Goal: Information Seeking & Learning: Learn about a topic

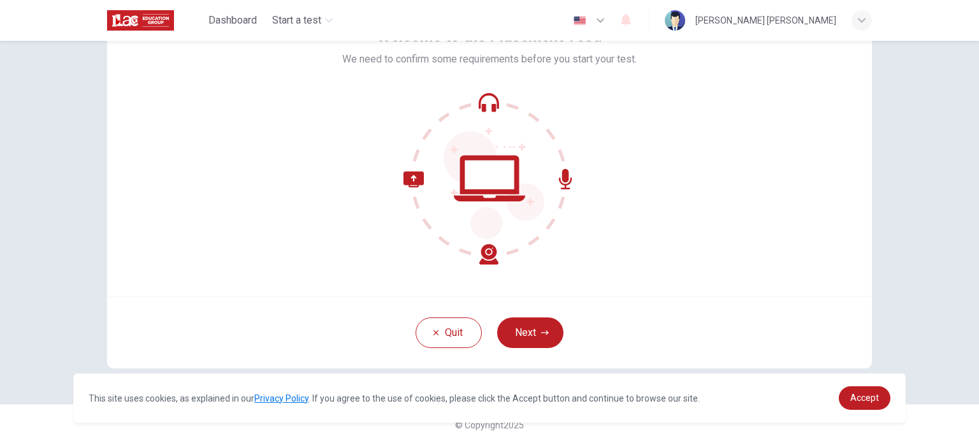
scroll to position [87, 0]
click at [545, 326] on button "Next" at bounding box center [530, 331] width 66 height 31
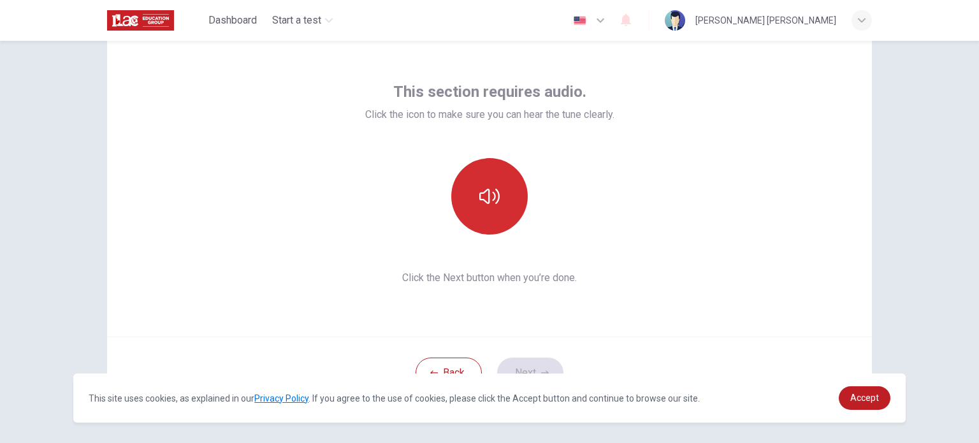
scroll to position [24, 0]
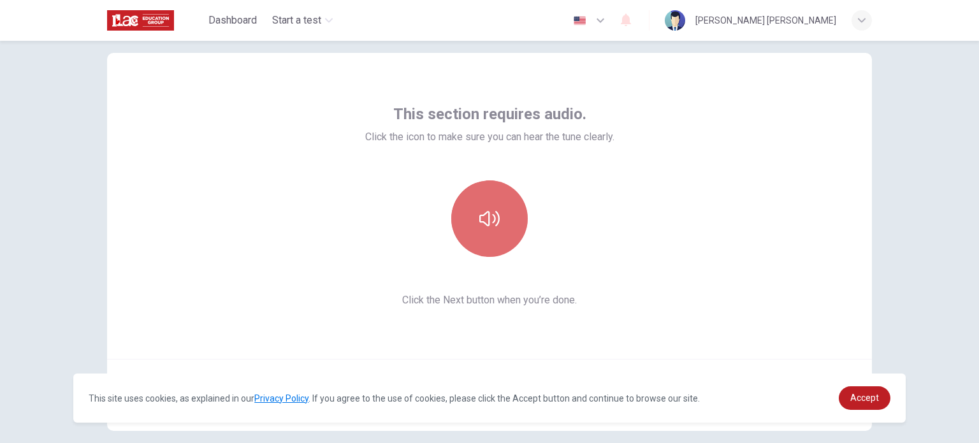
click at [509, 226] on button "button" at bounding box center [489, 218] width 76 height 76
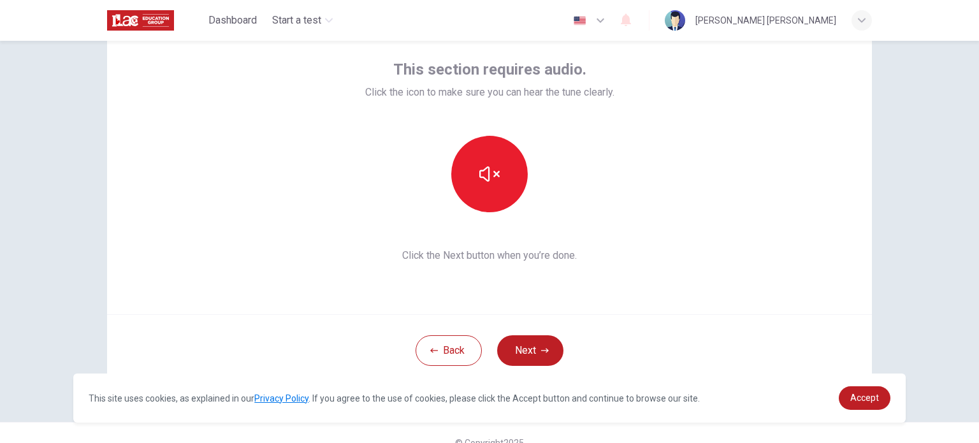
scroll to position [87, 0]
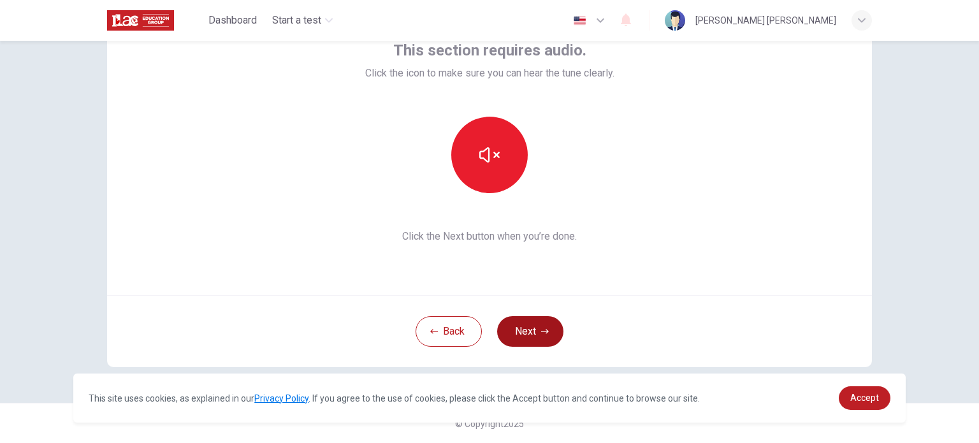
click at [534, 324] on button "Next" at bounding box center [530, 331] width 66 height 31
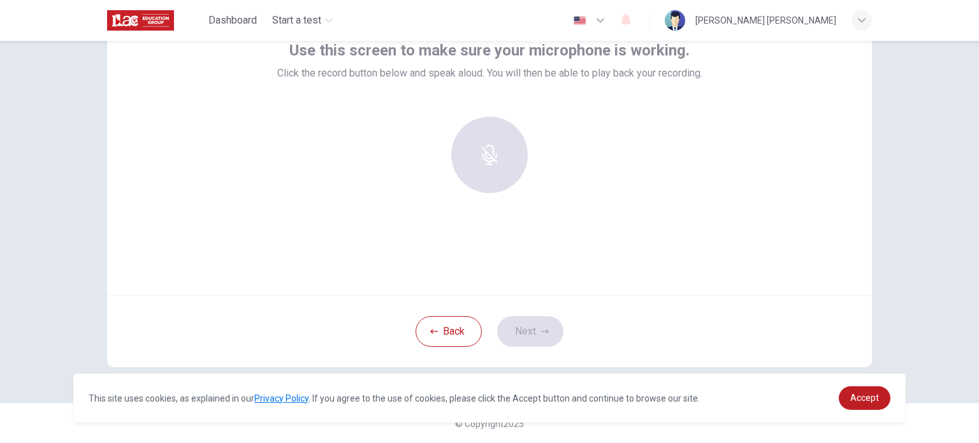
scroll to position [24, 0]
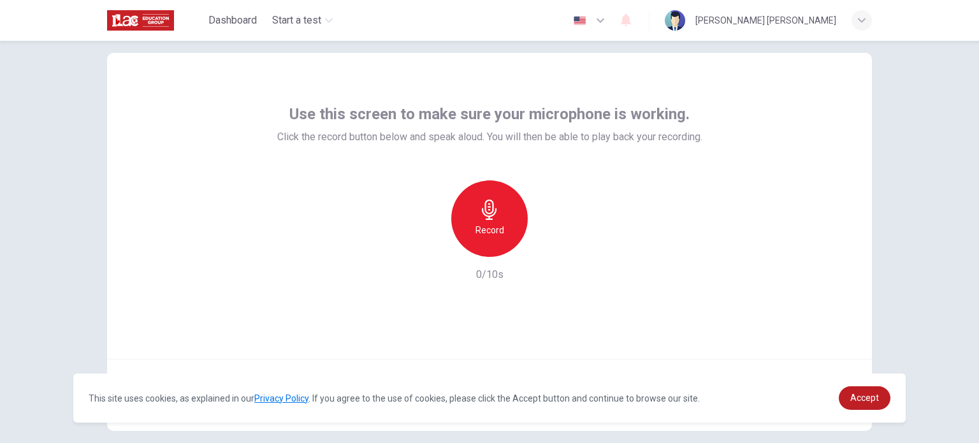
click at [475, 214] on div "Record" at bounding box center [489, 218] width 76 height 76
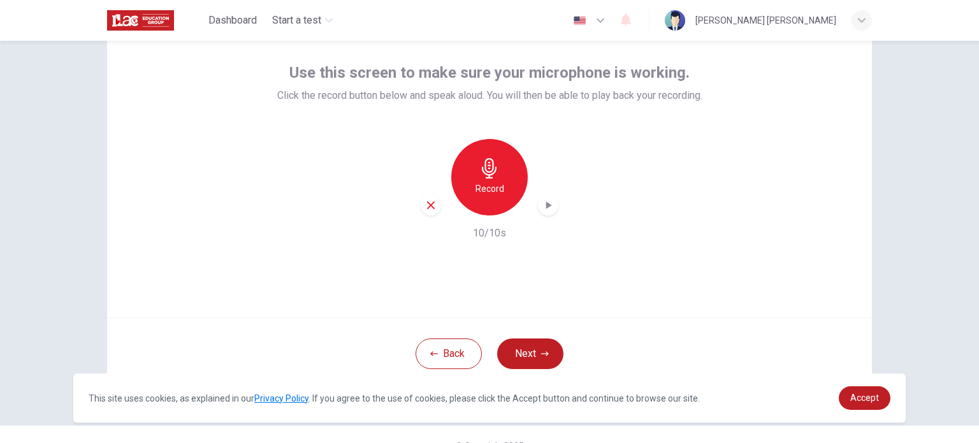
scroll to position [87, 0]
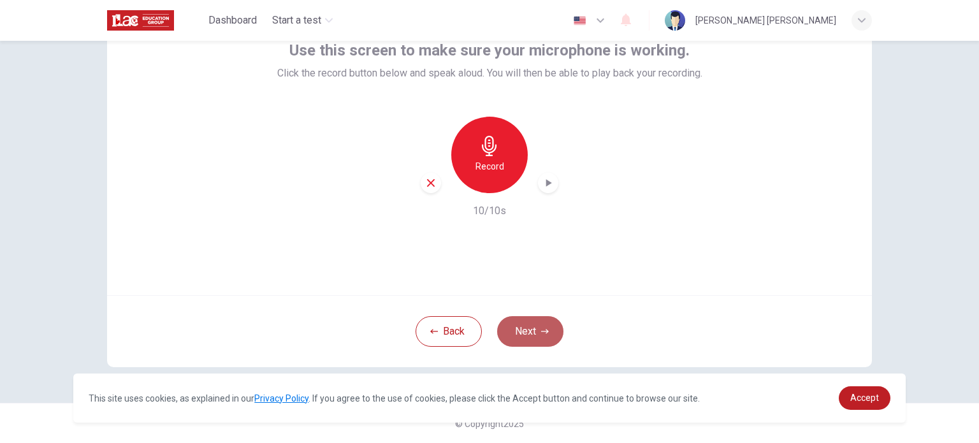
click at [510, 323] on button "Next" at bounding box center [530, 331] width 66 height 31
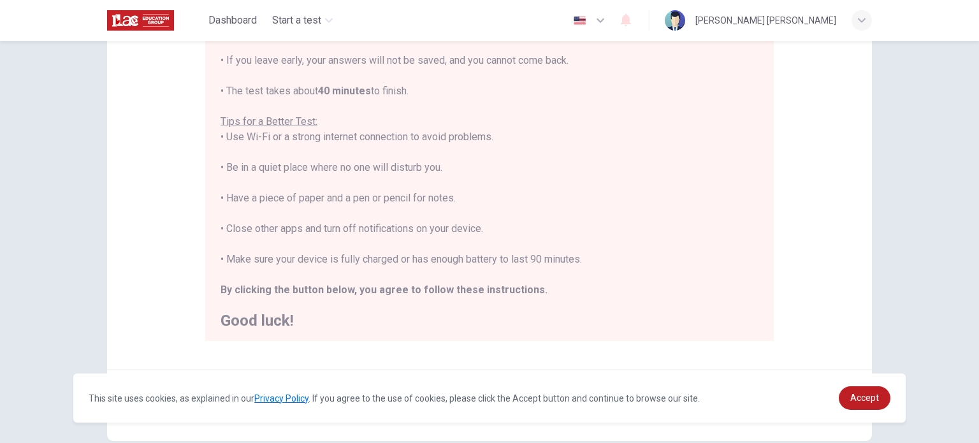
scroll to position [15, 0]
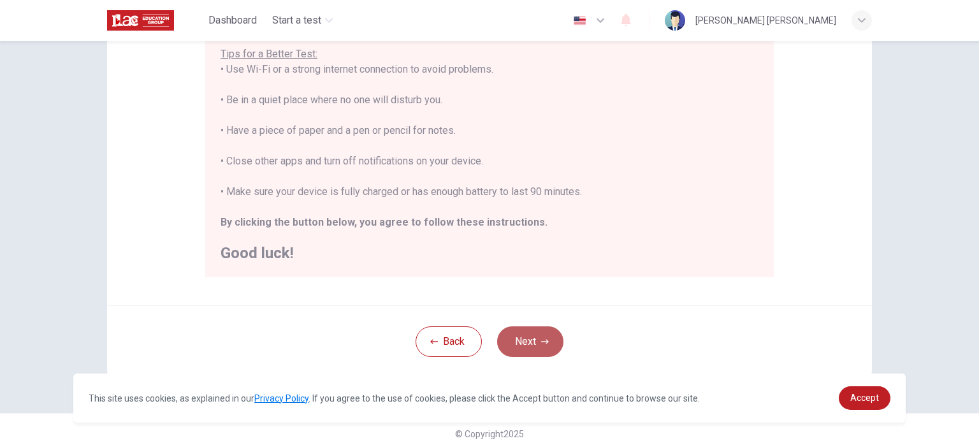
click at [545, 335] on button "Next" at bounding box center [530, 341] width 66 height 31
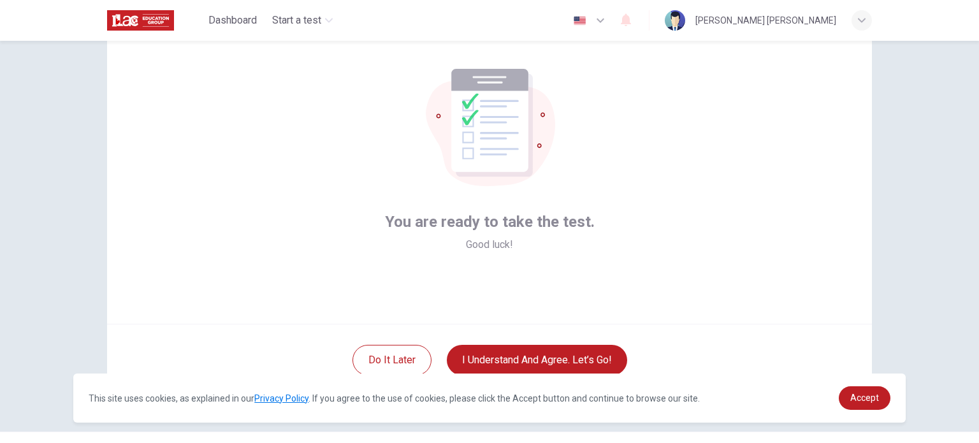
scroll to position [87, 0]
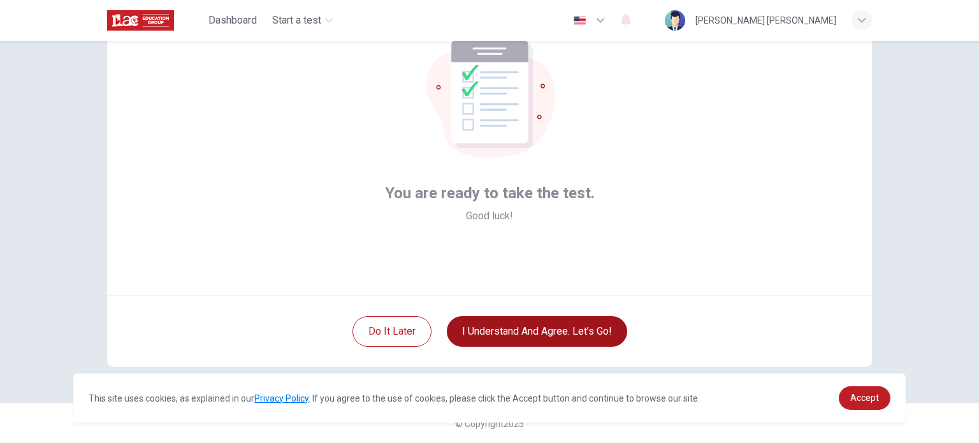
click at [538, 341] on button "I understand and agree. Let’s go!" at bounding box center [537, 331] width 180 height 31
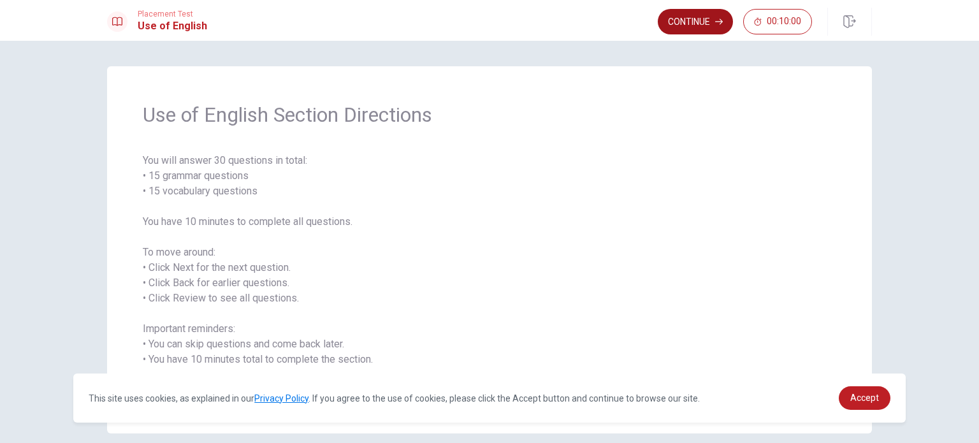
click at [703, 24] on button "Continue" at bounding box center [695, 21] width 75 height 25
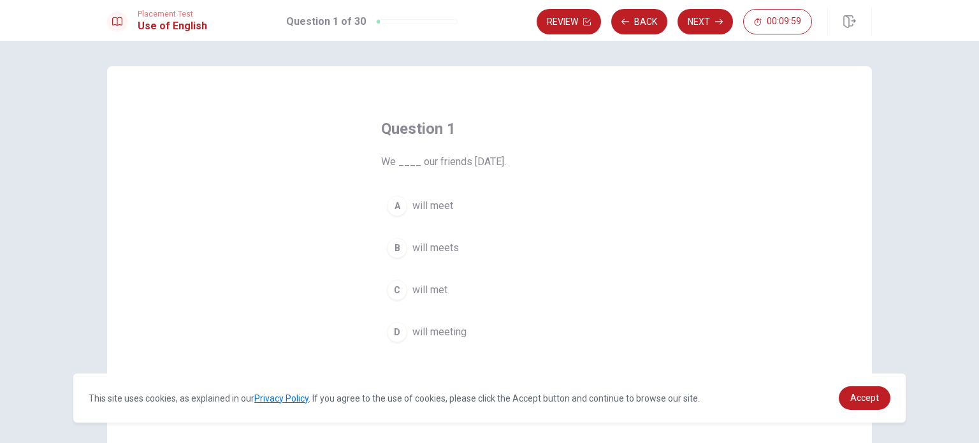
scroll to position [64, 0]
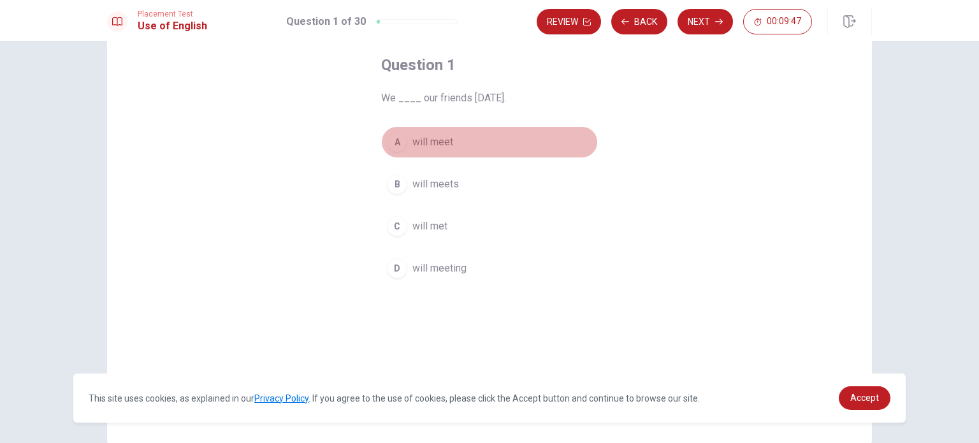
click at [394, 146] on div "A" at bounding box center [397, 142] width 20 height 20
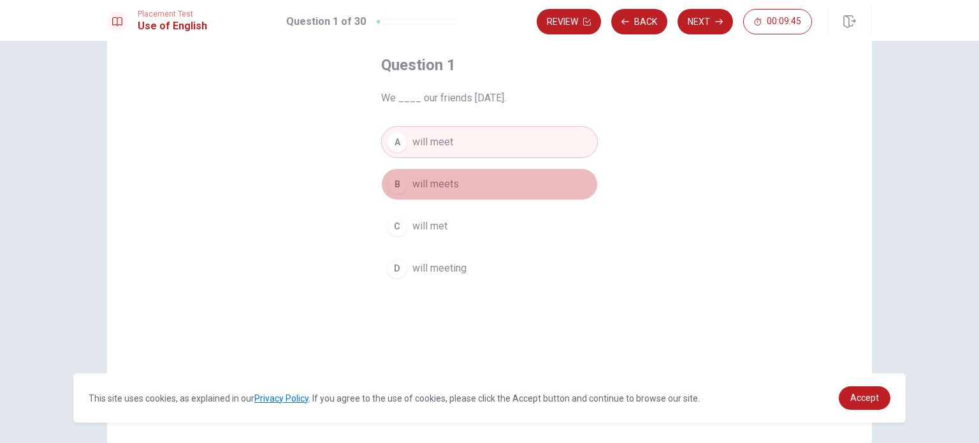
click at [400, 184] on div "B" at bounding box center [397, 184] width 20 height 20
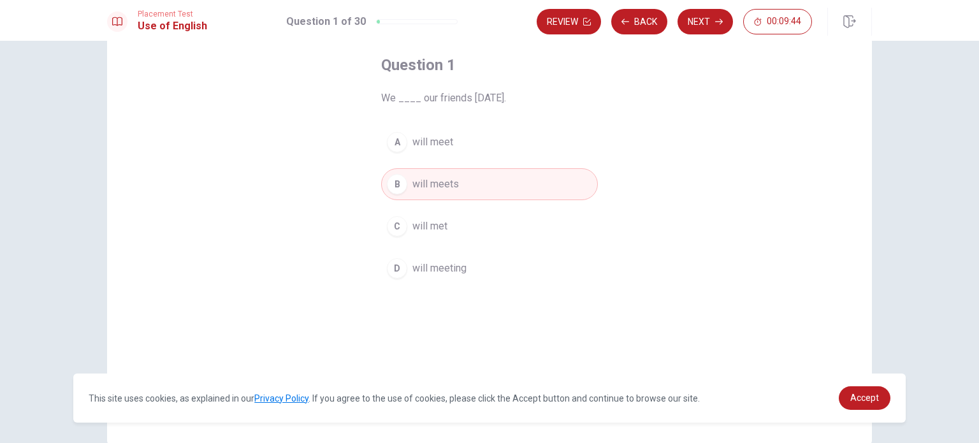
click at [399, 148] on div "A" at bounding box center [397, 142] width 20 height 20
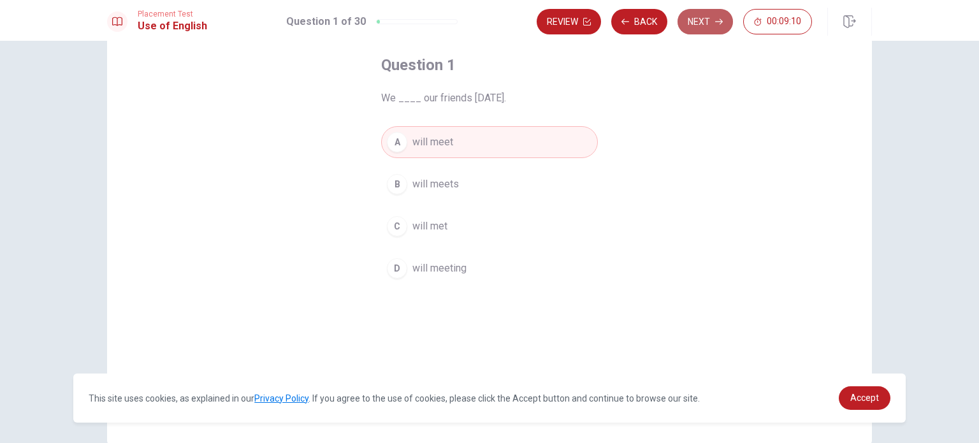
click at [704, 30] on button "Next" at bounding box center [704, 21] width 55 height 25
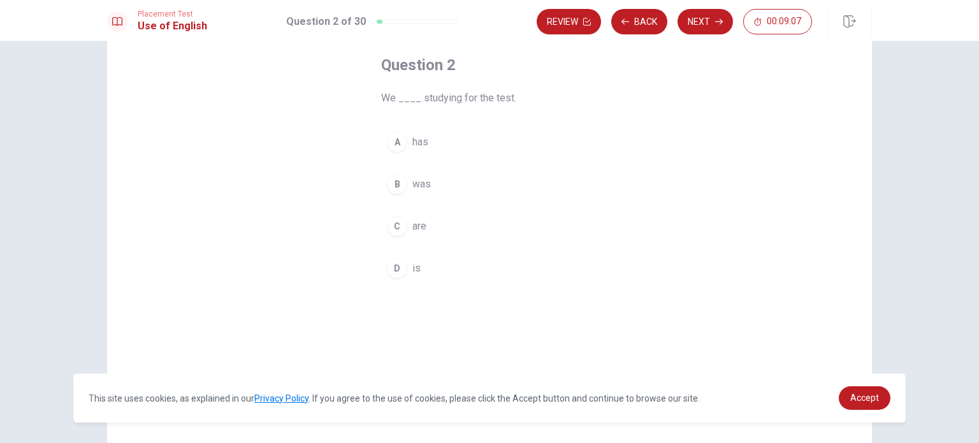
click at [405, 235] on button "C are" at bounding box center [489, 226] width 217 height 32
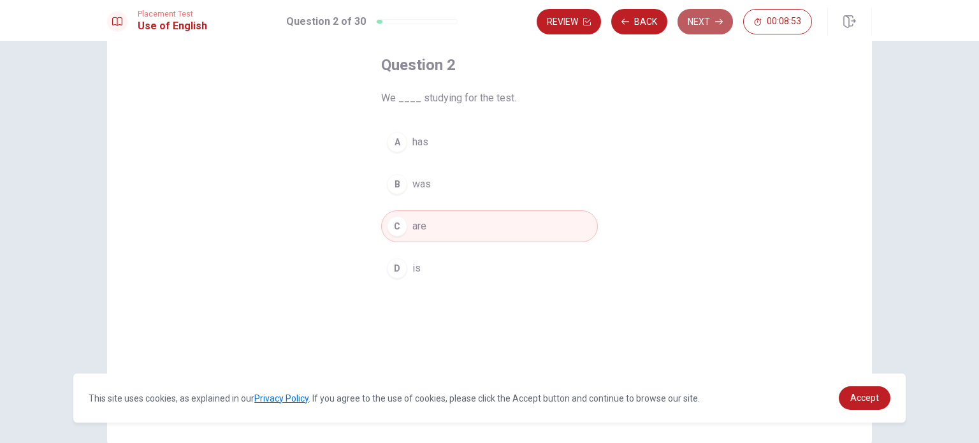
click at [697, 20] on button "Next" at bounding box center [704, 21] width 55 height 25
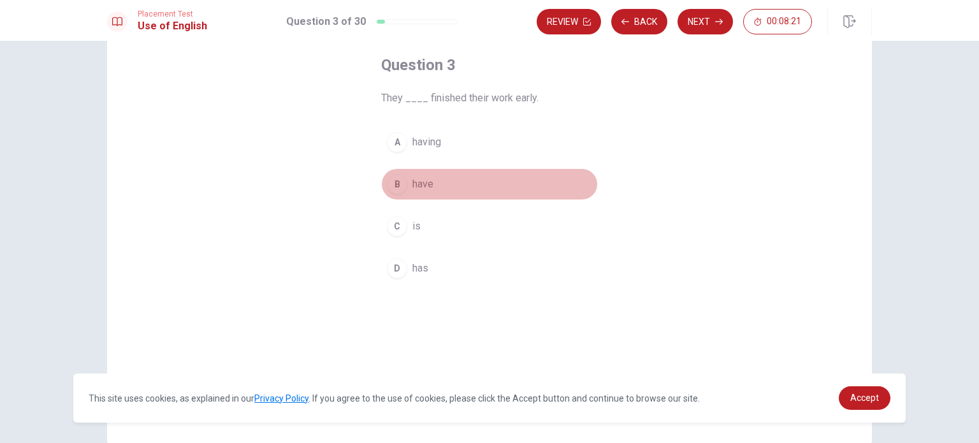
click at [382, 193] on button "B have" at bounding box center [489, 184] width 217 height 32
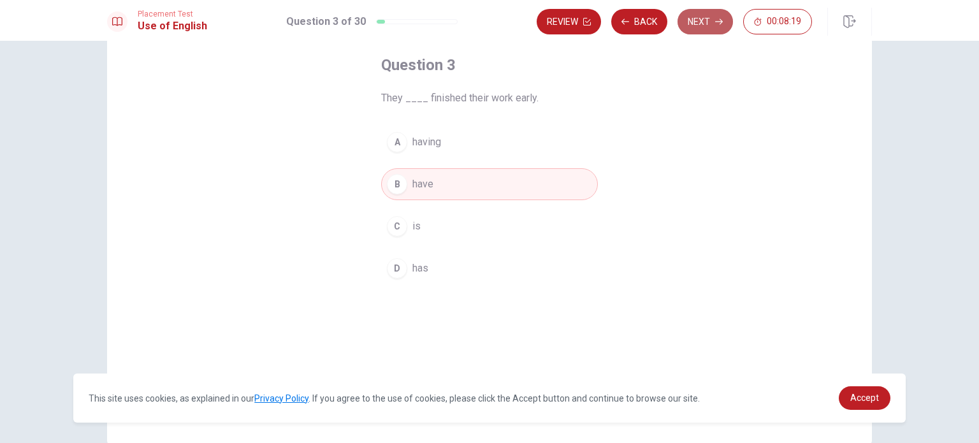
click at [693, 24] on button "Next" at bounding box center [704, 21] width 55 height 25
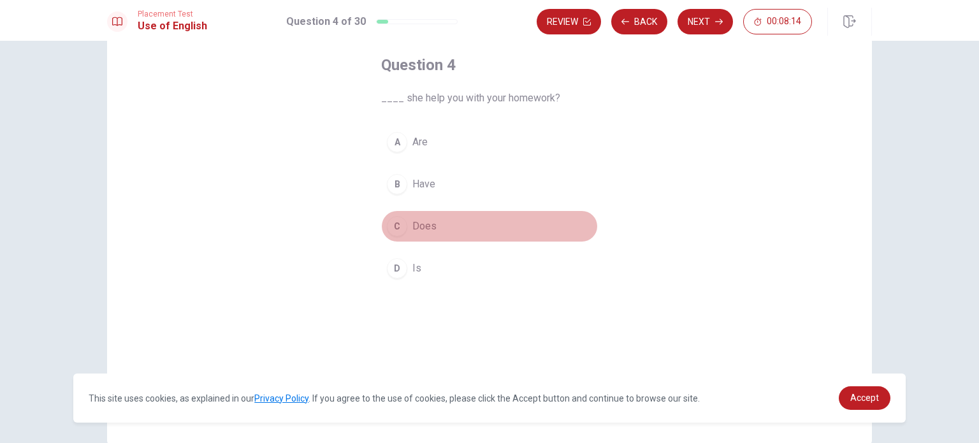
click at [412, 227] on span "Does" at bounding box center [424, 226] width 24 height 15
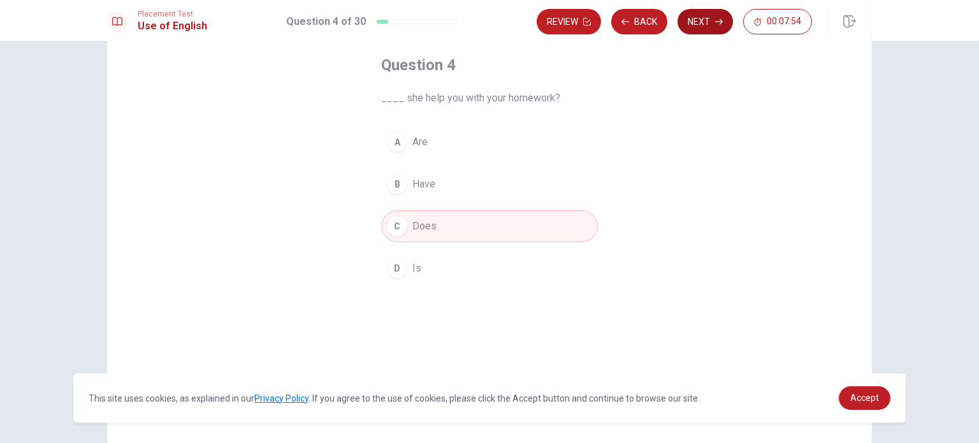
click at [705, 15] on button "Next" at bounding box center [704, 21] width 55 height 25
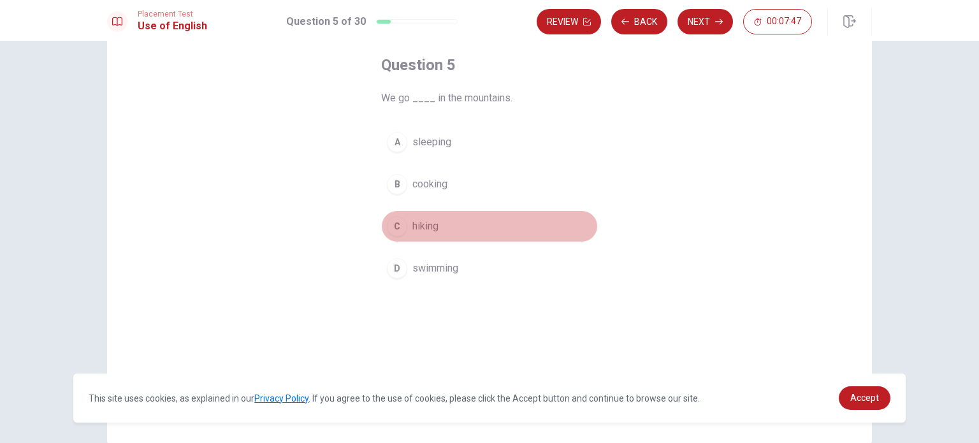
click at [396, 228] on div "C" at bounding box center [397, 226] width 20 height 20
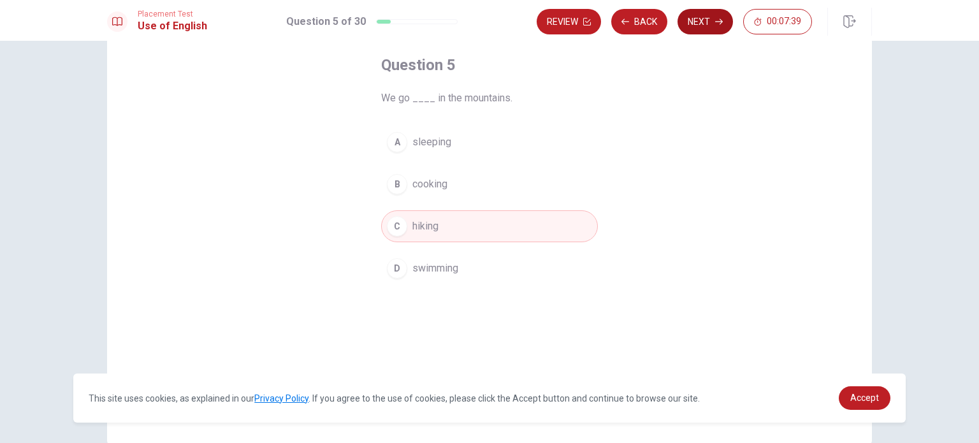
click at [718, 25] on button "Next" at bounding box center [704, 21] width 55 height 25
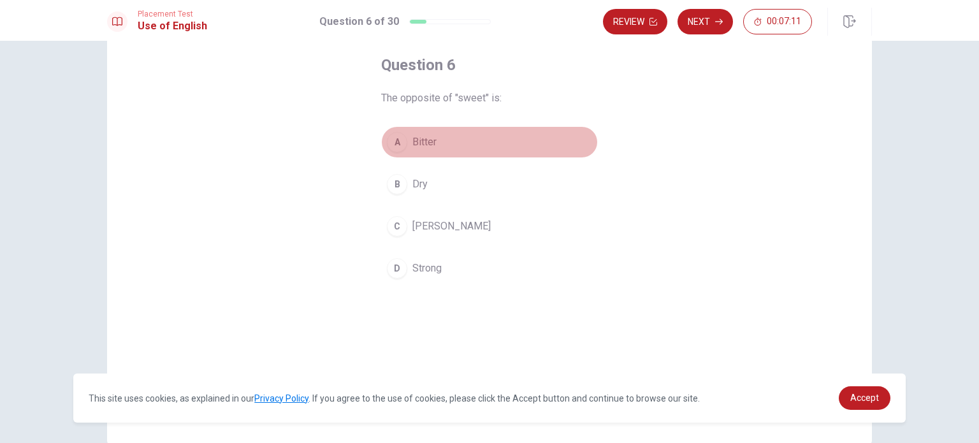
click at [422, 145] on span "Bitter" at bounding box center [424, 141] width 24 height 15
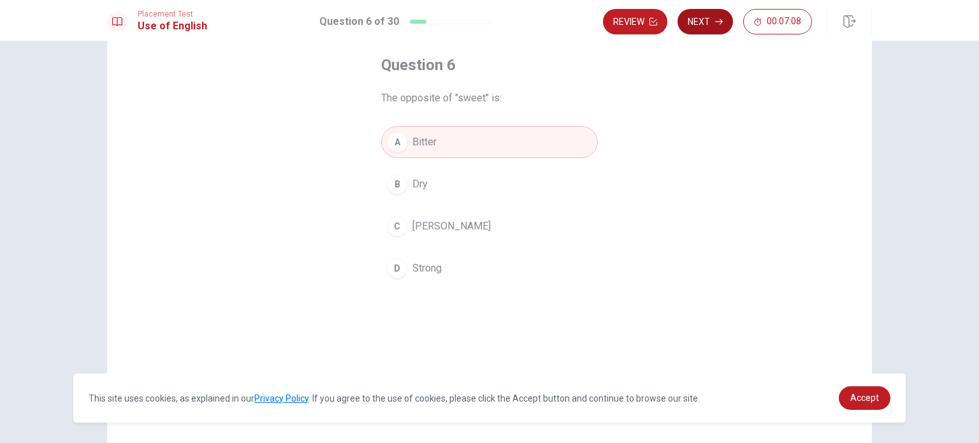
click at [717, 22] on icon "button" at bounding box center [719, 22] width 8 height 8
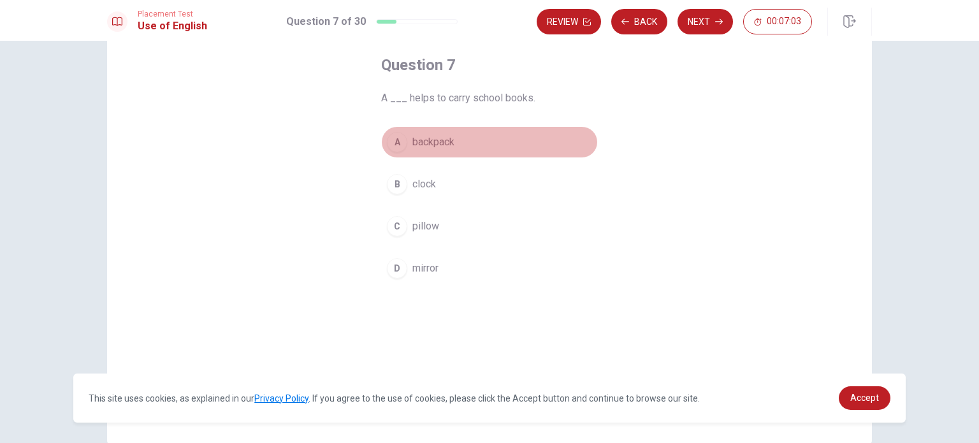
click at [424, 146] on span "backpack" at bounding box center [433, 141] width 42 height 15
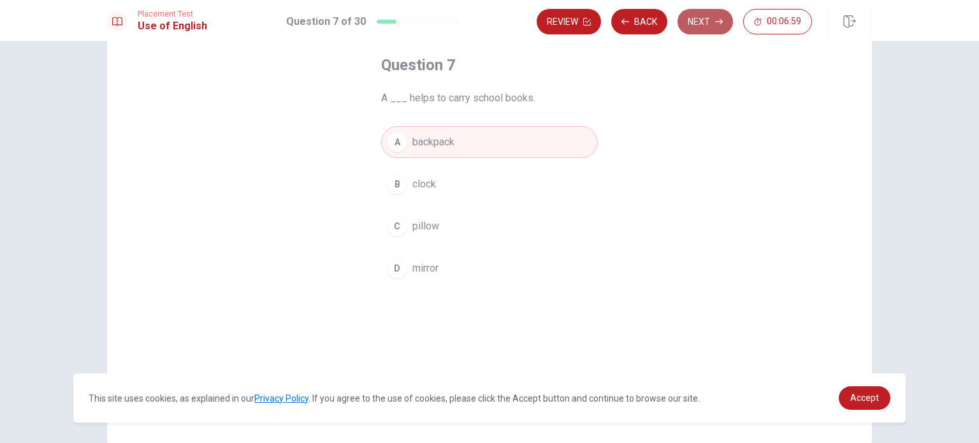
click at [719, 27] on button "Next" at bounding box center [704, 21] width 55 height 25
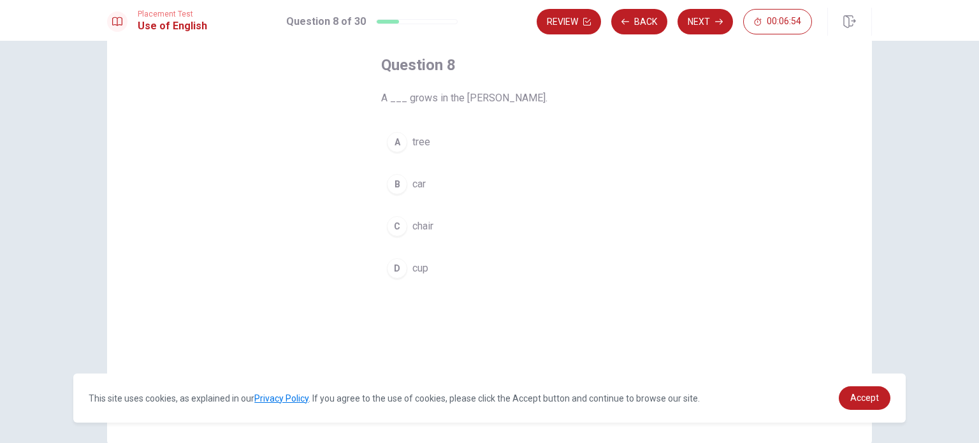
click at [413, 142] on span "tree" at bounding box center [421, 141] width 18 height 15
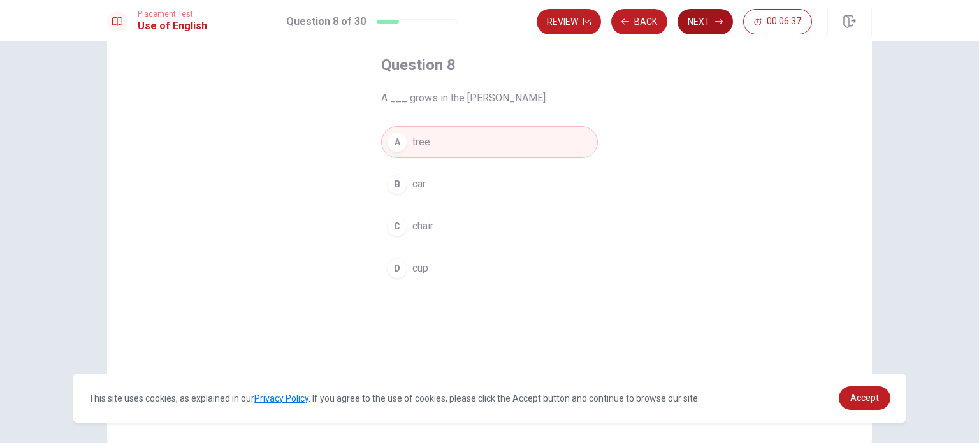
click at [722, 30] on button "Next" at bounding box center [704, 21] width 55 height 25
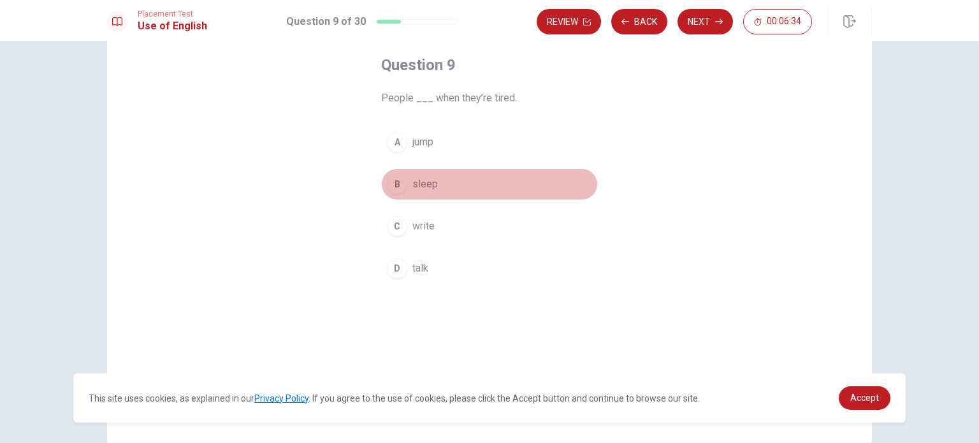
click at [427, 192] on button "B sleep" at bounding box center [489, 184] width 217 height 32
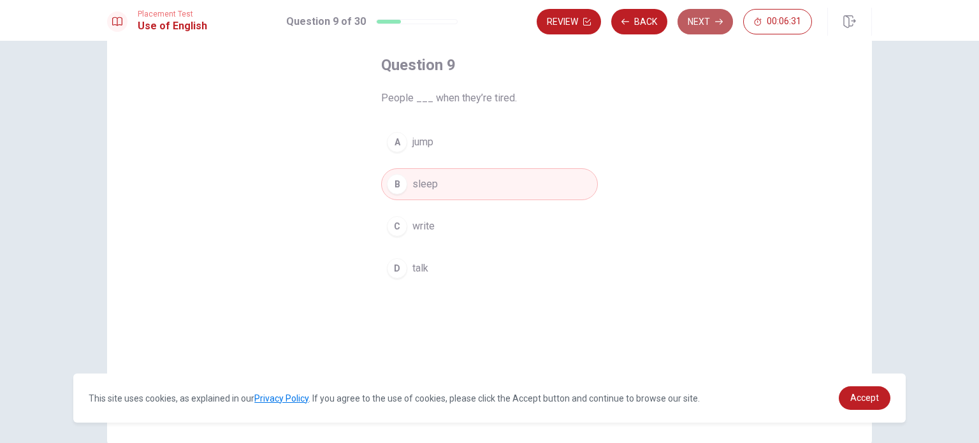
click at [721, 27] on button "Next" at bounding box center [704, 21] width 55 height 25
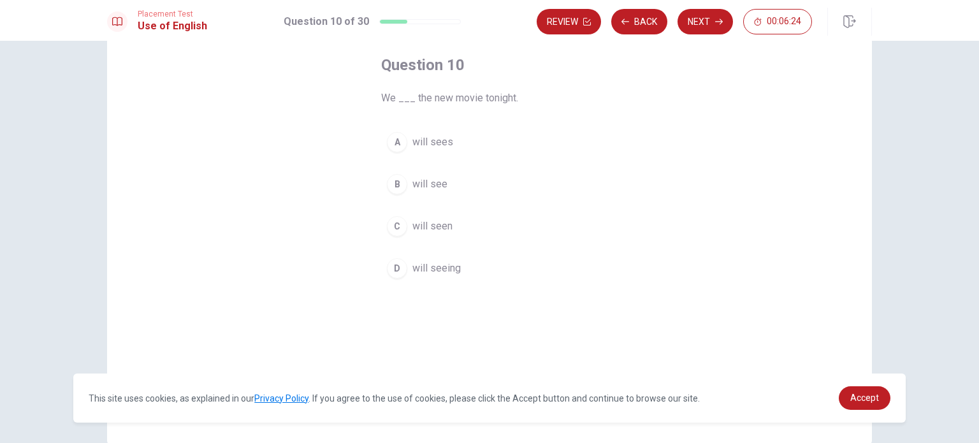
click at [441, 182] on span "will see" at bounding box center [429, 183] width 35 height 15
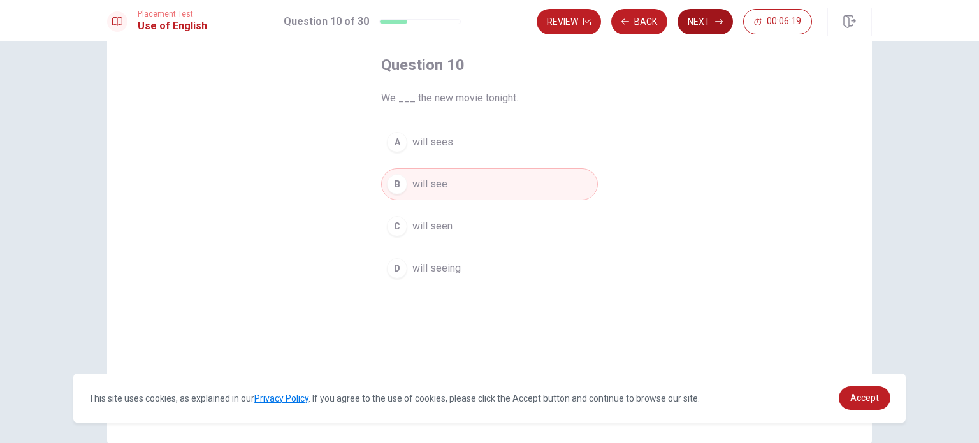
click at [702, 26] on button "Next" at bounding box center [704, 21] width 55 height 25
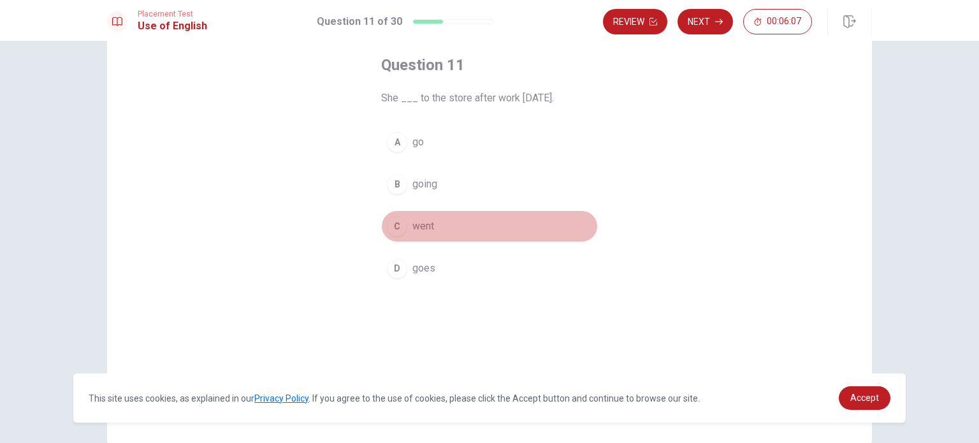
click at [392, 232] on div "C" at bounding box center [397, 226] width 20 height 20
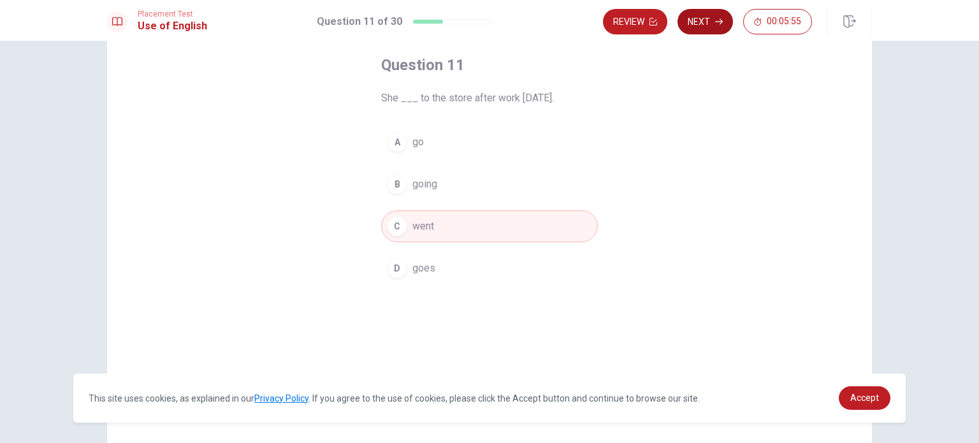
click at [708, 24] on button "Next" at bounding box center [704, 21] width 55 height 25
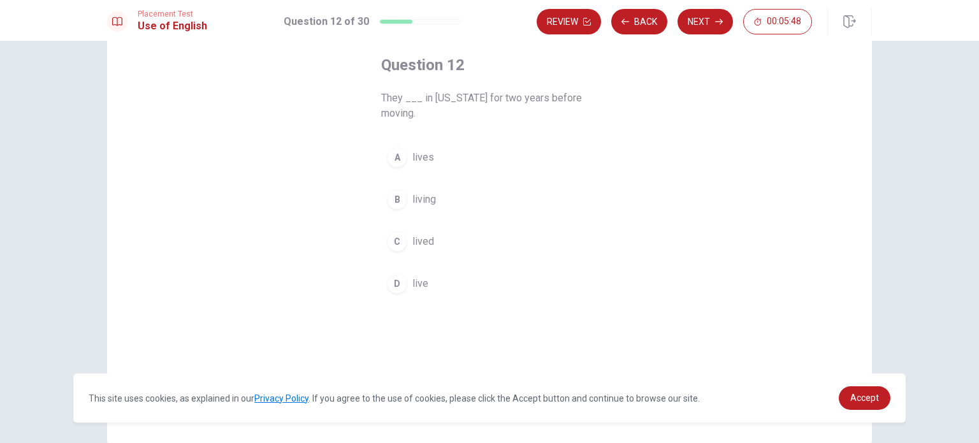
click at [421, 244] on span "lived" at bounding box center [423, 241] width 22 height 15
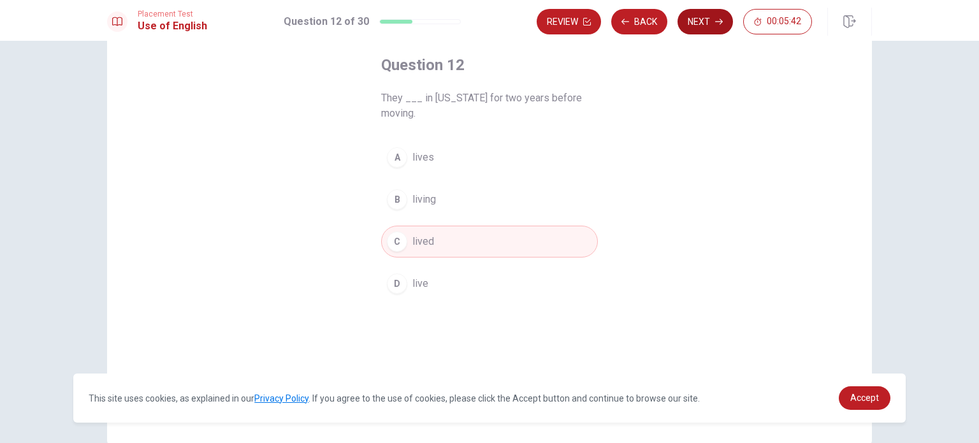
click at [698, 25] on button "Next" at bounding box center [704, 21] width 55 height 25
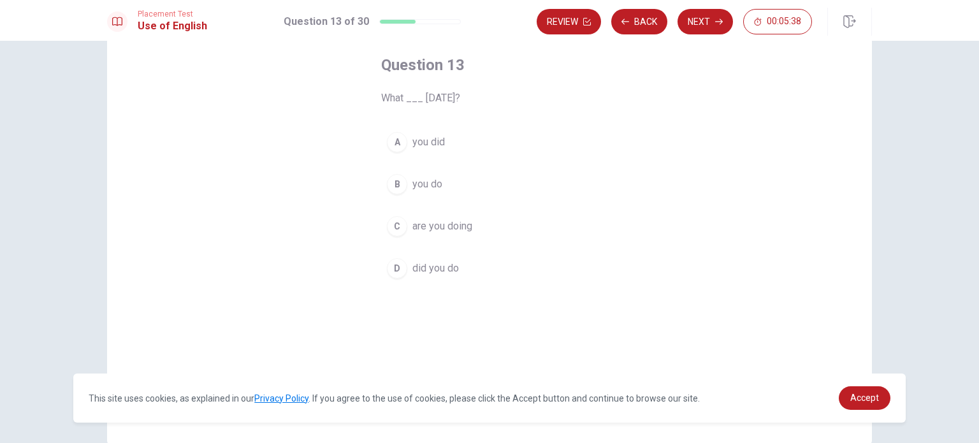
click at [444, 273] on span "did you do" at bounding box center [435, 268] width 47 height 15
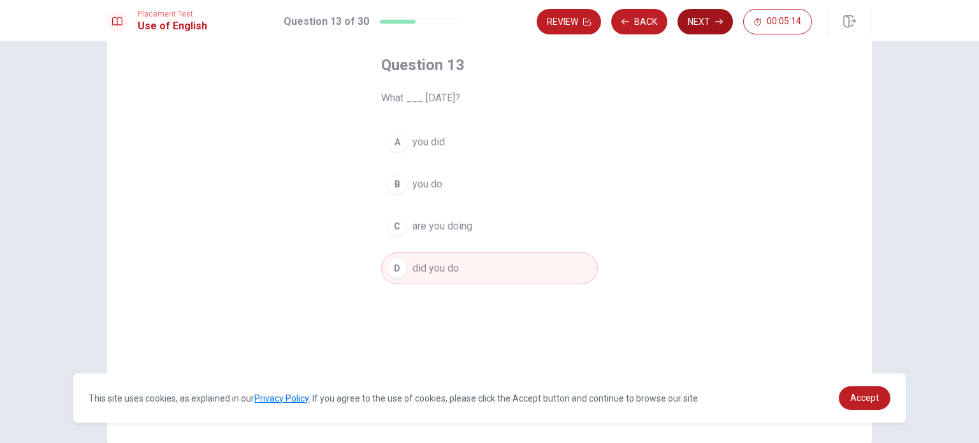
click at [712, 23] on button "Next" at bounding box center [704, 21] width 55 height 25
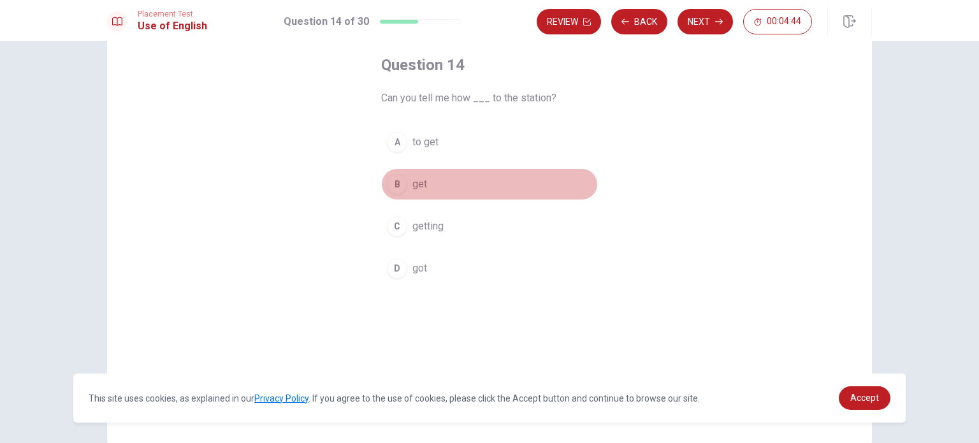
click at [426, 177] on button "B get" at bounding box center [489, 184] width 217 height 32
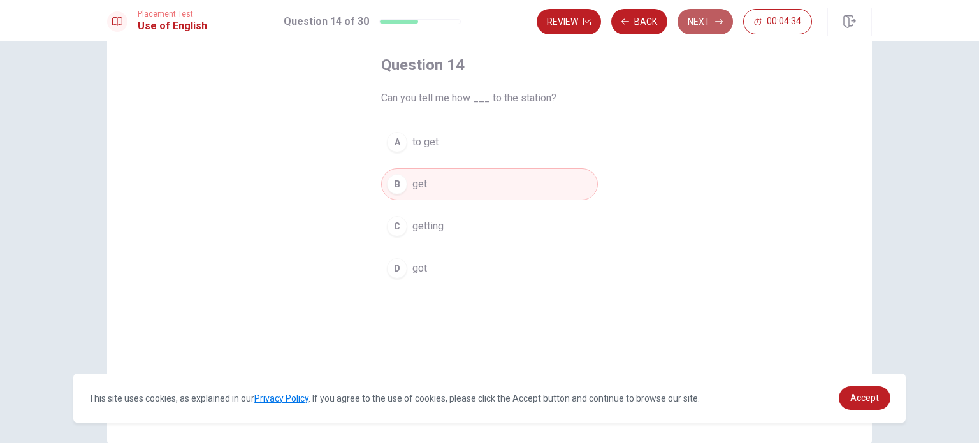
click at [702, 29] on button "Next" at bounding box center [704, 21] width 55 height 25
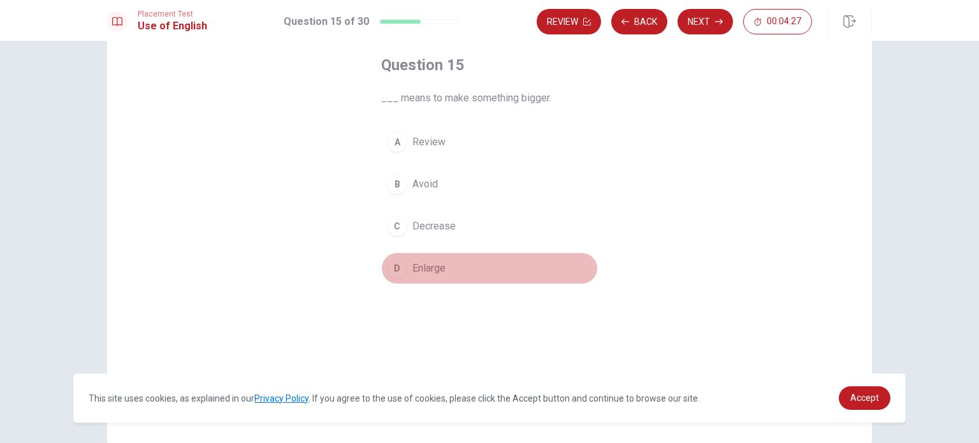
click at [442, 268] on span "Enlarge" at bounding box center [428, 268] width 33 height 15
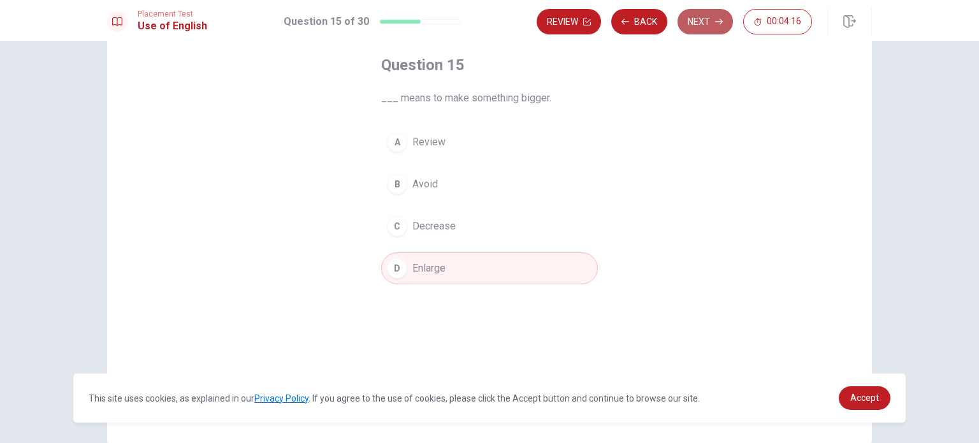
click at [706, 18] on button "Next" at bounding box center [704, 21] width 55 height 25
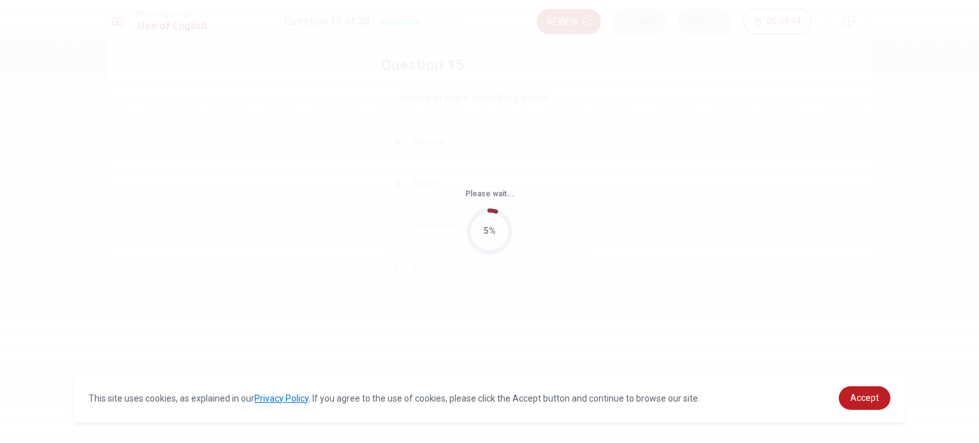
scroll to position [0, 0]
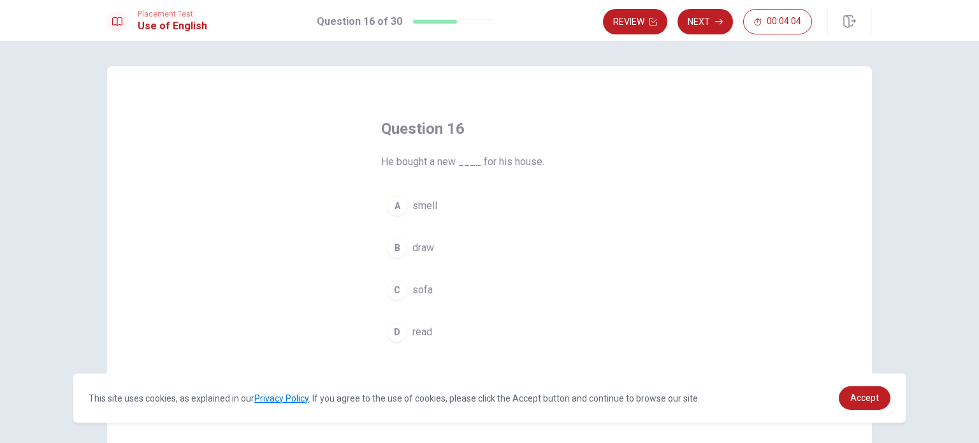
click at [427, 285] on span "sofa" at bounding box center [422, 289] width 20 height 15
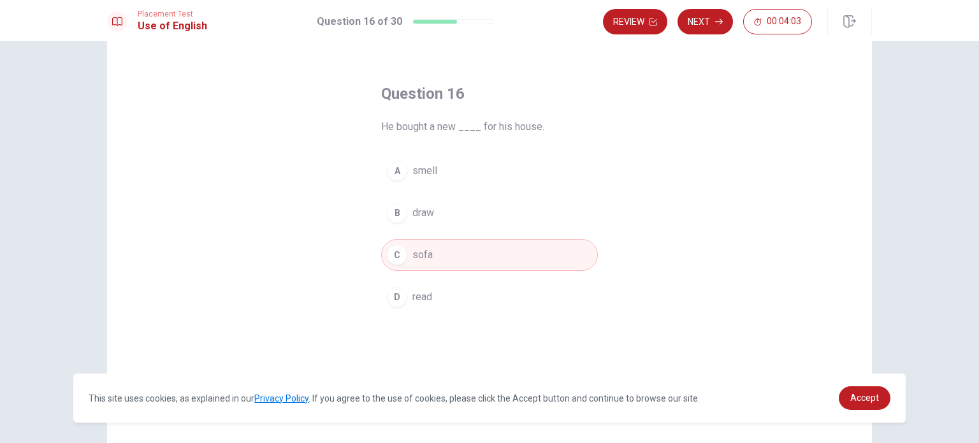
scroll to position [64, 0]
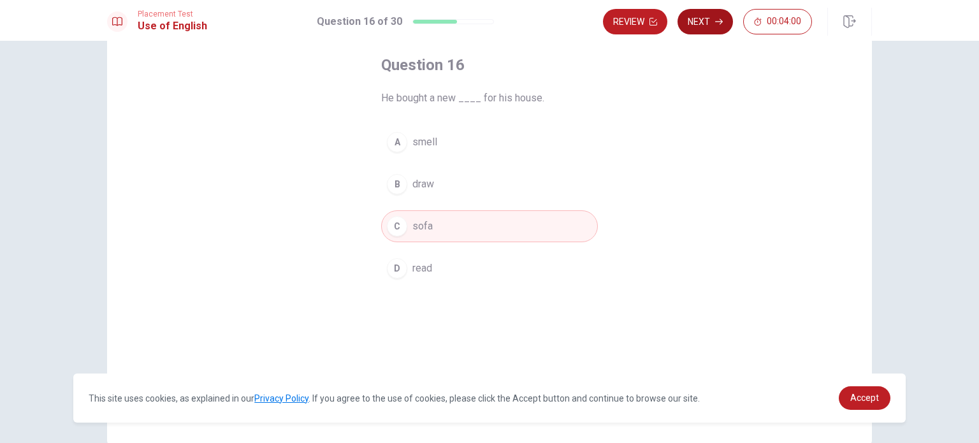
click at [693, 34] on button "Next" at bounding box center [704, 21] width 55 height 25
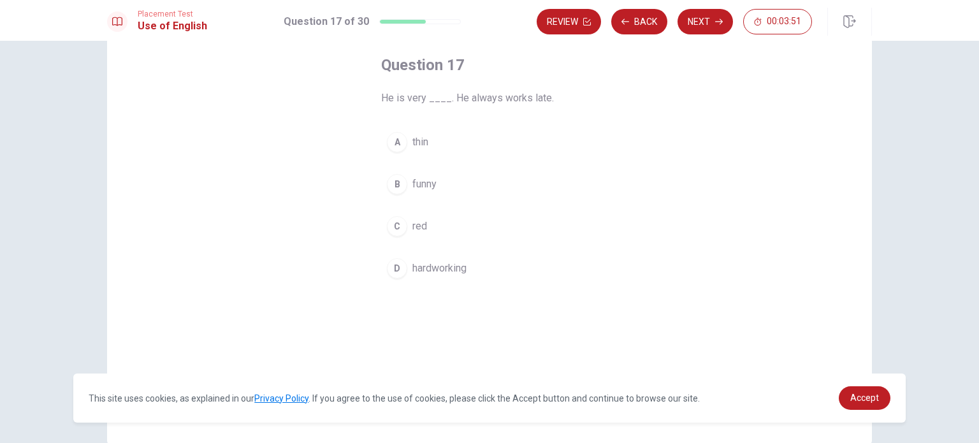
click at [449, 270] on span "hardworking" at bounding box center [439, 268] width 54 height 15
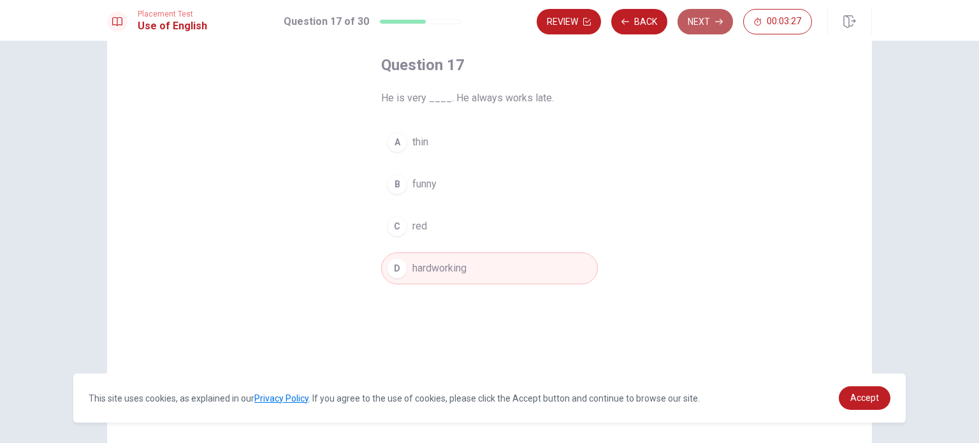
click at [719, 25] on button "Next" at bounding box center [704, 21] width 55 height 25
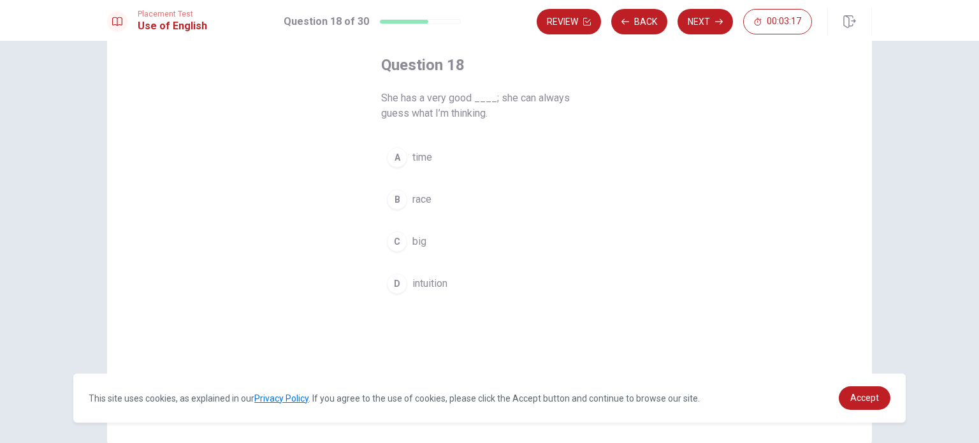
click at [426, 272] on button "D intuition" at bounding box center [489, 284] width 217 height 32
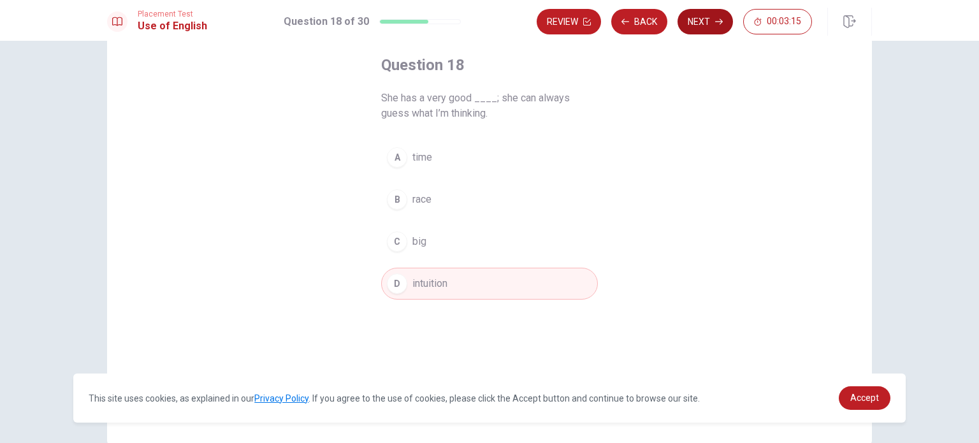
click at [698, 27] on button "Next" at bounding box center [704, 21] width 55 height 25
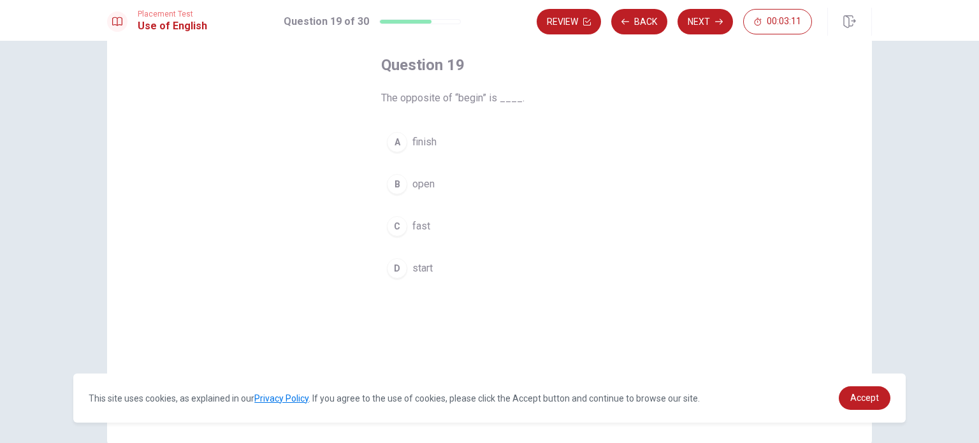
click at [426, 146] on span "finish" at bounding box center [424, 141] width 24 height 15
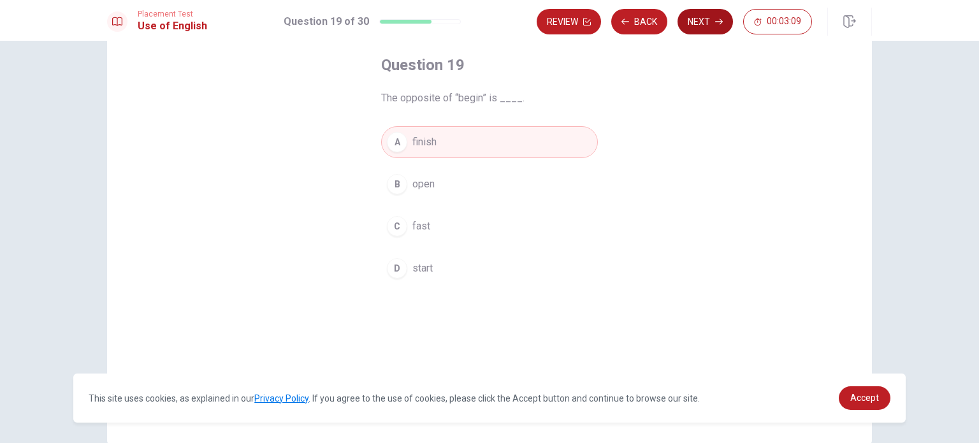
click at [724, 25] on button "Next" at bounding box center [704, 21] width 55 height 25
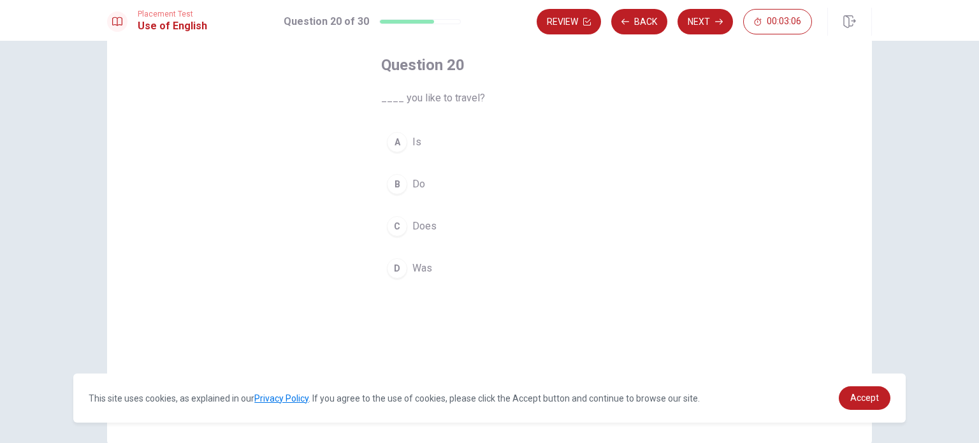
click at [392, 182] on div "B" at bounding box center [397, 184] width 20 height 20
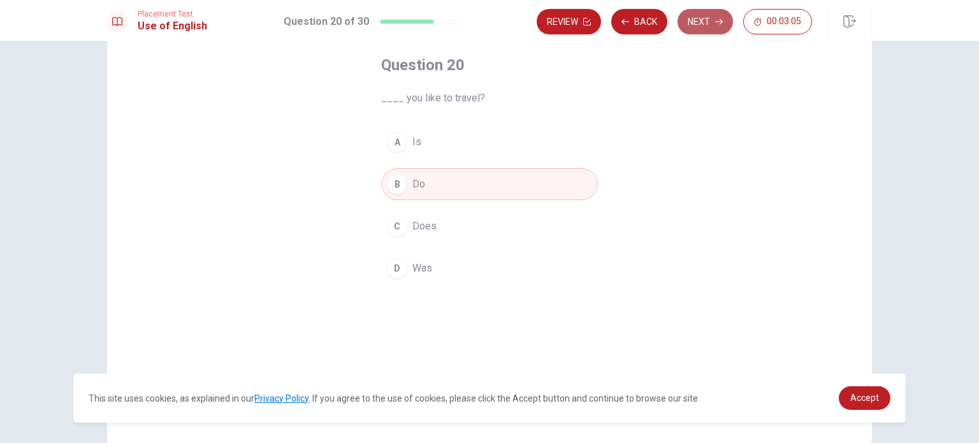
click at [714, 22] on button "Next" at bounding box center [704, 21] width 55 height 25
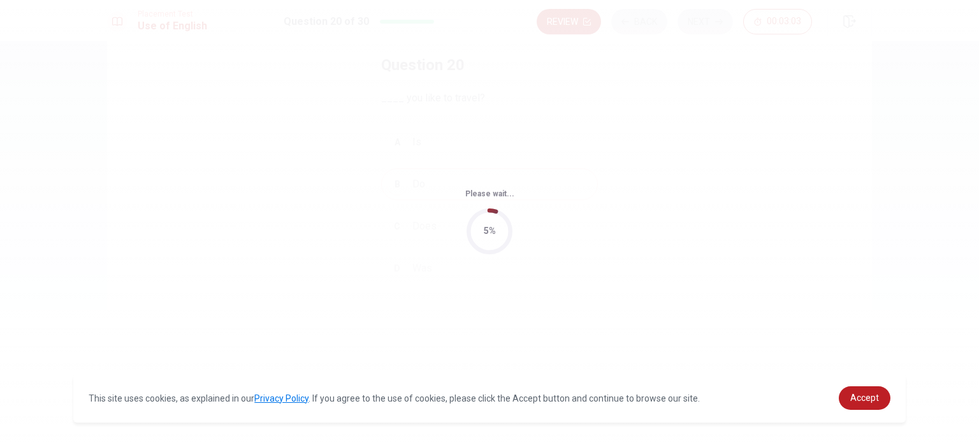
scroll to position [0, 0]
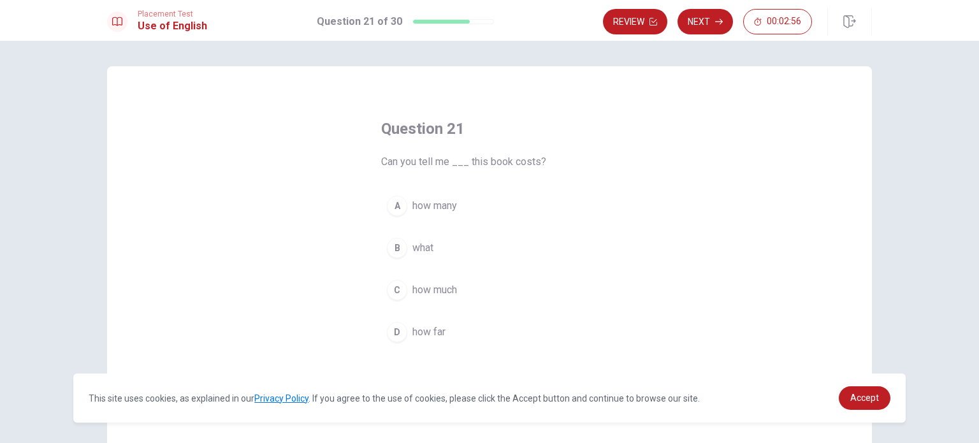
click at [457, 206] on button "A how many" at bounding box center [489, 206] width 217 height 32
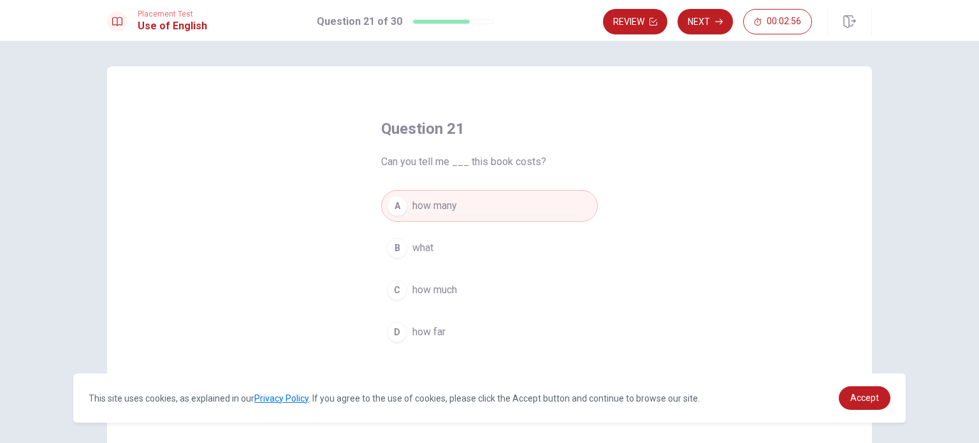
click at [457, 206] on button "A how many" at bounding box center [489, 206] width 217 height 32
click at [457, 284] on button "C how much" at bounding box center [489, 290] width 217 height 32
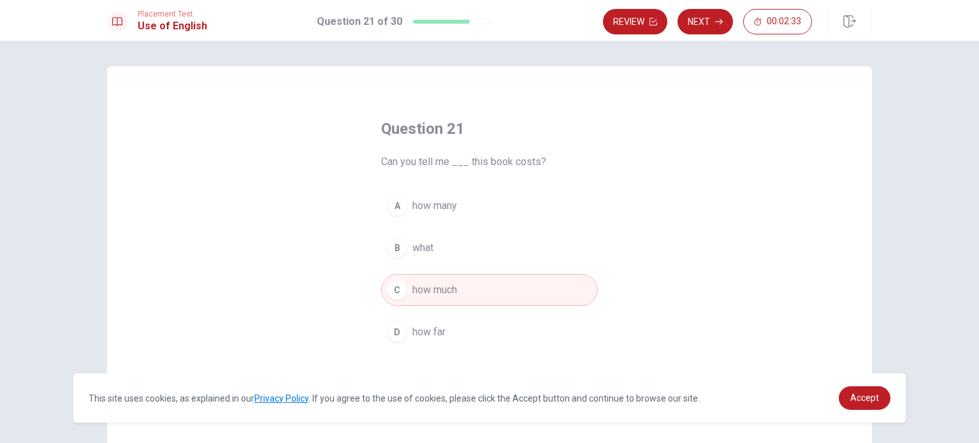
click at [497, 217] on button "A how many" at bounding box center [489, 206] width 217 height 32
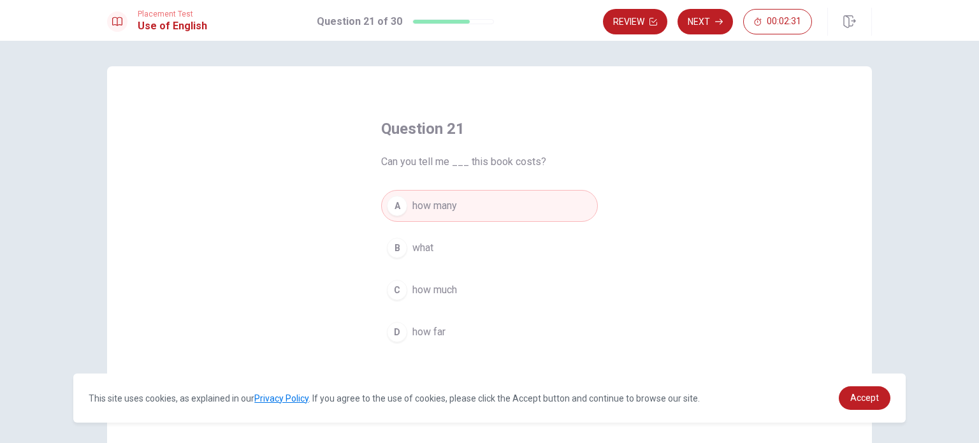
click at [472, 290] on button "C how much" at bounding box center [489, 290] width 217 height 32
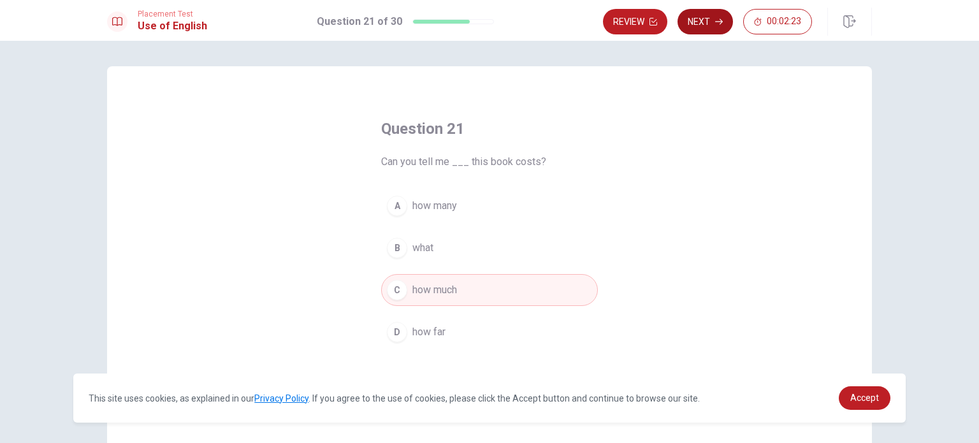
click at [714, 30] on button "Next" at bounding box center [704, 21] width 55 height 25
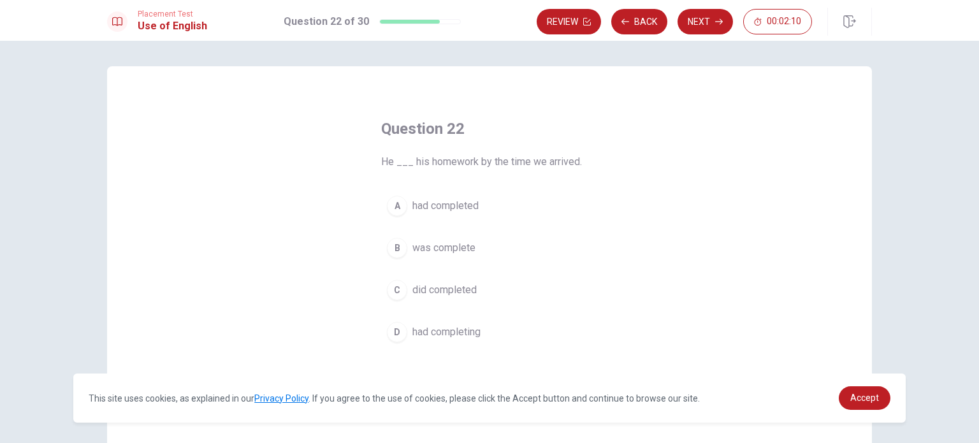
click at [454, 291] on span "did completed" at bounding box center [444, 289] width 64 height 15
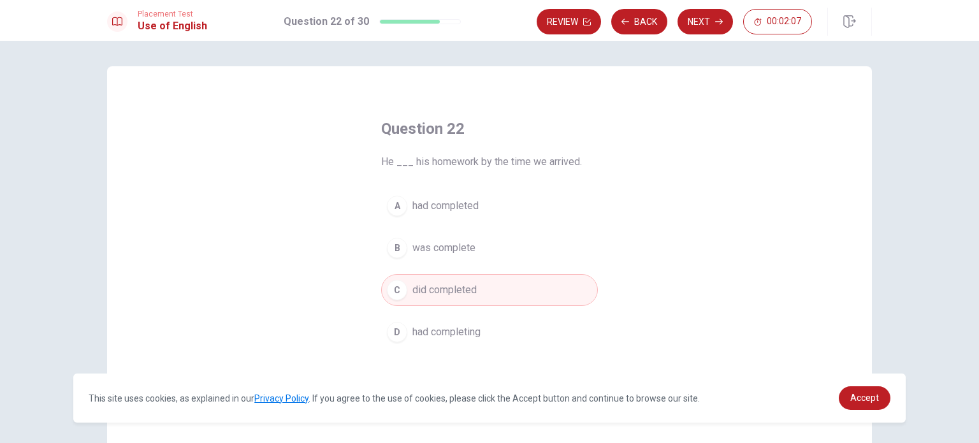
click at [479, 335] on button "D had completing" at bounding box center [489, 332] width 217 height 32
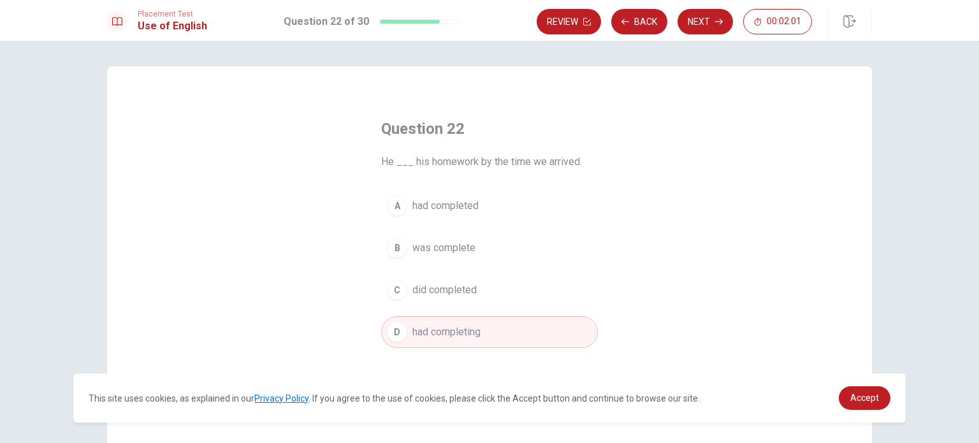
click at [466, 294] on span "did completed" at bounding box center [444, 289] width 64 height 15
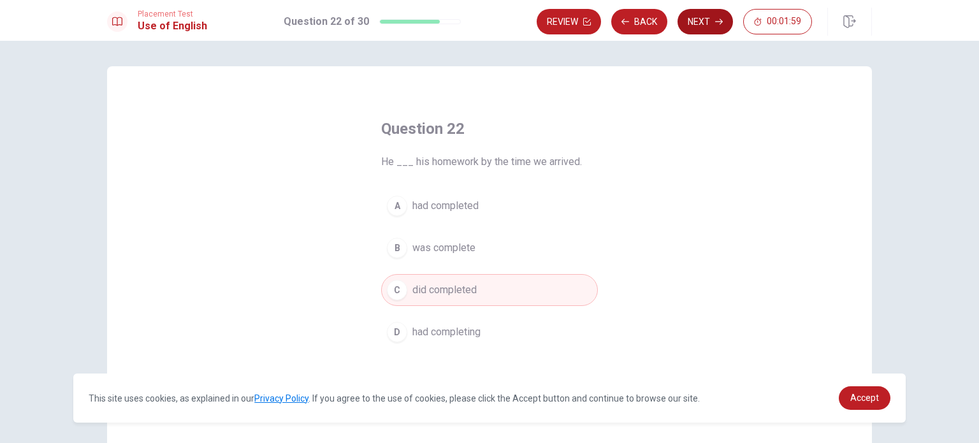
click at [706, 25] on button "Next" at bounding box center [704, 21] width 55 height 25
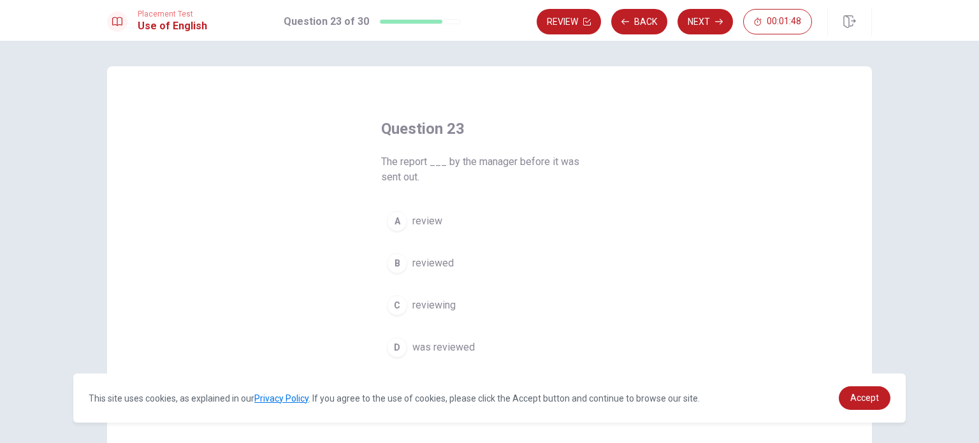
click at [436, 262] on span "reviewed" at bounding box center [432, 263] width 41 height 15
click at [457, 346] on span "was reviewed" at bounding box center [443, 347] width 62 height 15
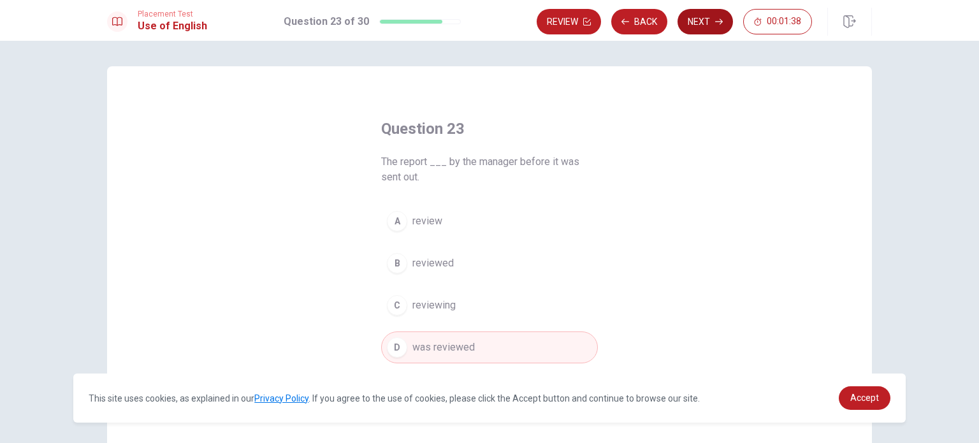
click at [715, 26] on button "Next" at bounding box center [704, 21] width 55 height 25
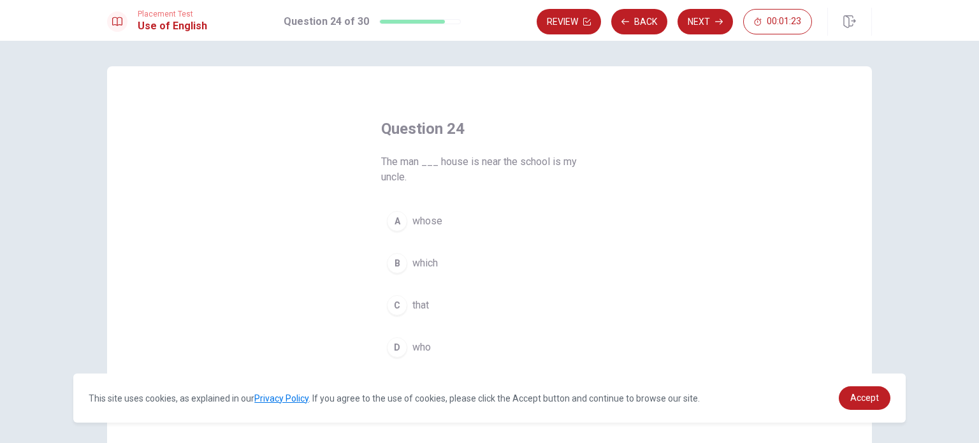
click at [412, 350] on button "D who" at bounding box center [489, 347] width 217 height 32
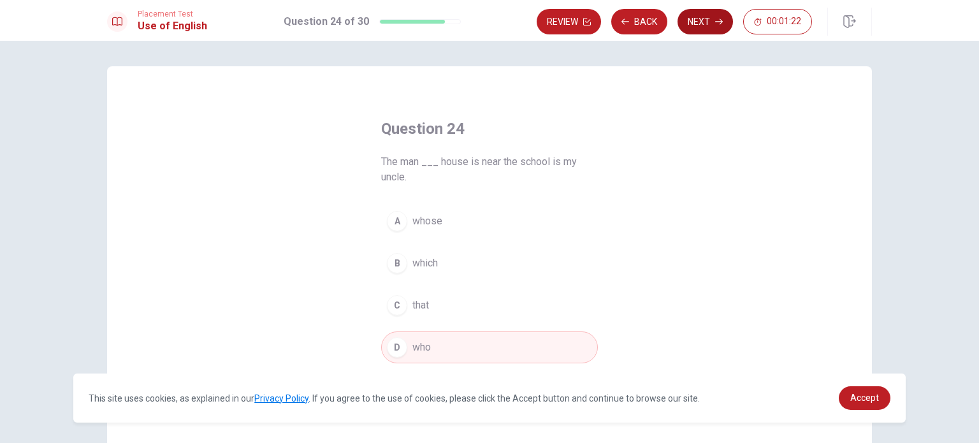
click at [708, 25] on button "Next" at bounding box center [704, 21] width 55 height 25
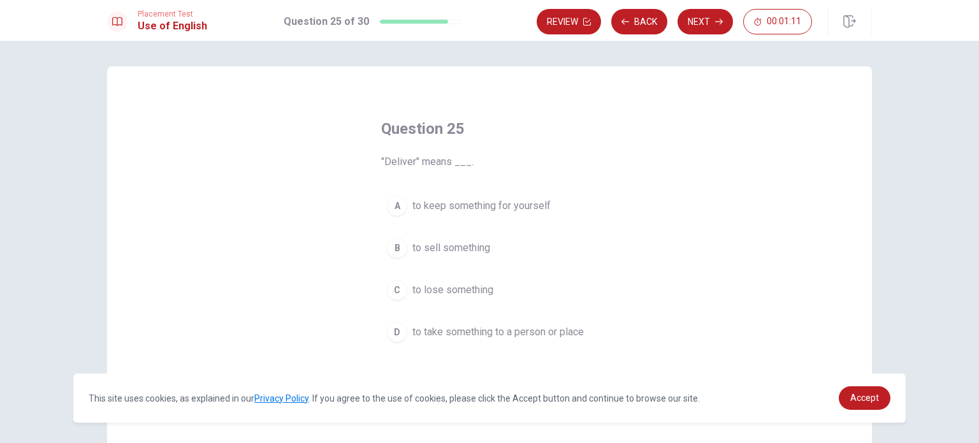
click at [489, 327] on span "to take something to a person or place" at bounding box center [497, 331] width 171 height 15
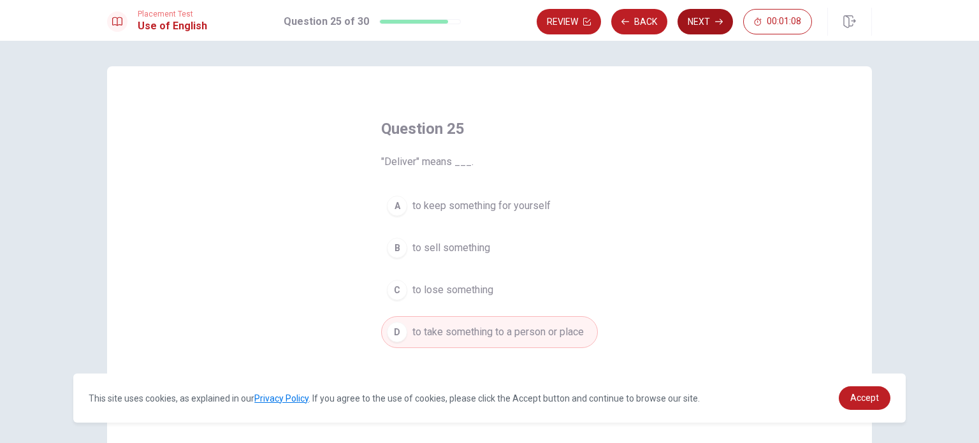
click at [713, 25] on button "Next" at bounding box center [704, 21] width 55 height 25
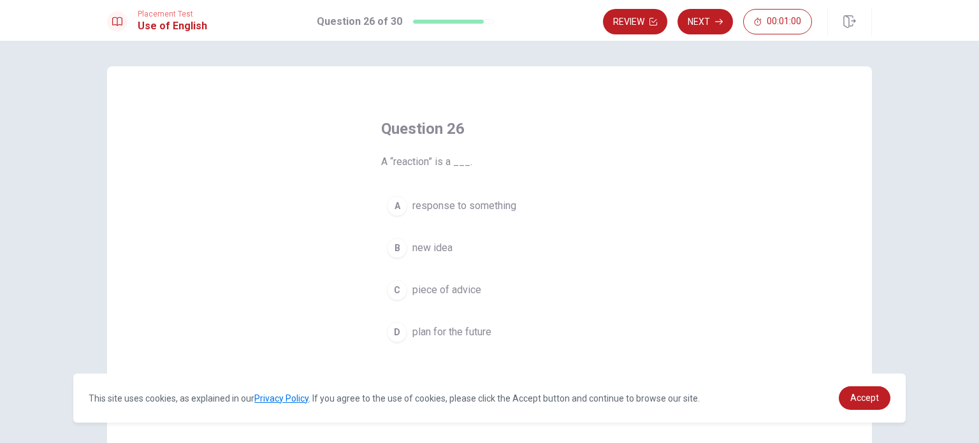
click at [488, 211] on span "response to something" at bounding box center [464, 205] width 104 height 15
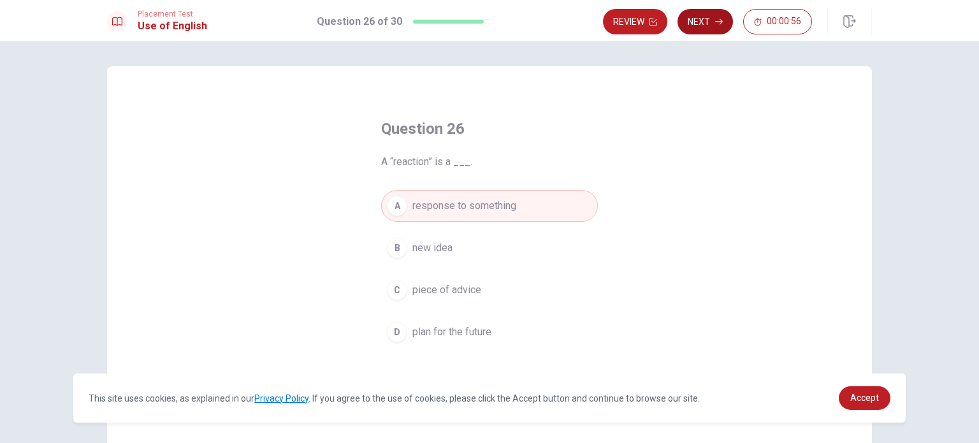
click at [714, 27] on button "Next" at bounding box center [704, 21] width 55 height 25
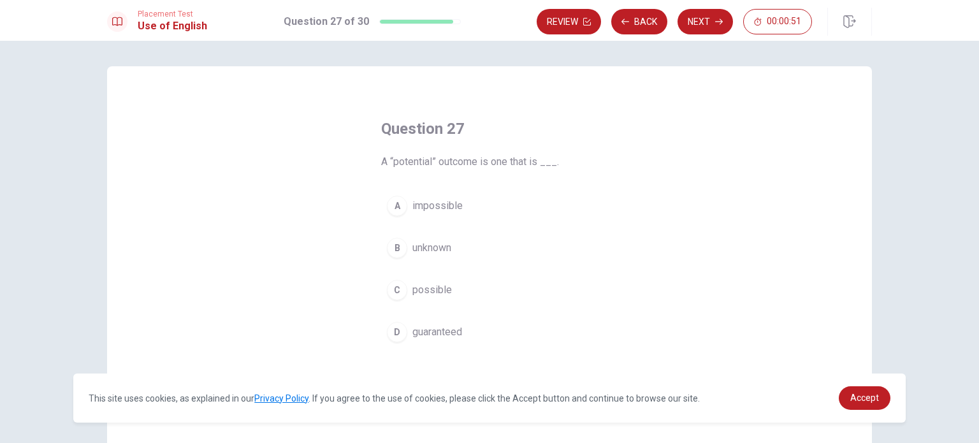
click at [456, 208] on span "impossible" at bounding box center [437, 205] width 50 height 15
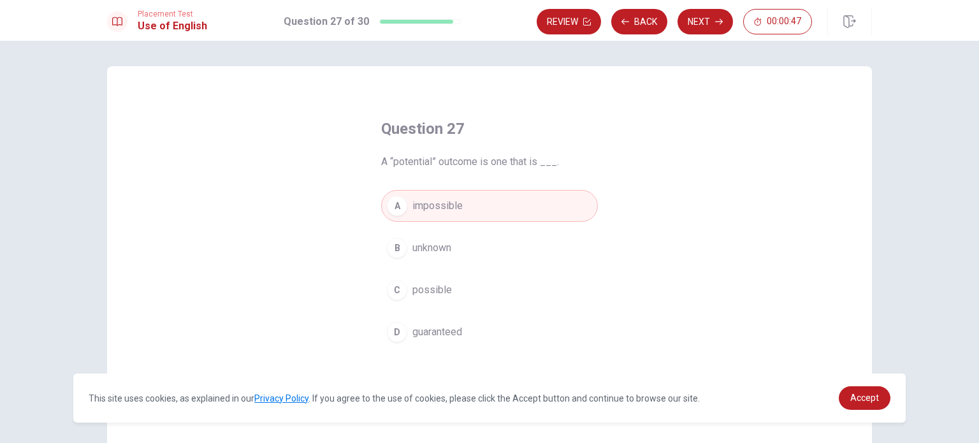
click at [443, 298] on button "C possible" at bounding box center [489, 290] width 217 height 32
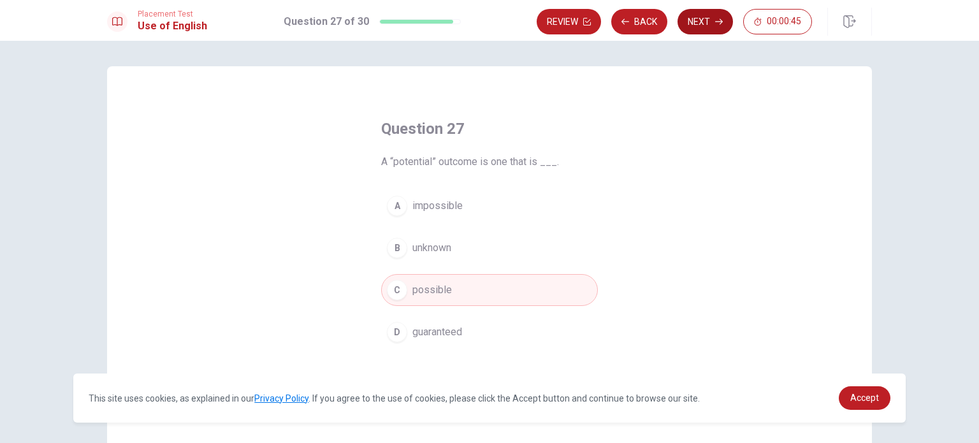
click at [716, 29] on button "Next" at bounding box center [704, 21] width 55 height 25
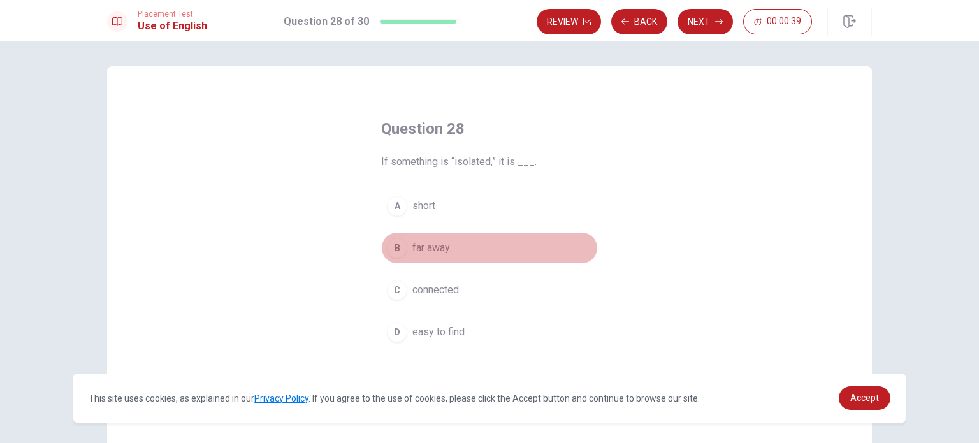
click at [429, 245] on span "far away" at bounding box center [431, 247] width 38 height 15
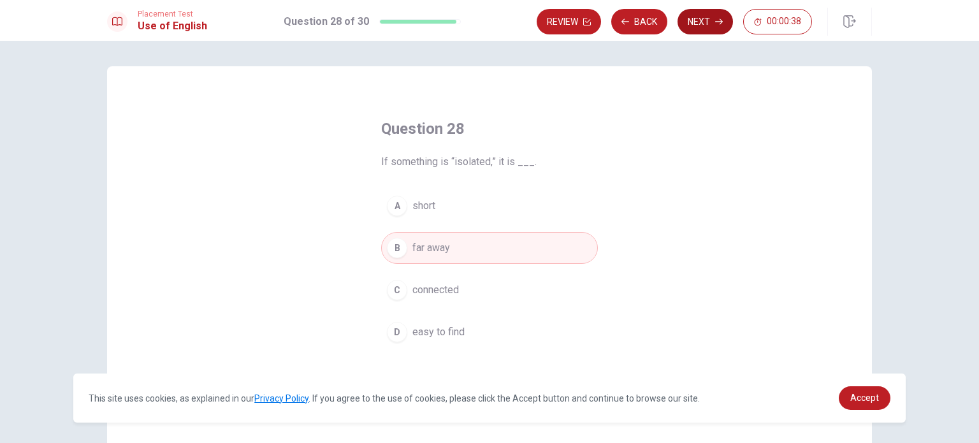
click at [717, 31] on button "Next" at bounding box center [704, 21] width 55 height 25
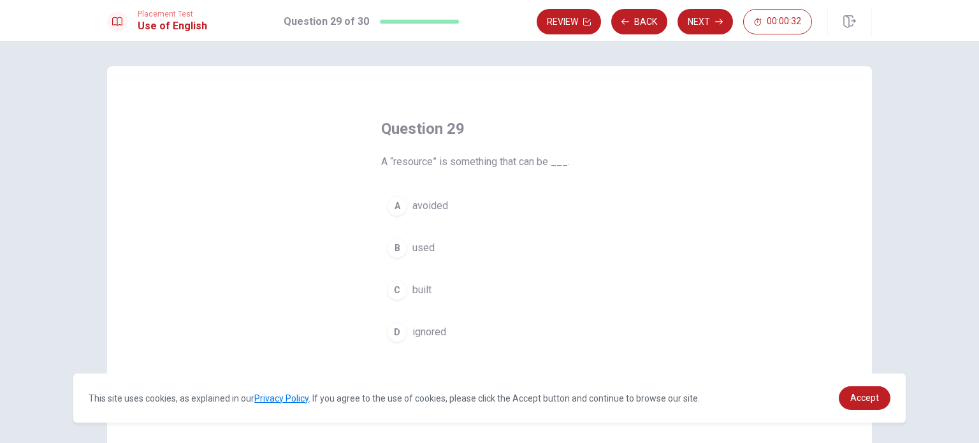
click at [426, 254] on span "used" at bounding box center [423, 247] width 22 height 15
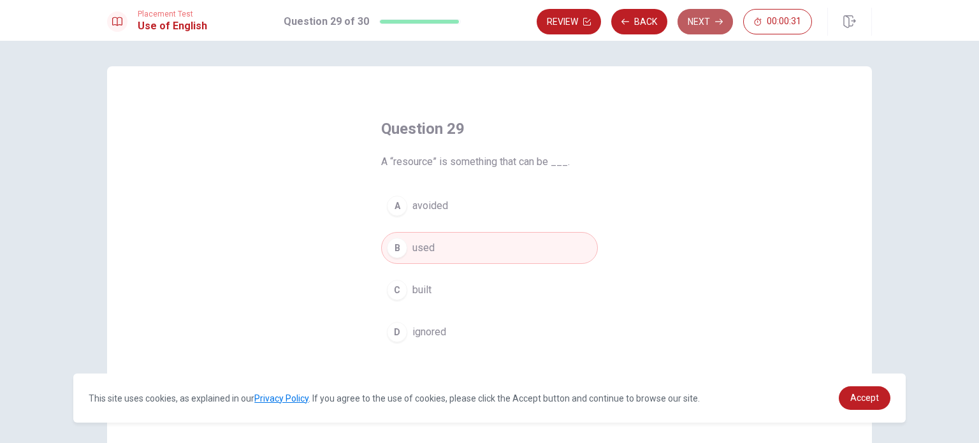
click at [699, 25] on button "Next" at bounding box center [704, 21] width 55 height 25
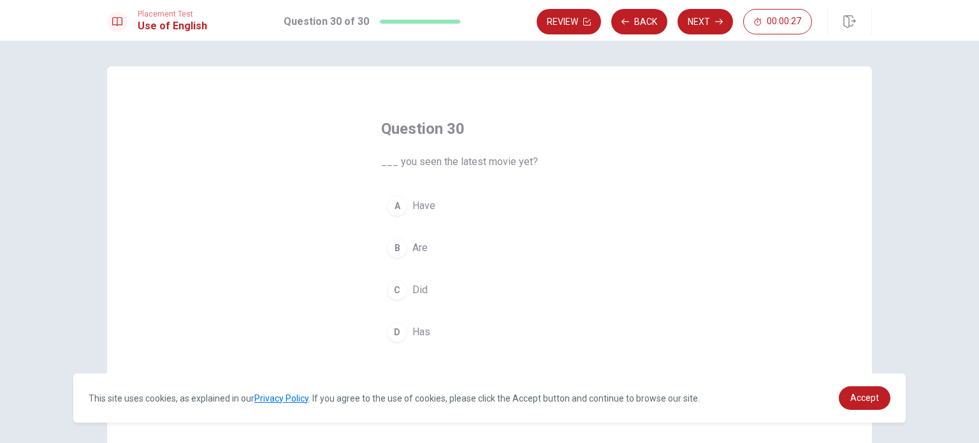
click at [424, 203] on span "Have" at bounding box center [423, 205] width 23 height 15
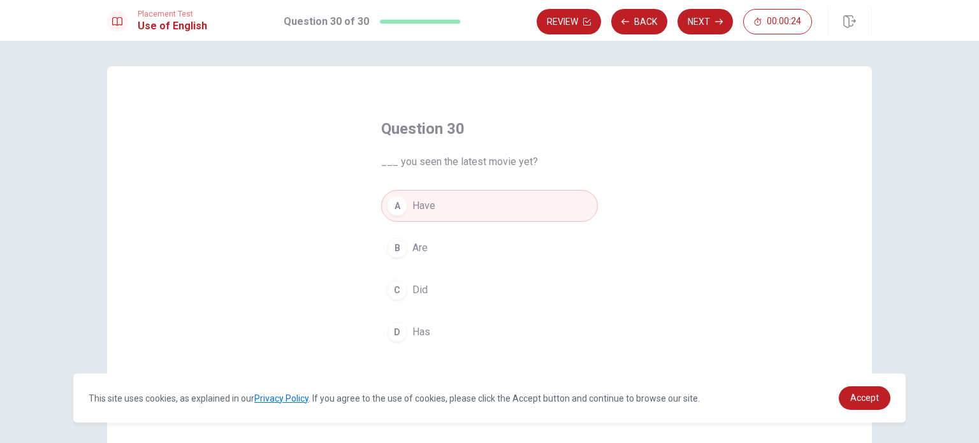
click at [426, 248] on button "B Are" at bounding box center [489, 248] width 217 height 32
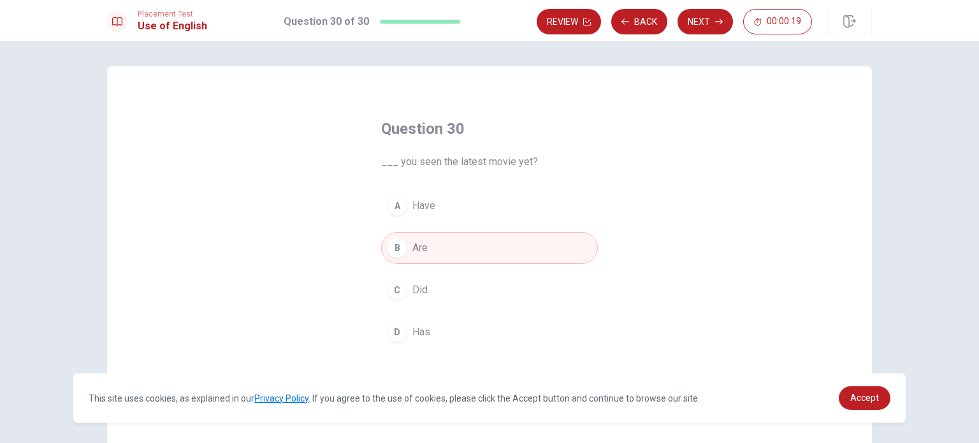
click at [426, 285] on button "C Did" at bounding box center [489, 290] width 217 height 32
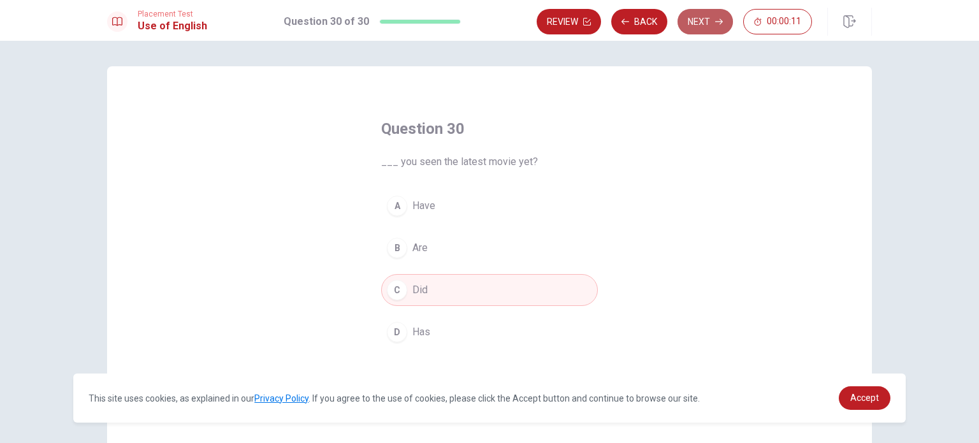
click at [698, 22] on button "Next" at bounding box center [704, 21] width 55 height 25
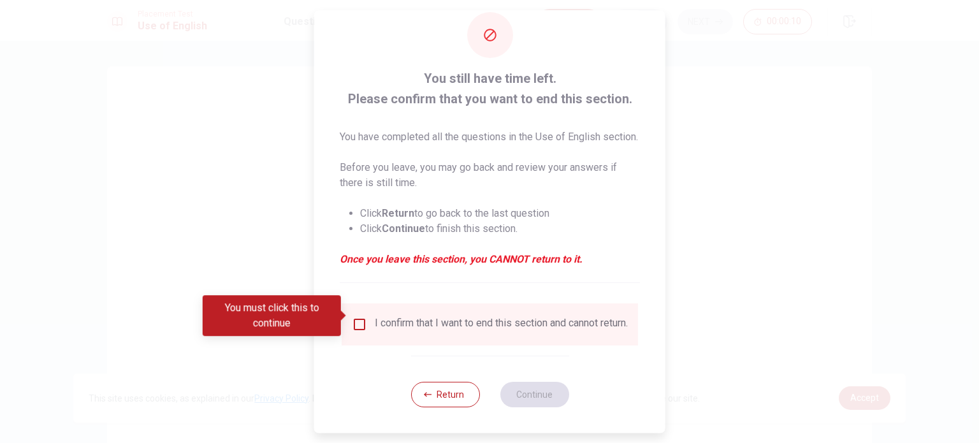
scroll to position [47, 0]
click at [363, 317] on input "You must click this to continue" at bounding box center [359, 324] width 15 height 15
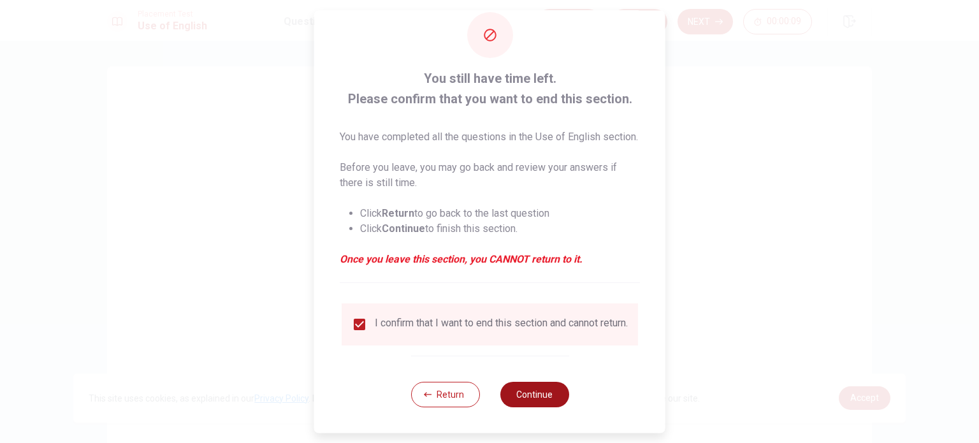
click at [528, 392] on button "Continue" at bounding box center [534, 394] width 69 height 25
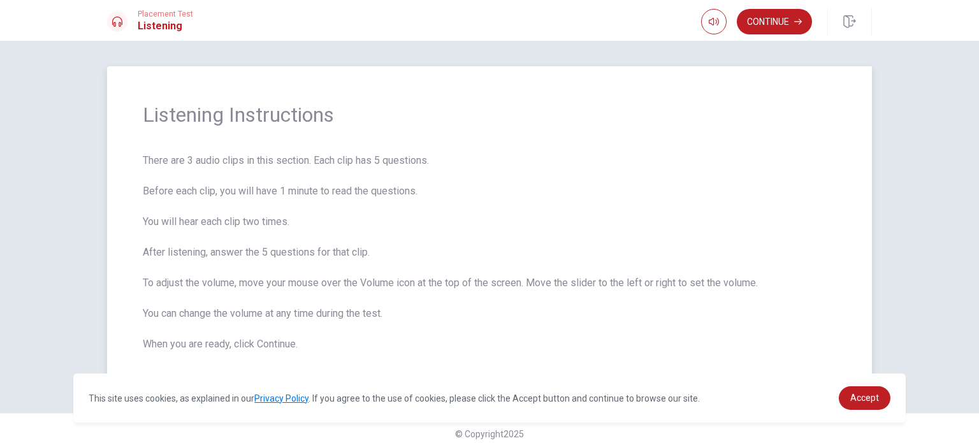
scroll to position [10, 0]
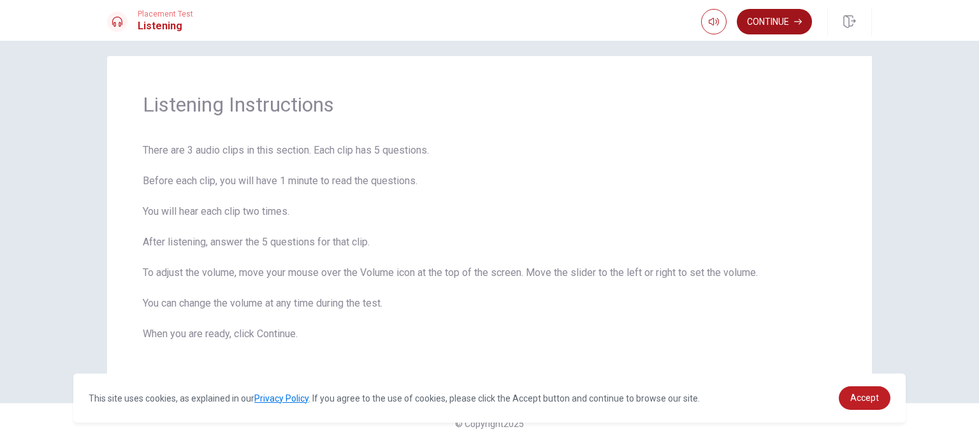
click at [792, 29] on button "Continue" at bounding box center [774, 21] width 75 height 25
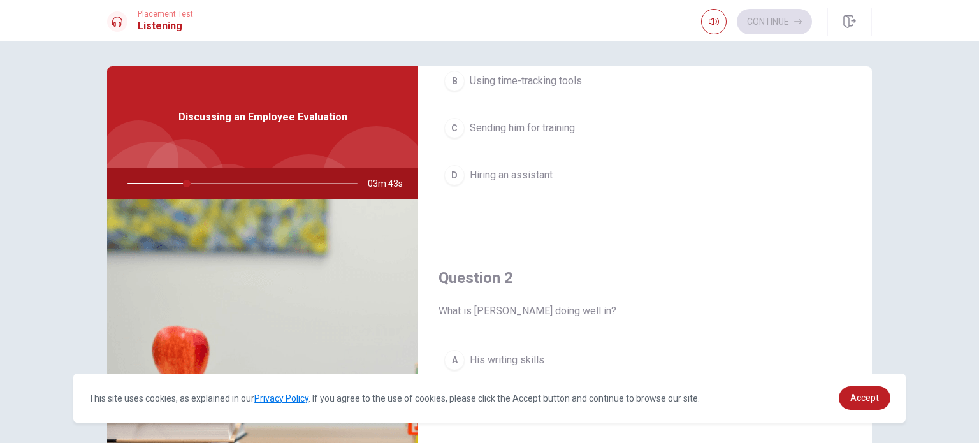
scroll to position [0, 0]
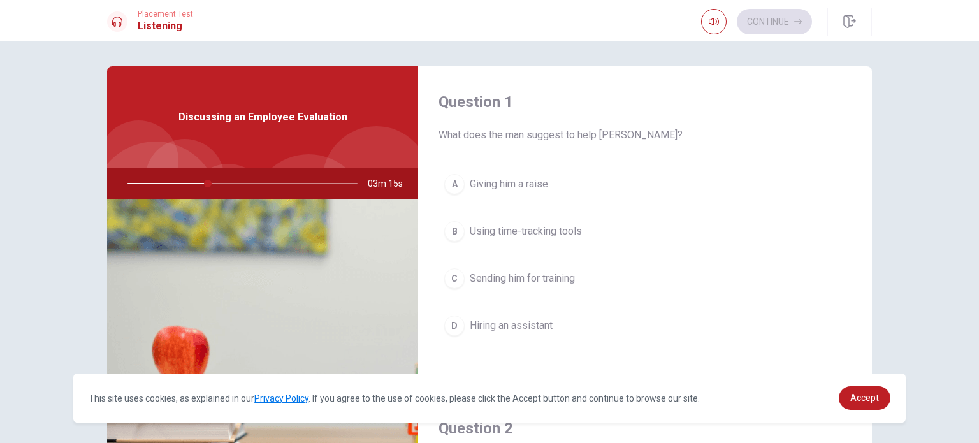
click at [577, 222] on button "B Using time-tracking tools" at bounding box center [644, 231] width 413 height 32
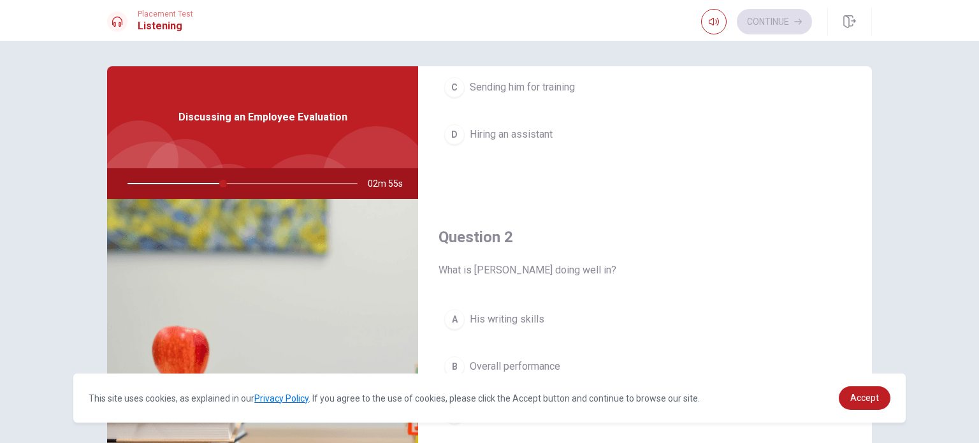
scroll to position [255, 0]
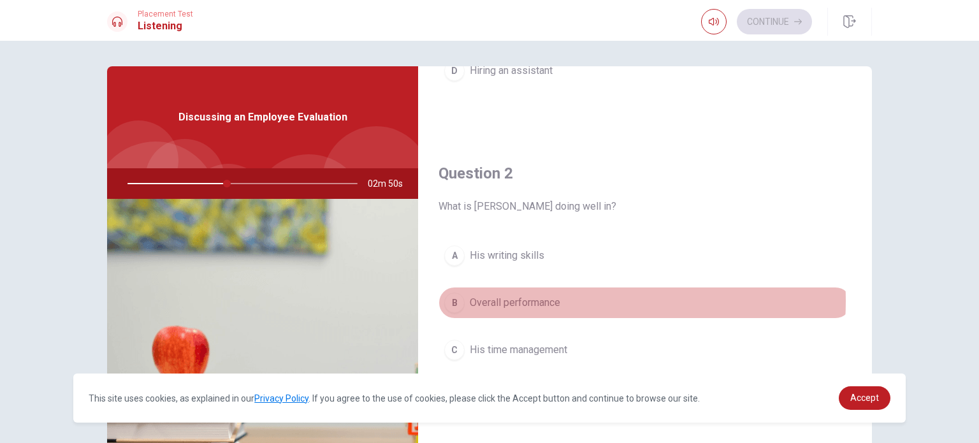
click at [550, 299] on span "Overall performance" at bounding box center [515, 302] width 90 height 15
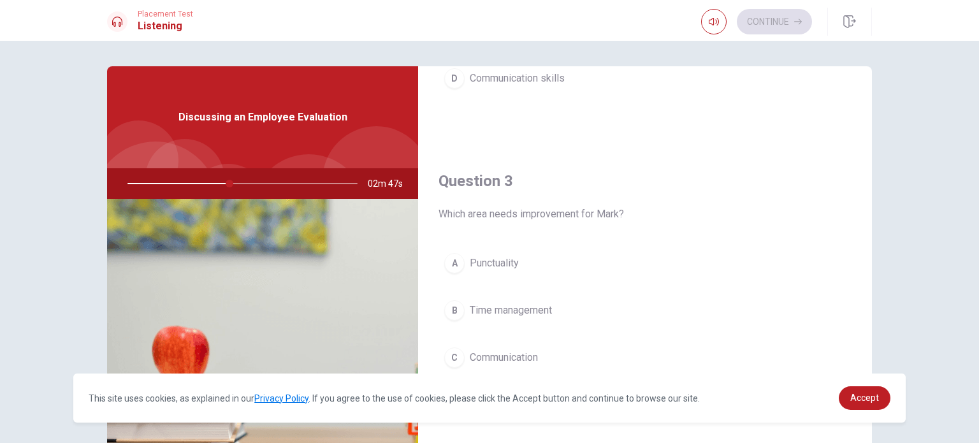
scroll to position [637, 0]
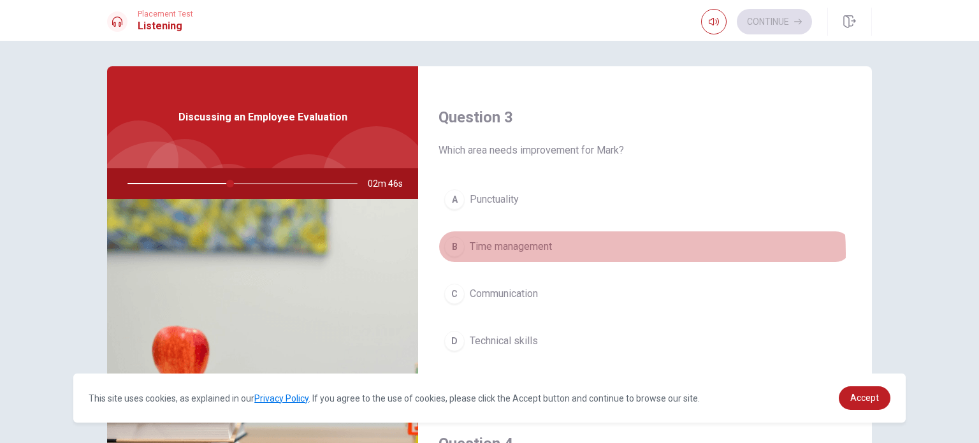
click at [566, 250] on button "B Time management" at bounding box center [644, 247] width 413 height 32
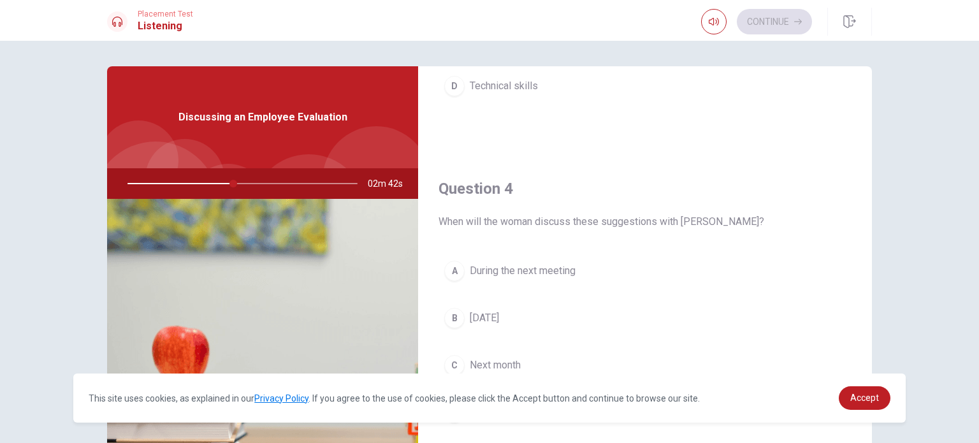
scroll to position [956, 0]
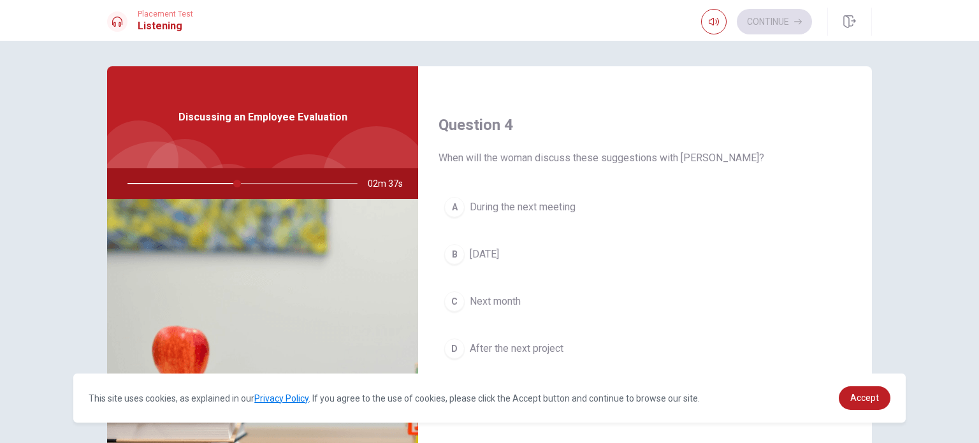
click at [587, 202] on button "A During the next meeting" at bounding box center [644, 207] width 413 height 32
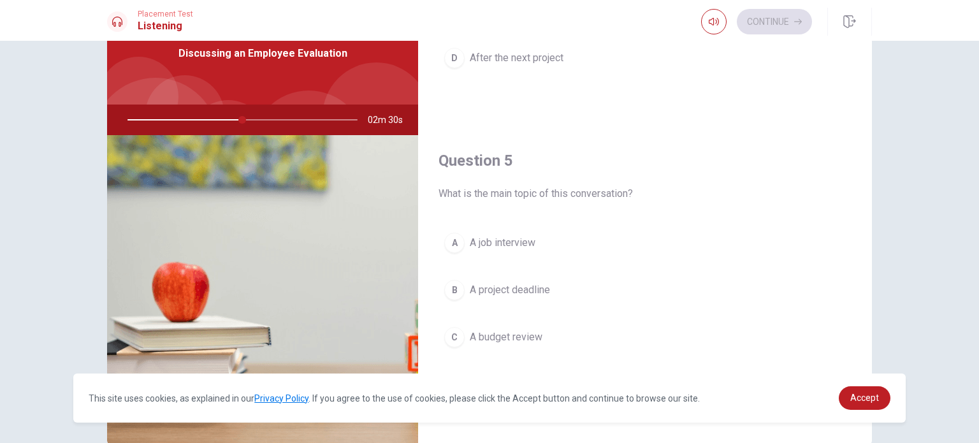
scroll to position [127, 0]
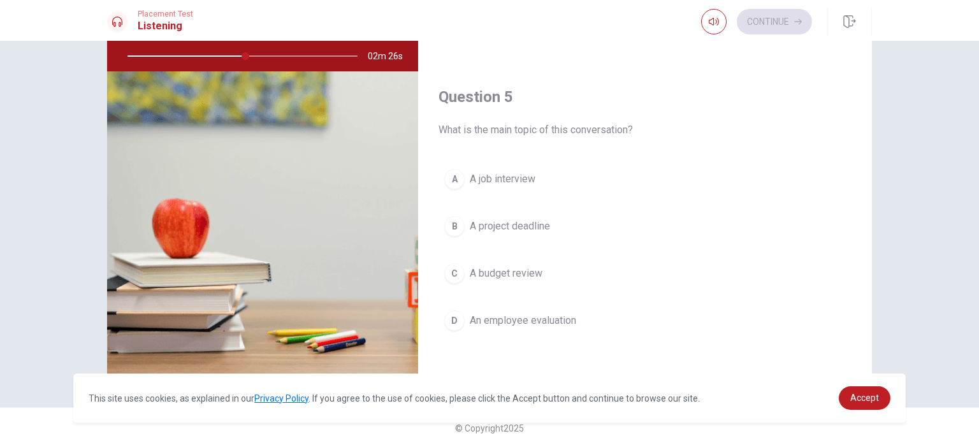
click at [561, 313] on span "An employee evaluation" at bounding box center [523, 320] width 106 height 15
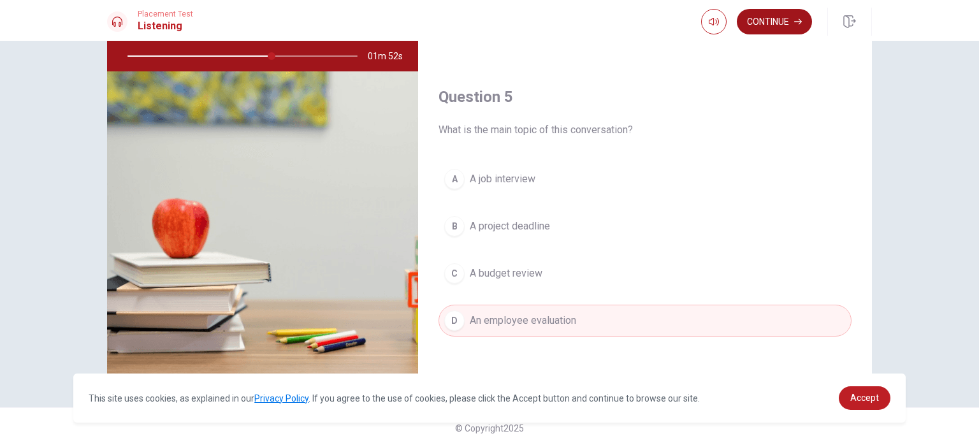
click at [789, 30] on button "Continue" at bounding box center [774, 21] width 75 height 25
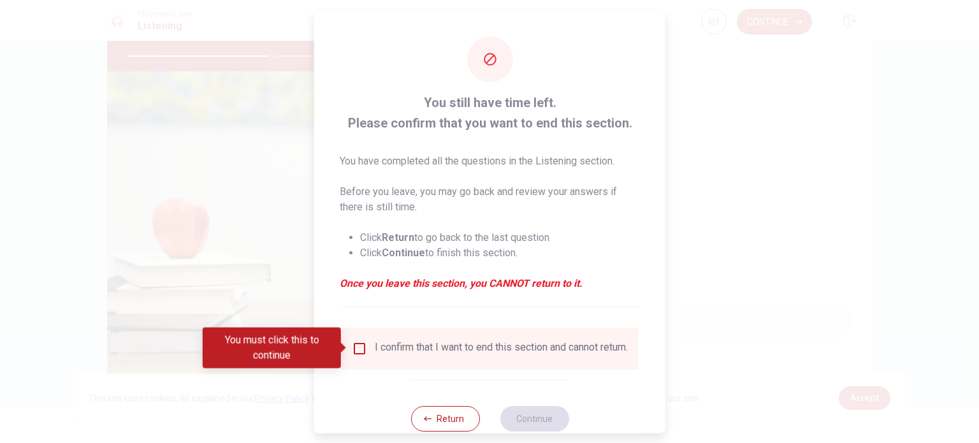
click at [357, 348] on input "You must click this to continue" at bounding box center [359, 347] width 15 height 15
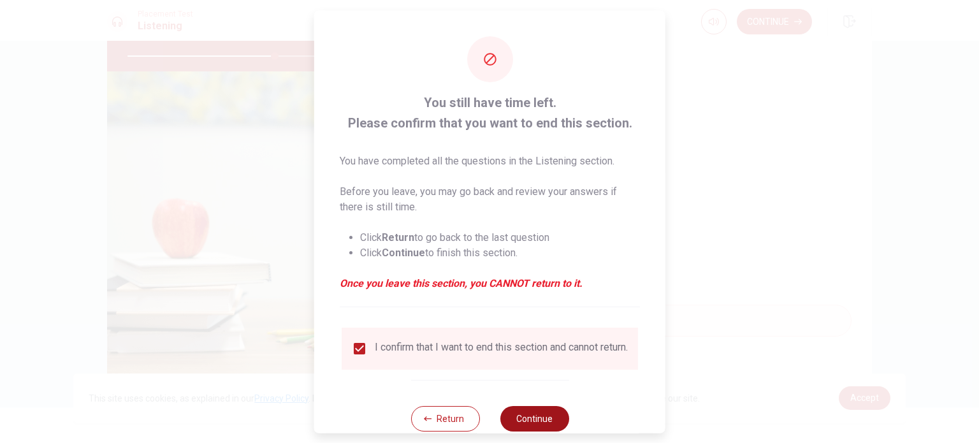
click at [534, 417] on button "Continue" at bounding box center [534, 417] width 69 height 25
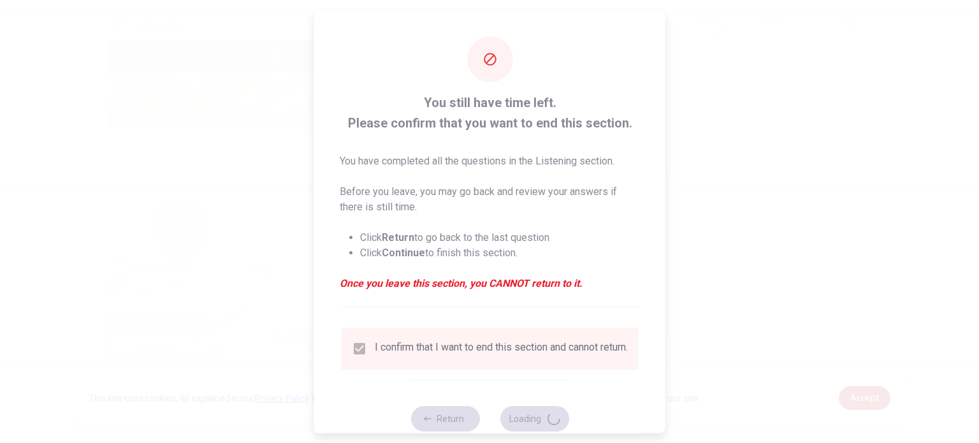
type input "65"
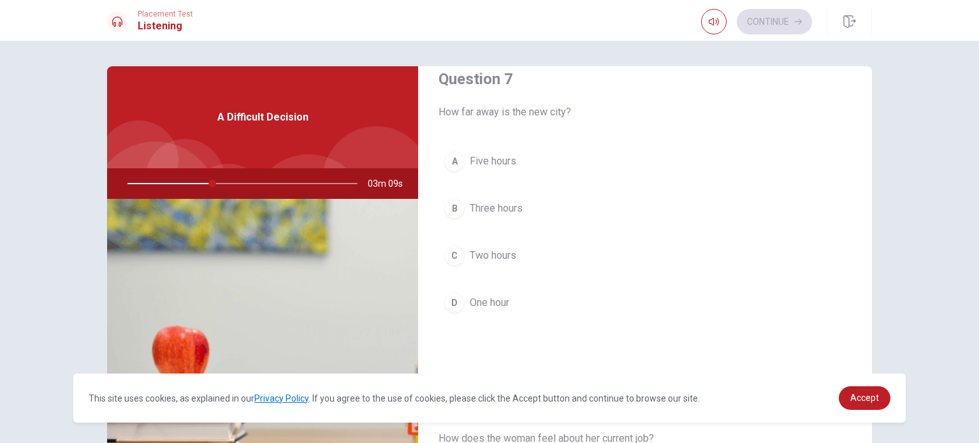
scroll to position [382, 0]
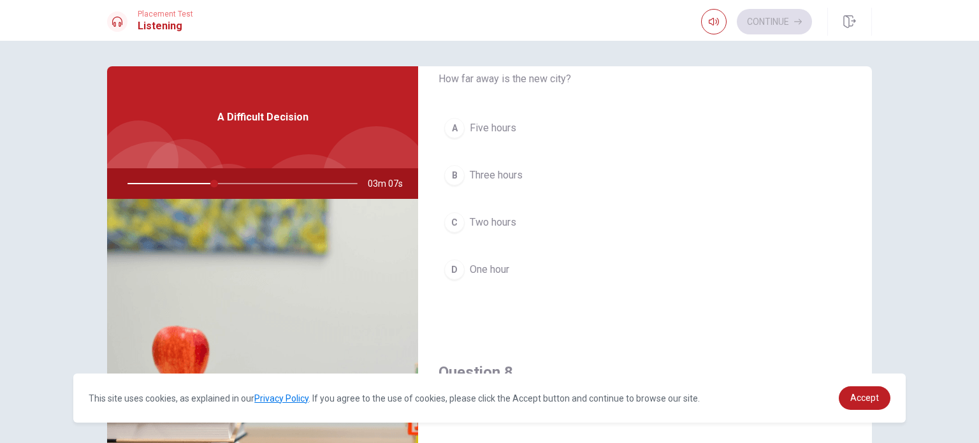
click at [520, 178] on span "Three hours" at bounding box center [496, 175] width 53 height 15
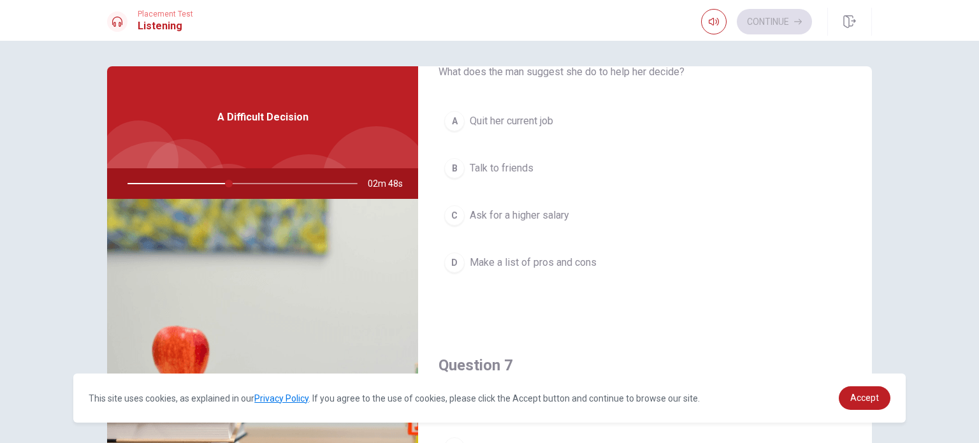
scroll to position [0, 0]
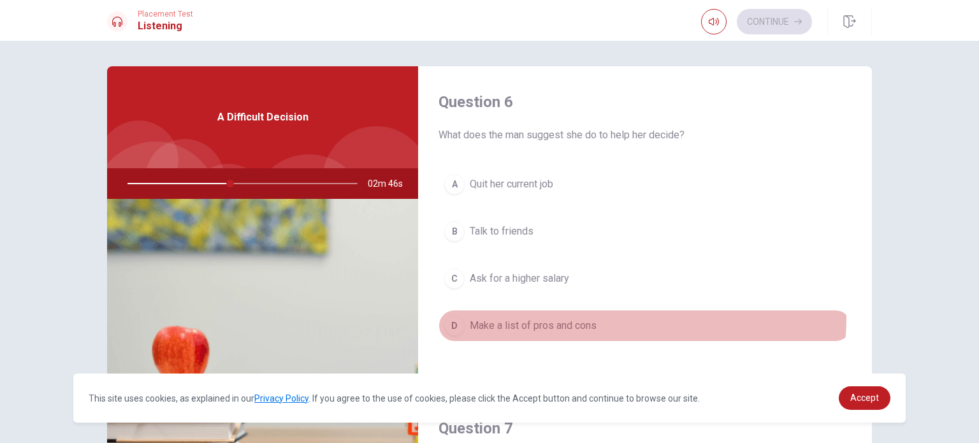
click at [558, 315] on button "D Make a list of pros and cons" at bounding box center [644, 326] width 413 height 32
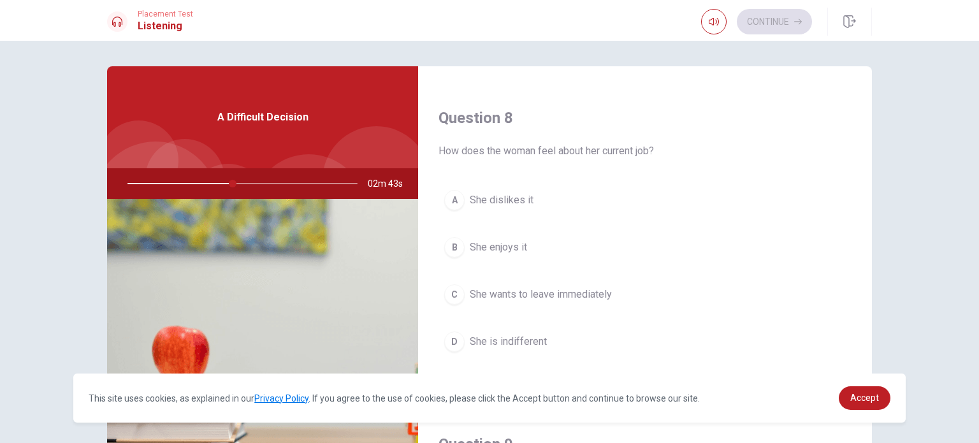
scroll to position [637, 0]
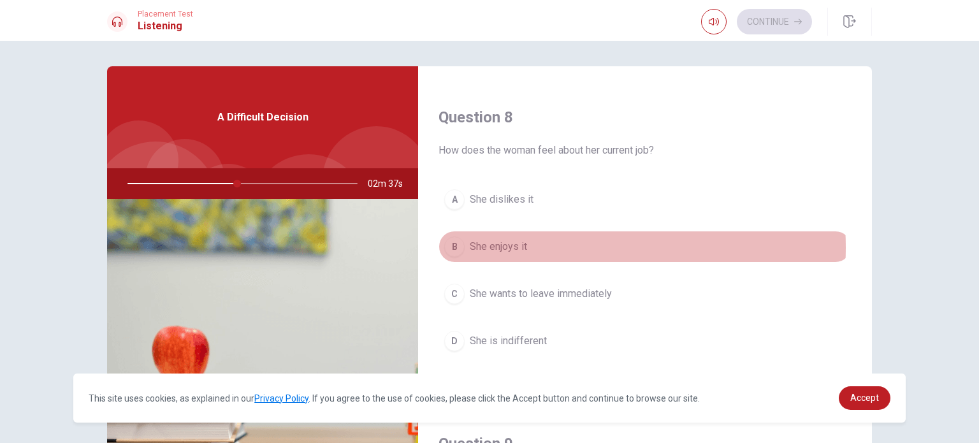
click at [553, 245] on button "B She enjoys it" at bounding box center [644, 247] width 413 height 32
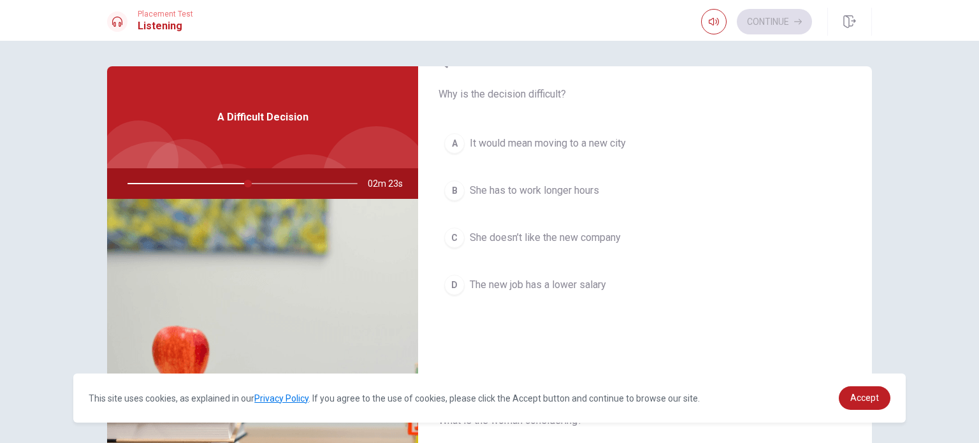
scroll to position [956, 0]
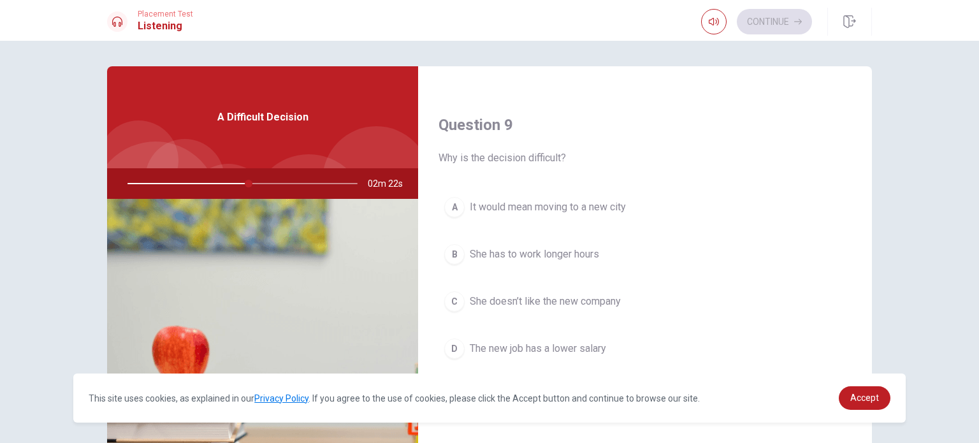
click at [633, 208] on button "A It would mean moving to a new city" at bounding box center [644, 207] width 413 height 32
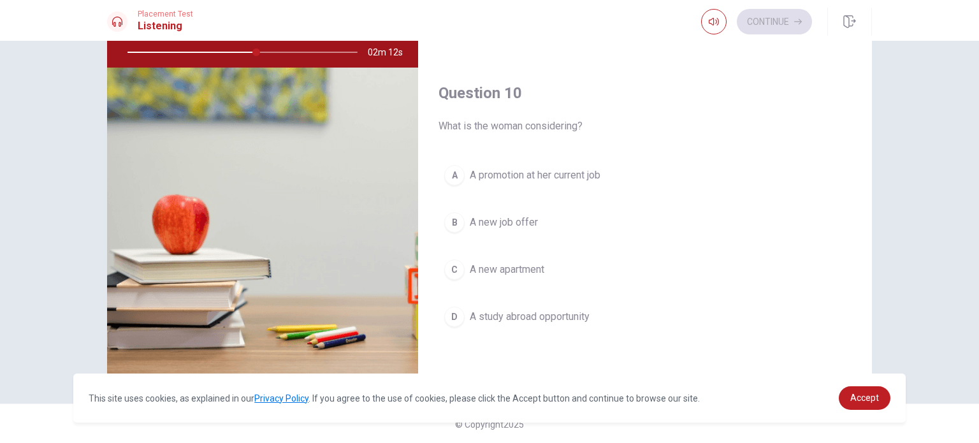
scroll to position [133, 0]
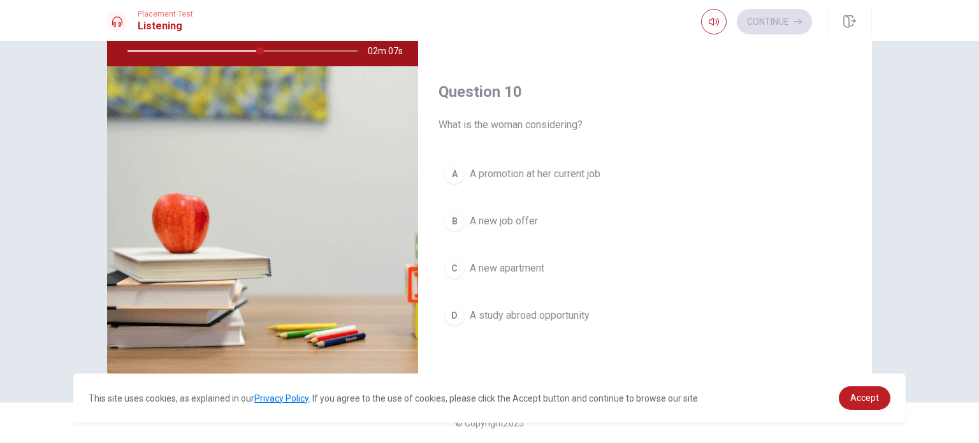
click at [601, 161] on button "A A promotion at her current job" at bounding box center [644, 174] width 413 height 32
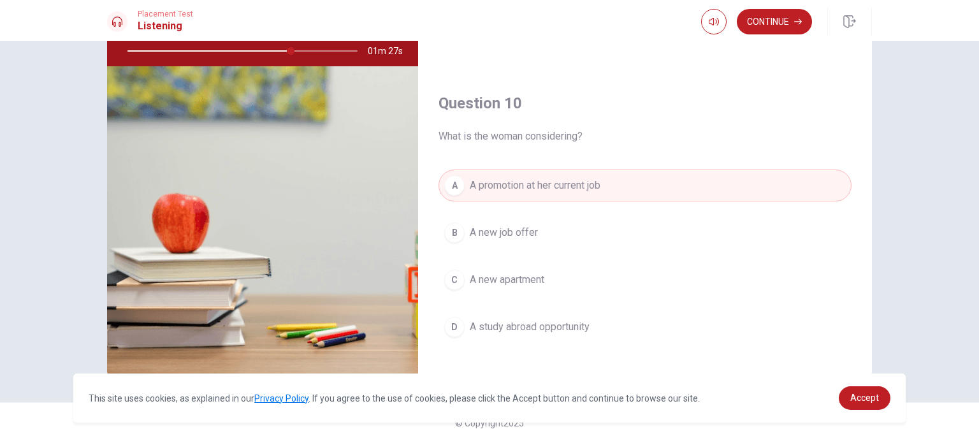
scroll to position [1183, 0]
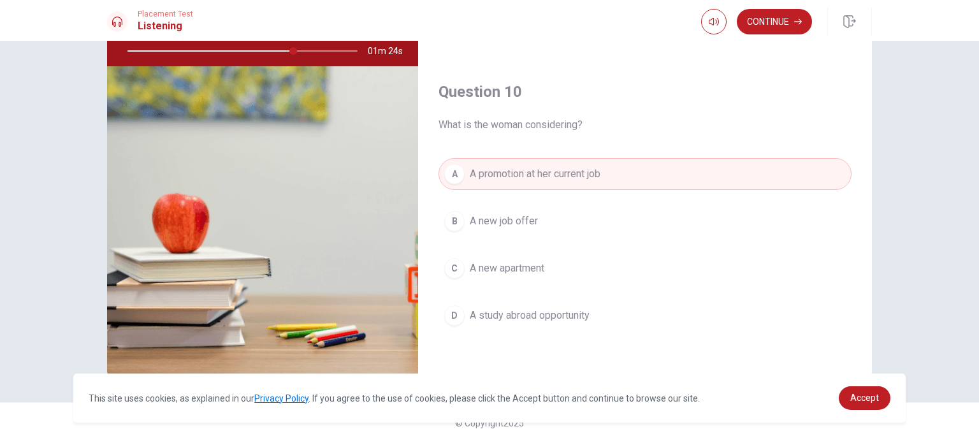
click at [554, 217] on button "B A new job offer" at bounding box center [644, 221] width 413 height 32
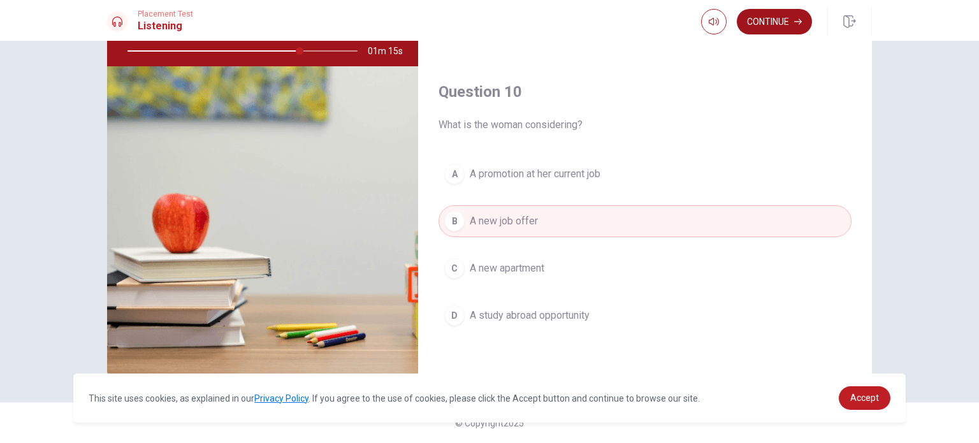
click at [778, 20] on button "Continue" at bounding box center [774, 21] width 75 height 25
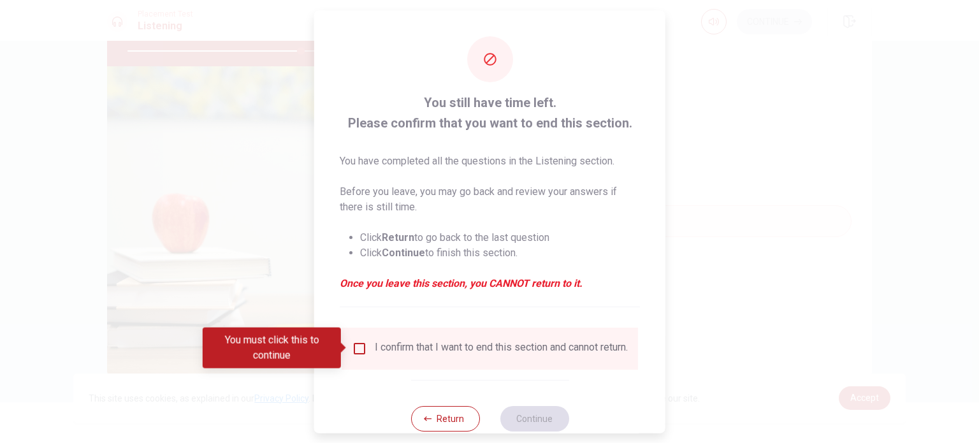
click at [361, 349] on input "You must click this to continue" at bounding box center [359, 347] width 15 height 15
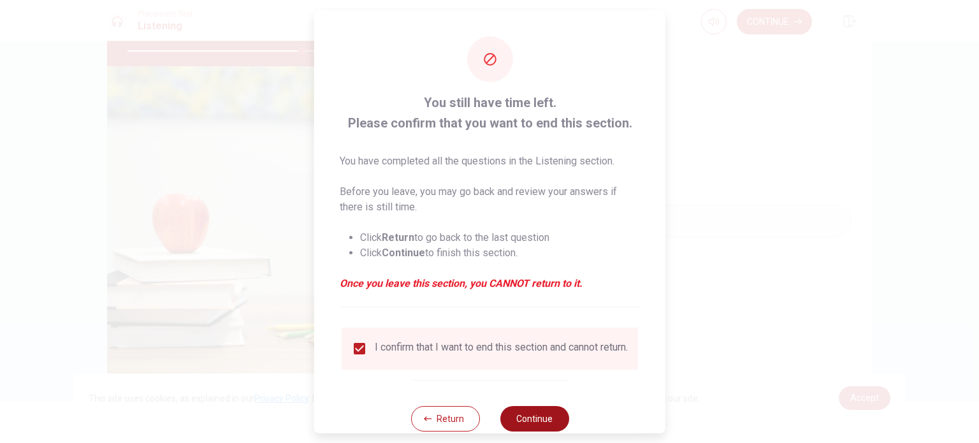
click at [542, 417] on button "Continue" at bounding box center [534, 417] width 69 height 25
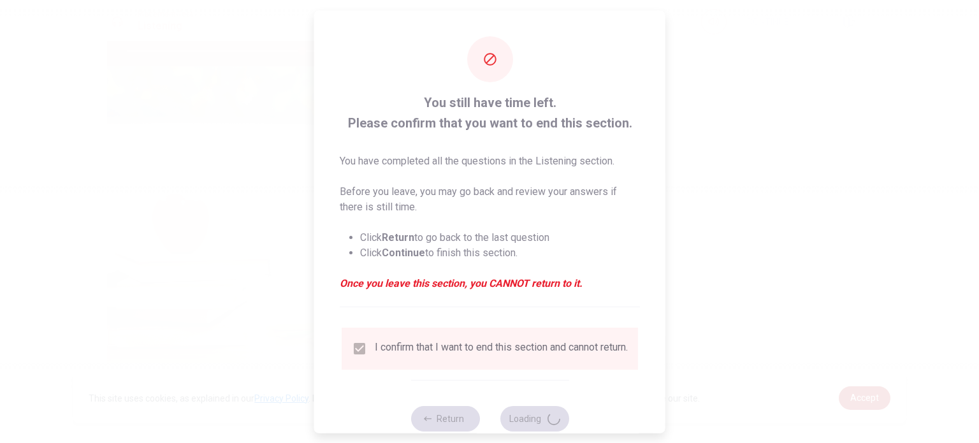
type input "76"
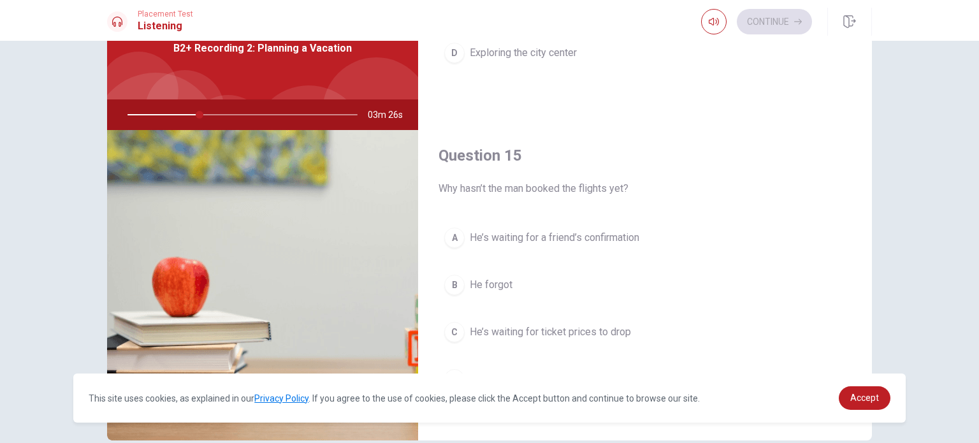
scroll to position [133, 0]
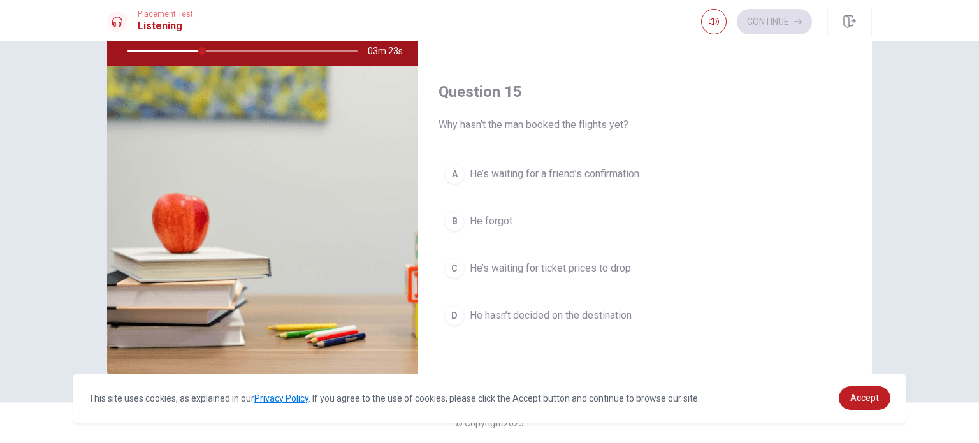
click at [633, 260] on button "C He’s waiting for ticket prices to drop" at bounding box center [644, 268] width 413 height 32
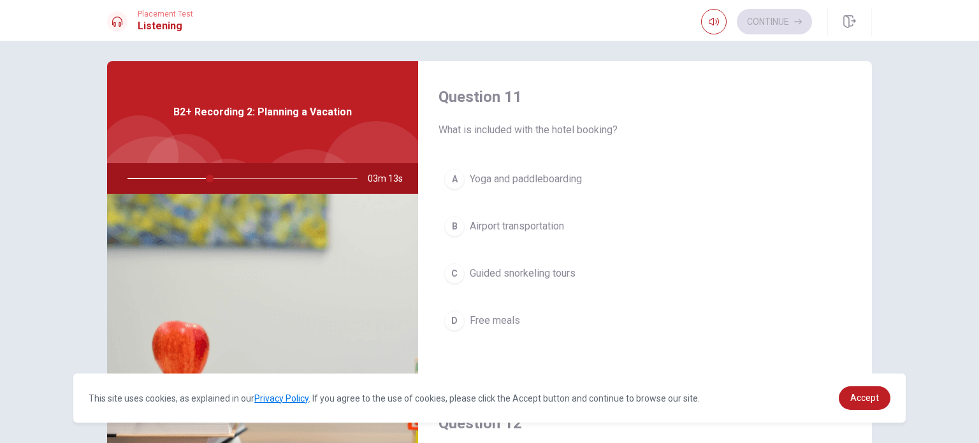
scroll to position [0, 0]
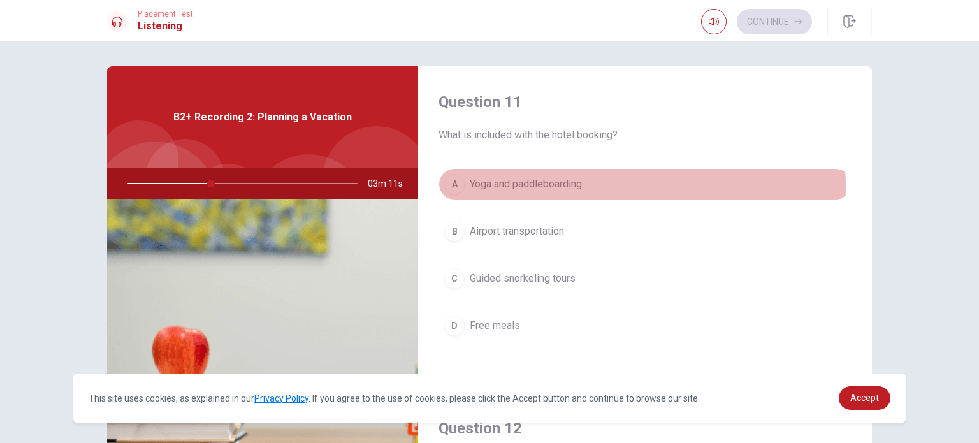
click at [586, 185] on button "A Yoga and paddleboarding" at bounding box center [644, 184] width 413 height 32
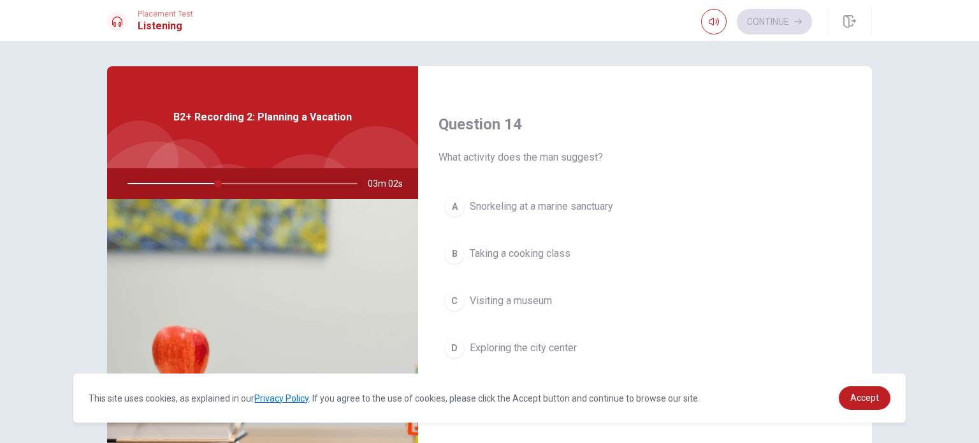
scroll to position [1019, 0]
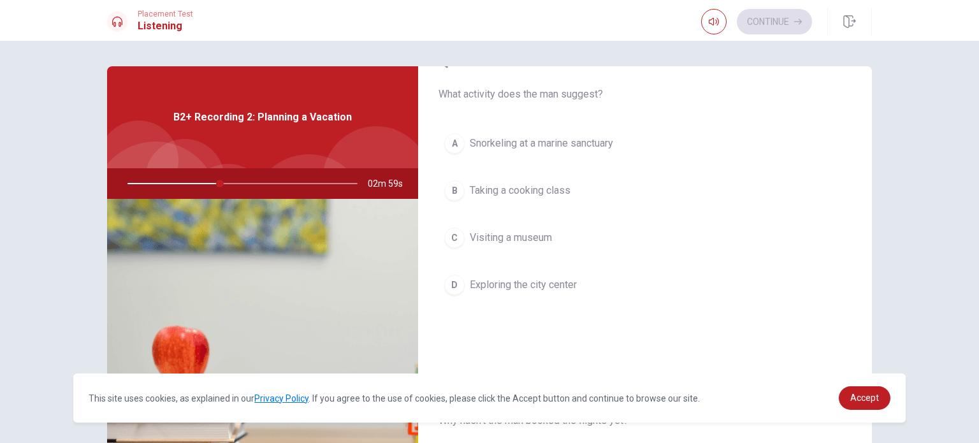
click at [623, 143] on button "A Snorkeling at a marine sanctuary" at bounding box center [644, 143] width 413 height 32
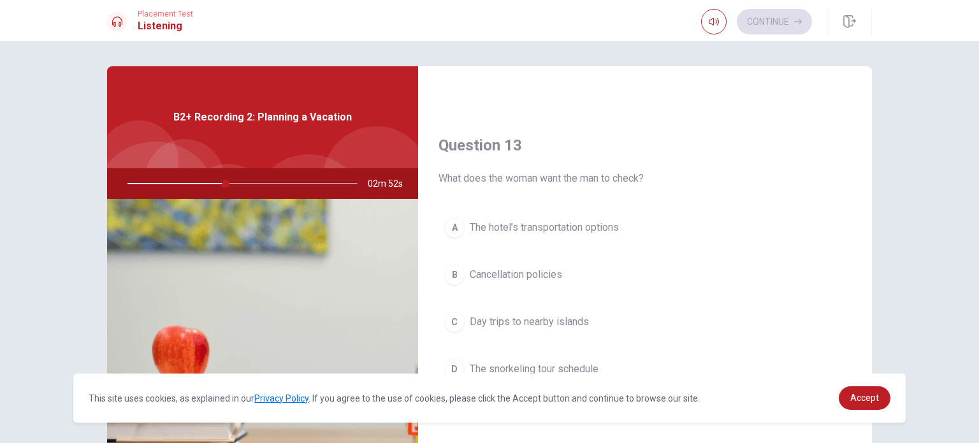
scroll to position [637, 0]
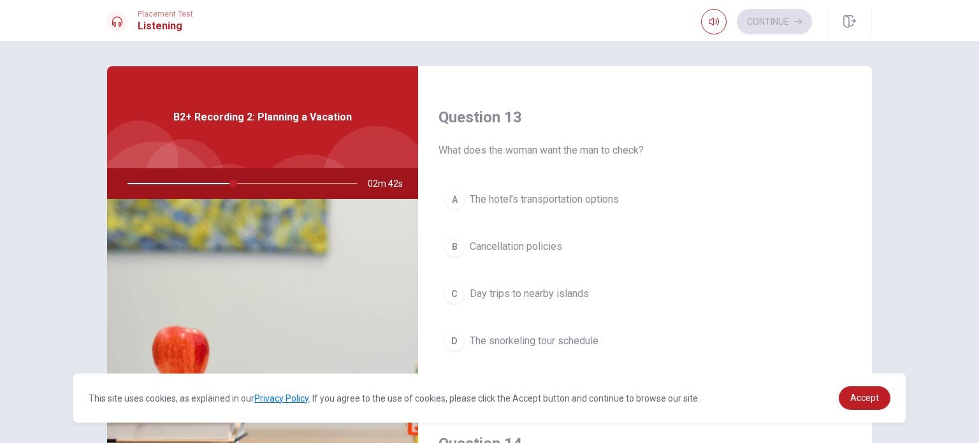
click at [642, 200] on button "A The hotel’s transportation options" at bounding box center [644, 200] width 413 height 32
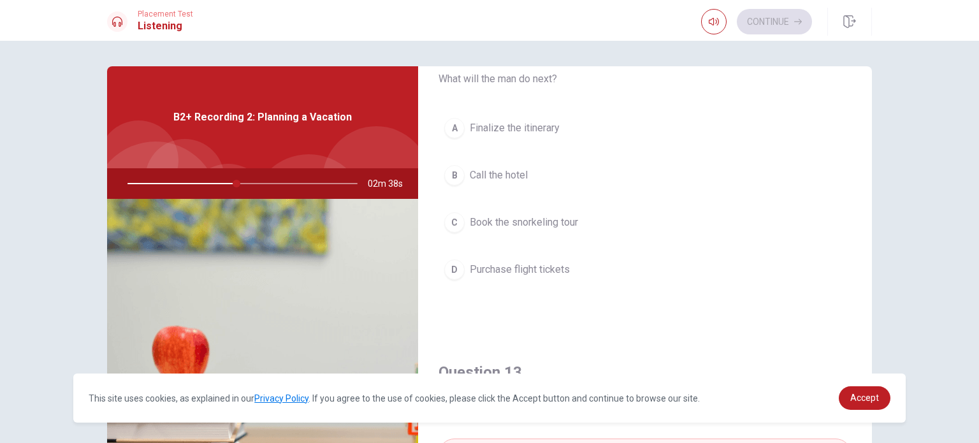
scroll to position [319, 0]
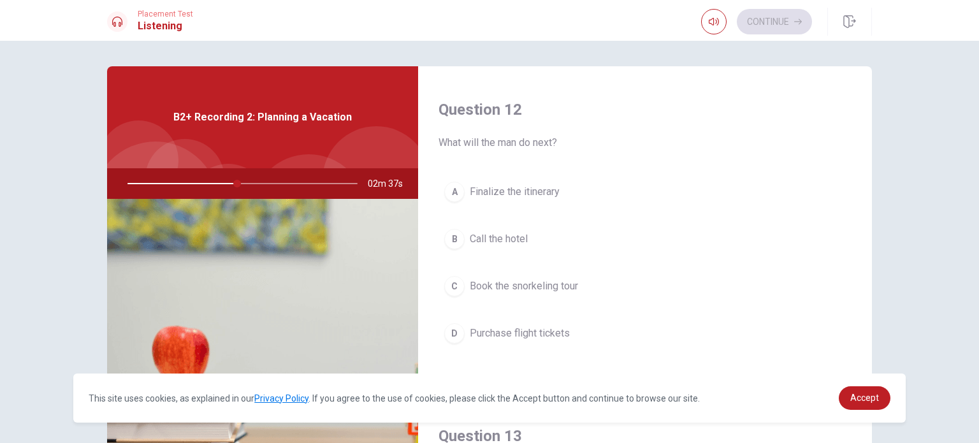
click at [565, 234] on button "B Call the hotel" at bounding box center [644, 239] width 413 height 32
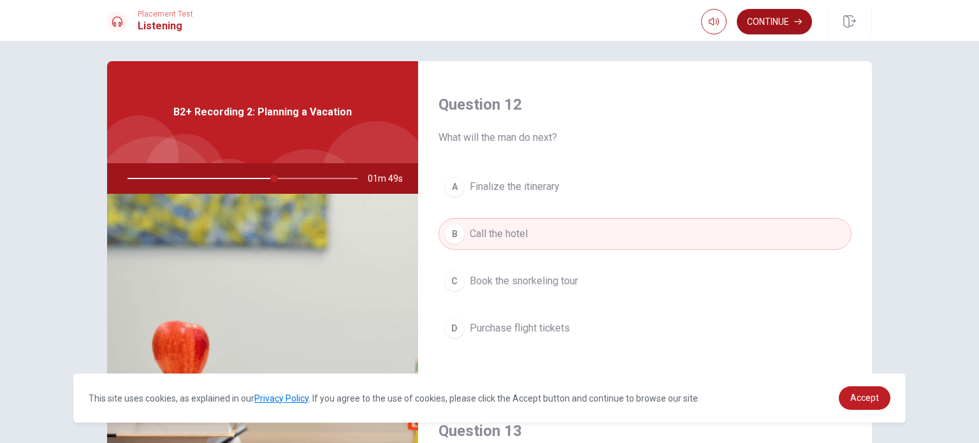
click at [767, 29] on button "Continue" at bounding box center [774, 21] width 75 height 25
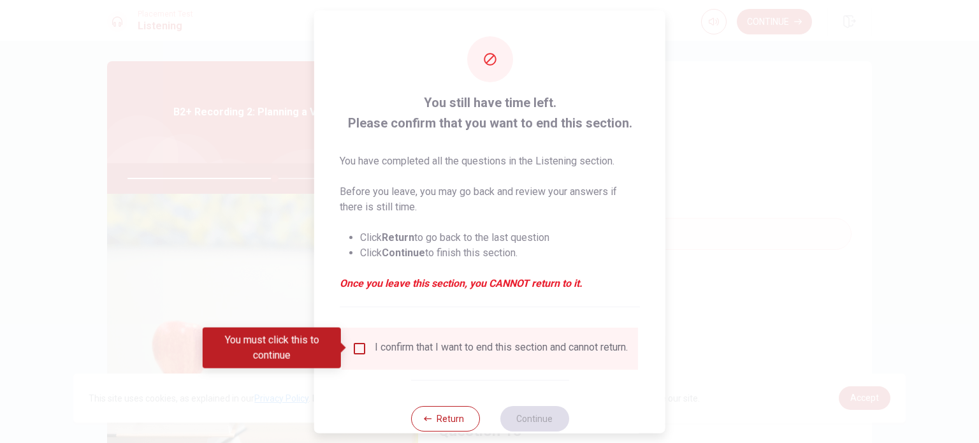
click at [357, 344] on input "You must click this to continue" at bounding box center [359, 347] width 15 height 15
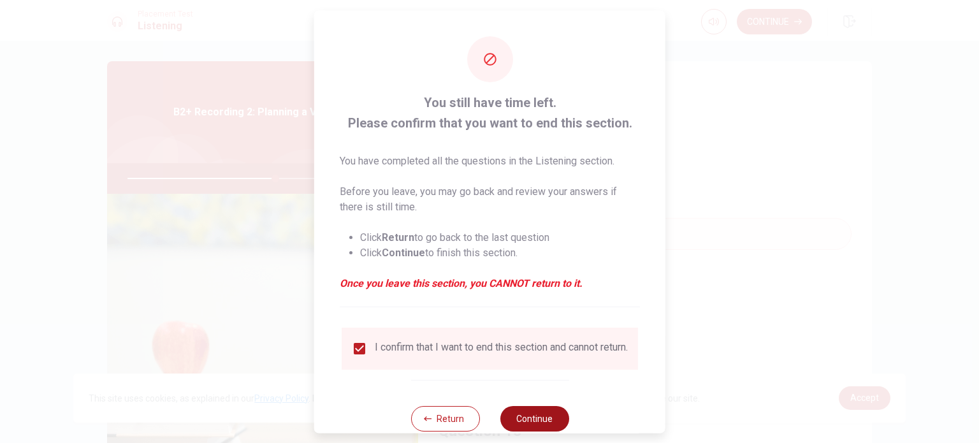
click at [534, 426] on button "Continue" at bounding box center [534, 417] width 69 height 25
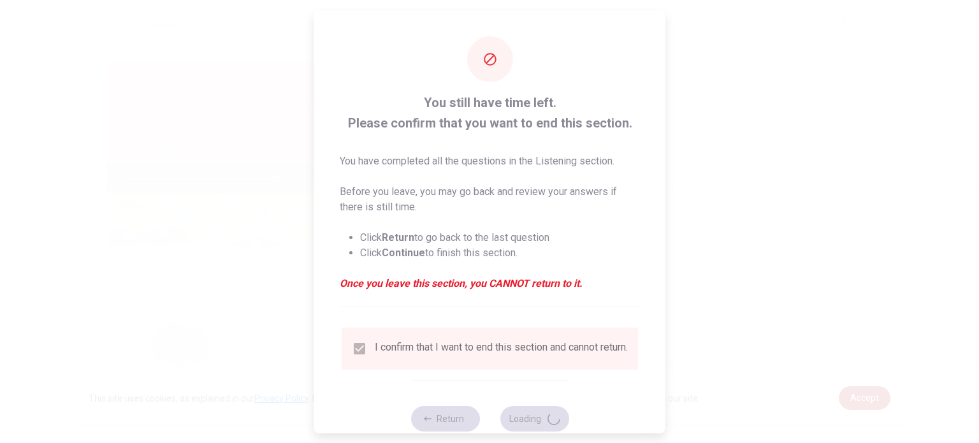
type input "65"
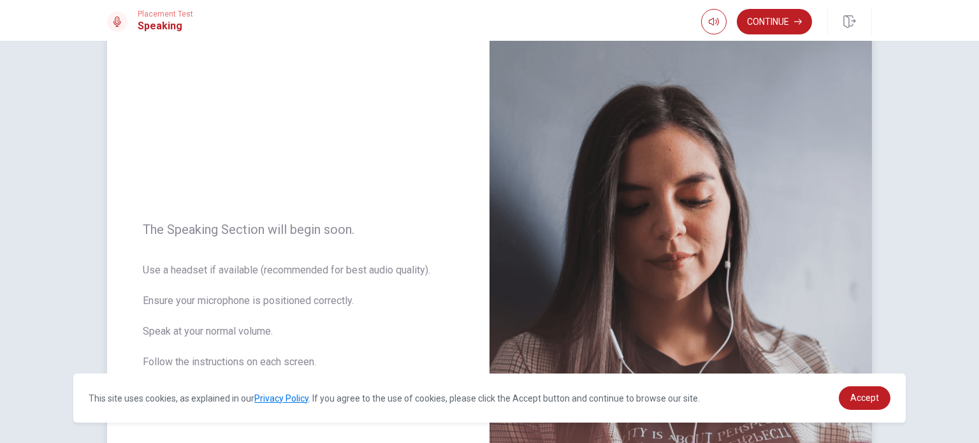
scroll to position [64, 0]
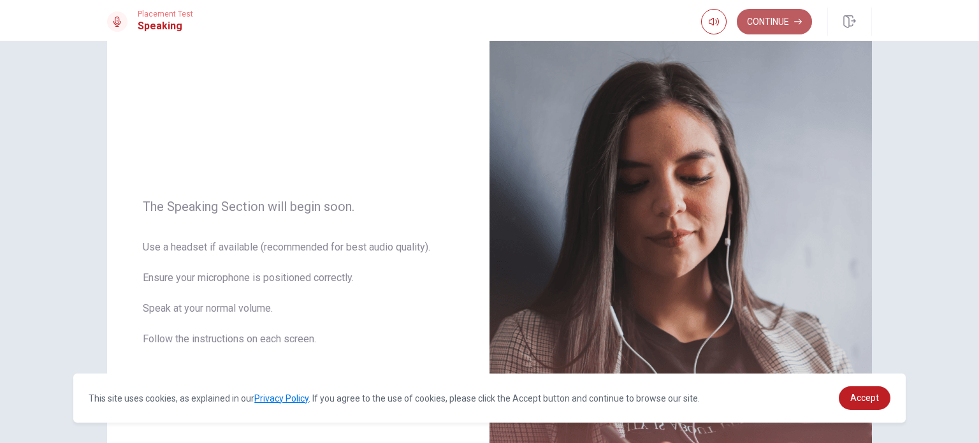
click at [802, 27] on button "Continue" at bounding box center [774, 21] width 75 height 25
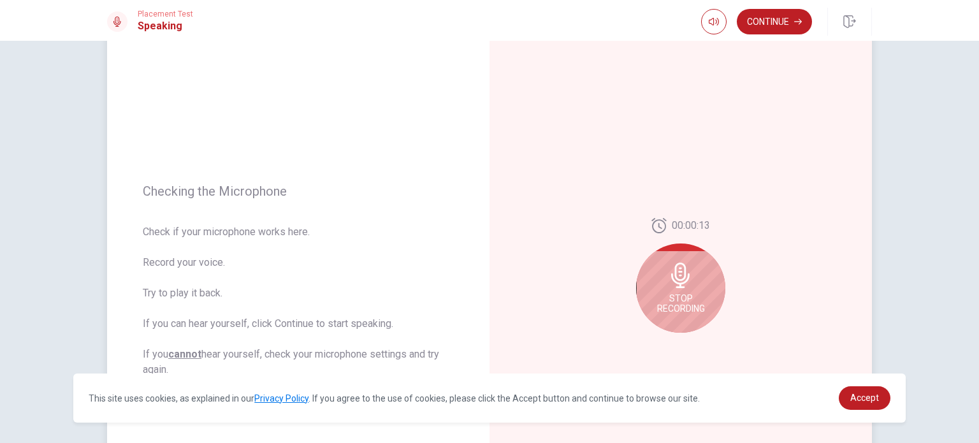
click at [683, 248] on div "Stop Recording" at bounding box center [680, 287] width 89 height 89
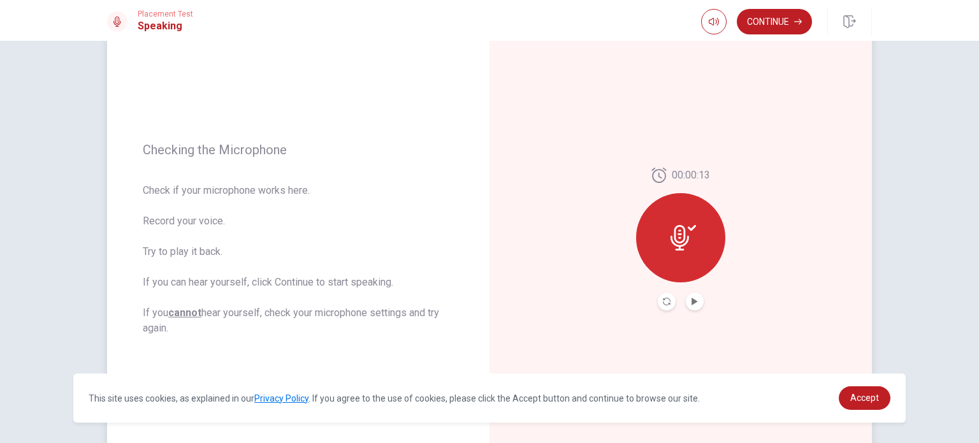
scroll to position [127, 0]
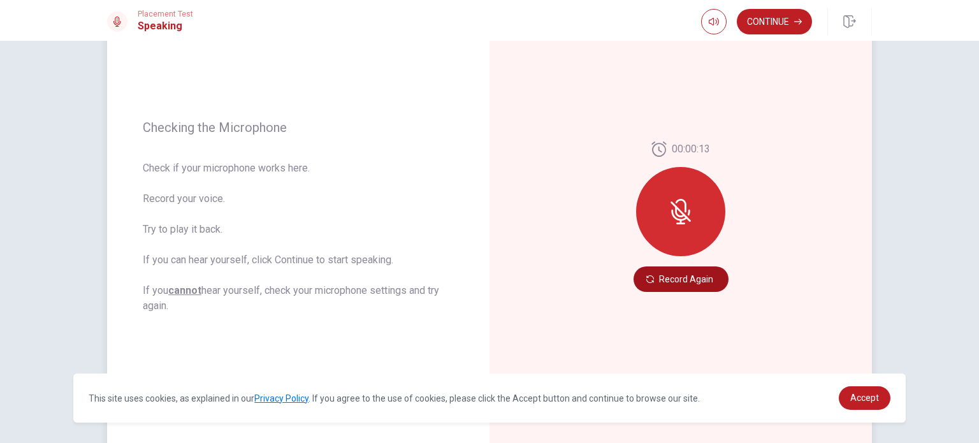
click at [703, 276] on button "Record Again" at bounding box center [680, 278] width 95 height 25
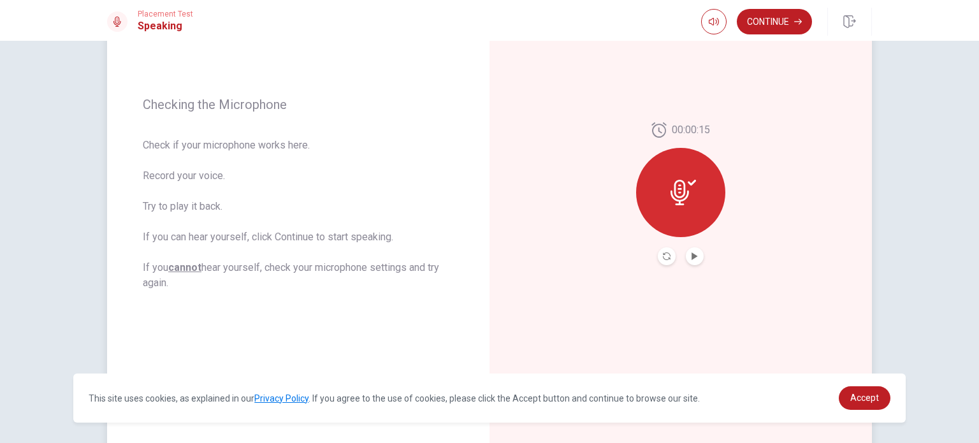
scroll to position [181, 0]
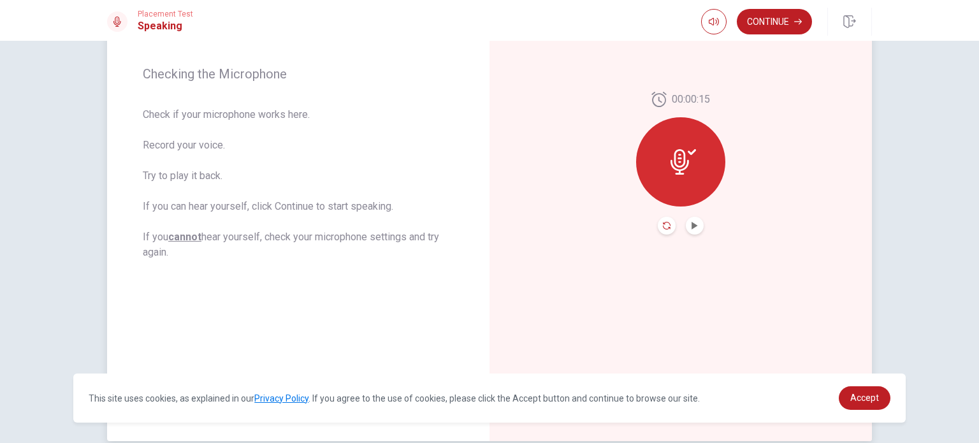
click at [663, 226] on icon "Record Again" at bounding box center [667, 226] width 8 height 8
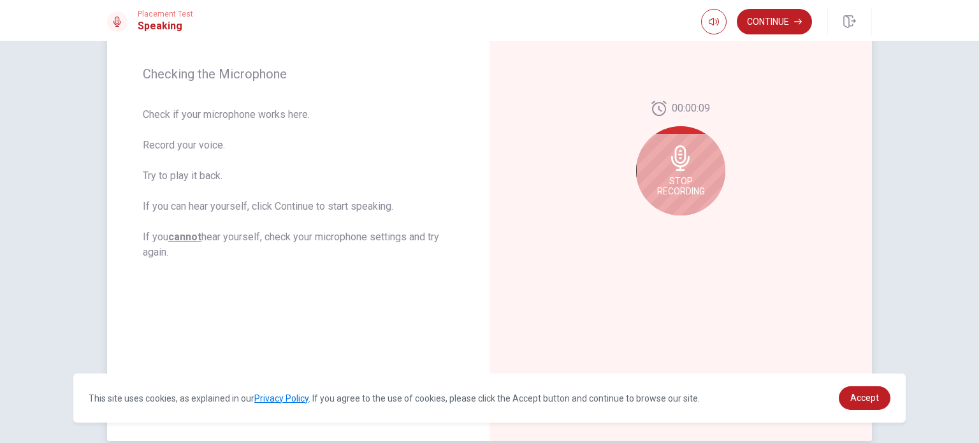
click at [188, 239] on u "cannot" at bounding box center [184, 237] width 33 height 12
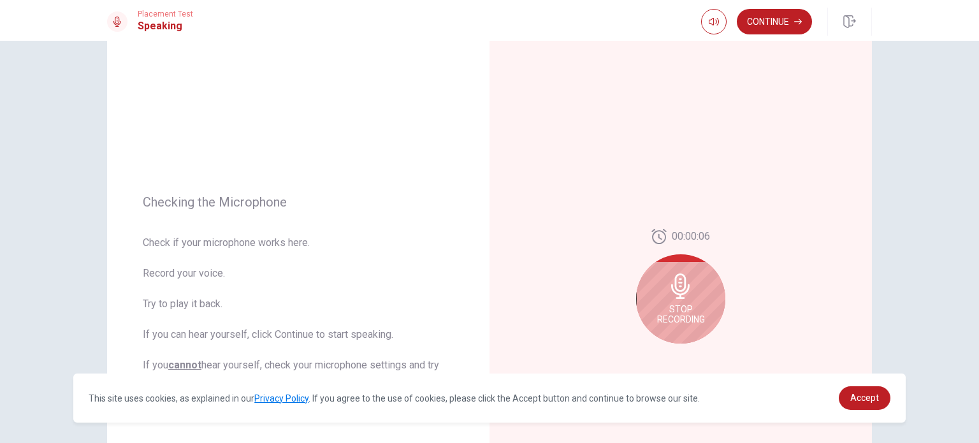
scroll to position [127, 0]
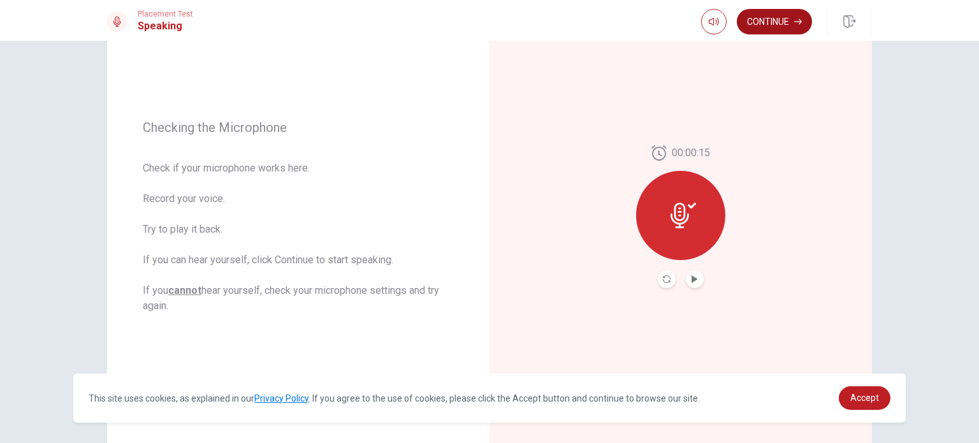
click at [758, 28] on button "Continue" at bounding box center [774, 21] width 75 height 25
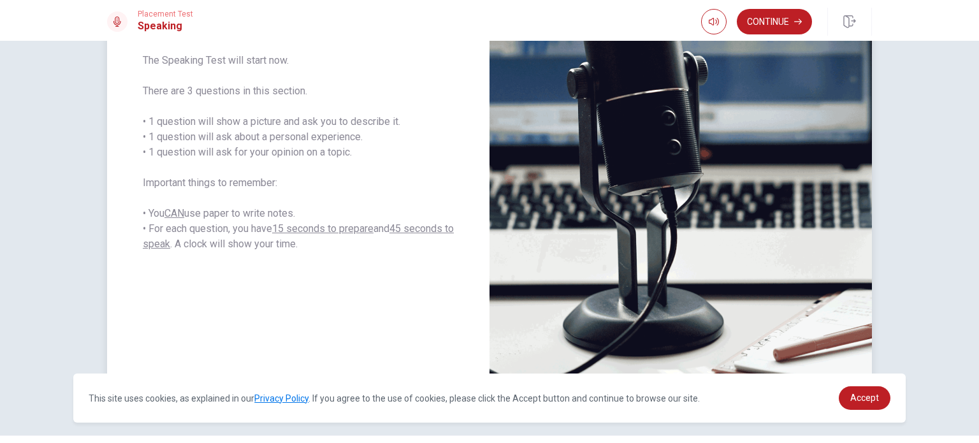
scroll to position [181, 0]
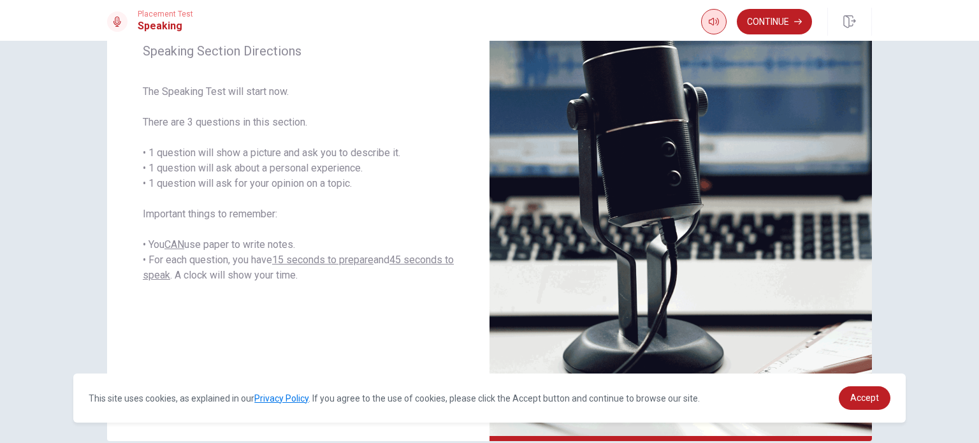
click at [713, 25] on icon "button" at bounding box center [714, 22] width 10 height 10
click at [758, 27] on button "Continue" at bounding box center [774, 21] width 75 height 25
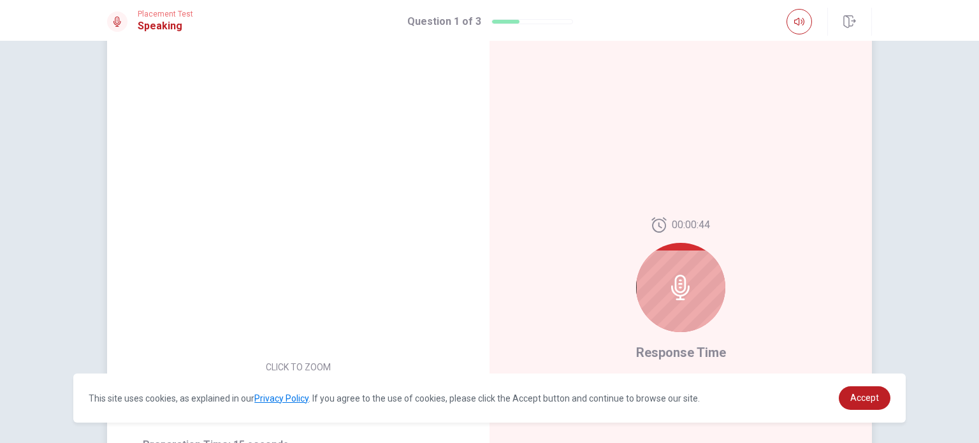
scroll to position [54, 0]
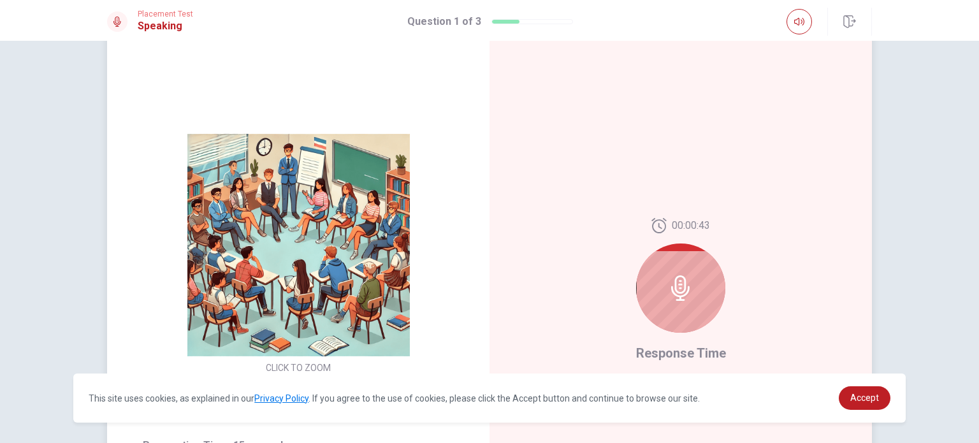
click at [668, 277] on icon at bounding box center [680, 287] width 25 height 25
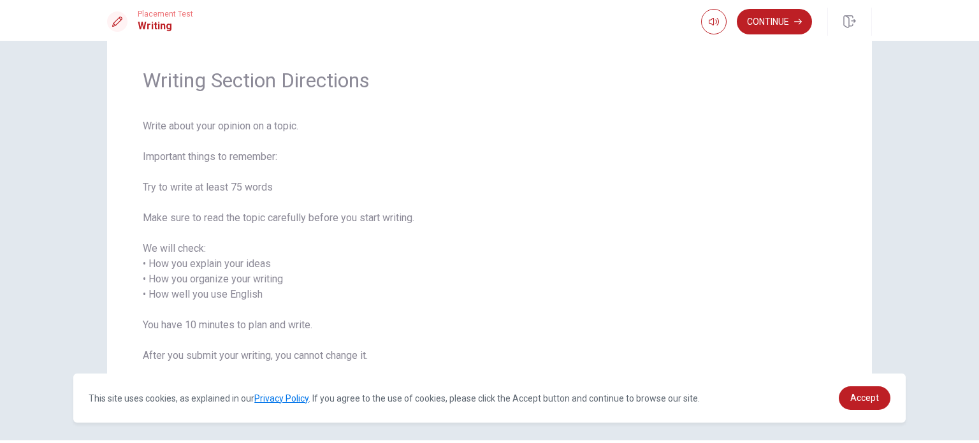
scroll to position [64, 0]
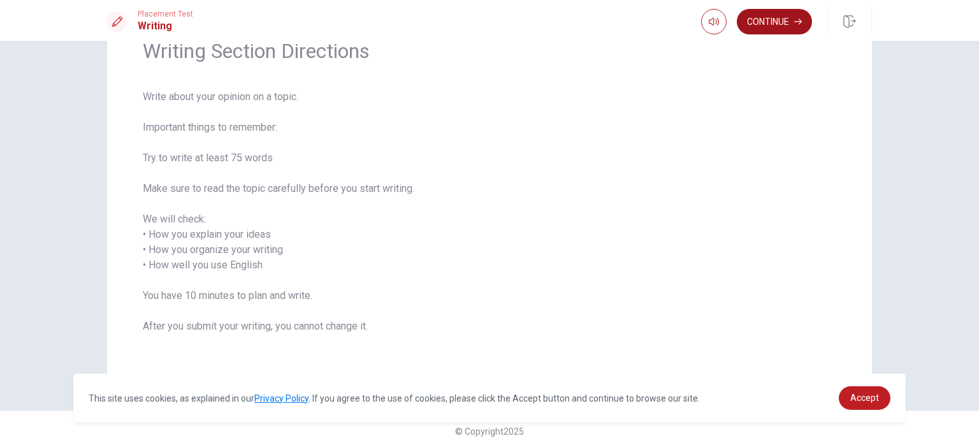
click at [782, 24] on button "Continue" at bounding box center [774, 21] width 75 height 25
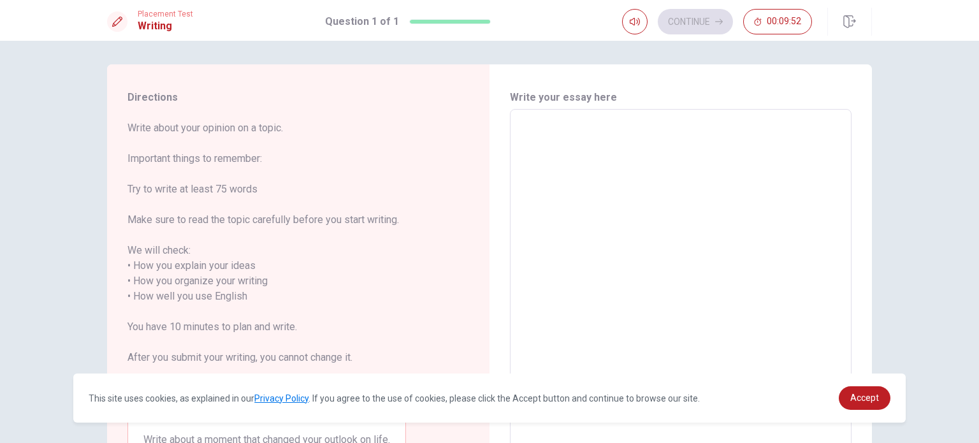
scroll to position [0, 0]
click at [698, 185] on textarea at bounding box center [681, 291] width 324 height 338
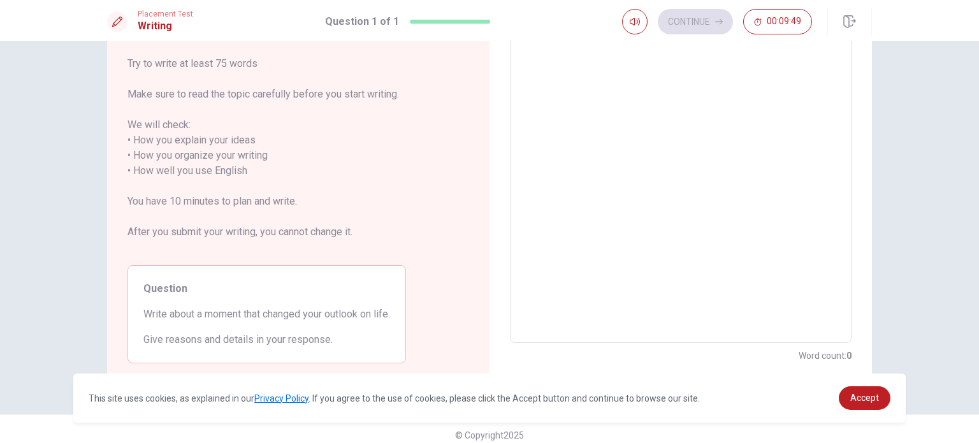
scroll to position [64, 0]
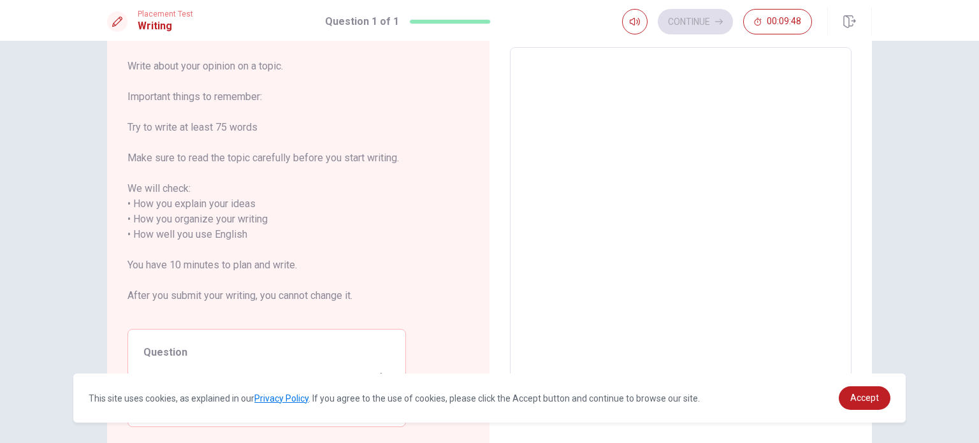
type textarea "T"
type textarea "x"
type textarea "TH"
type textarea "x"
type textarea "T"
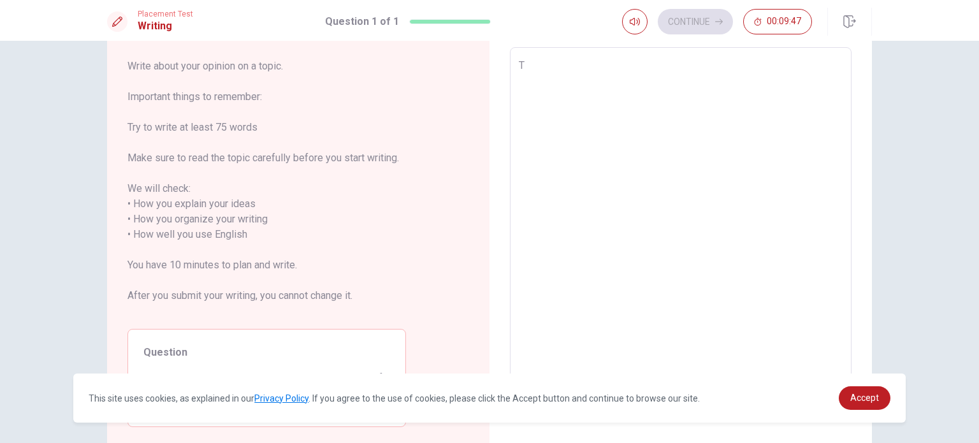
type textarea "x"
type textarea "Th"
type textarea "x"
type textarea "The"
type textarea "x"
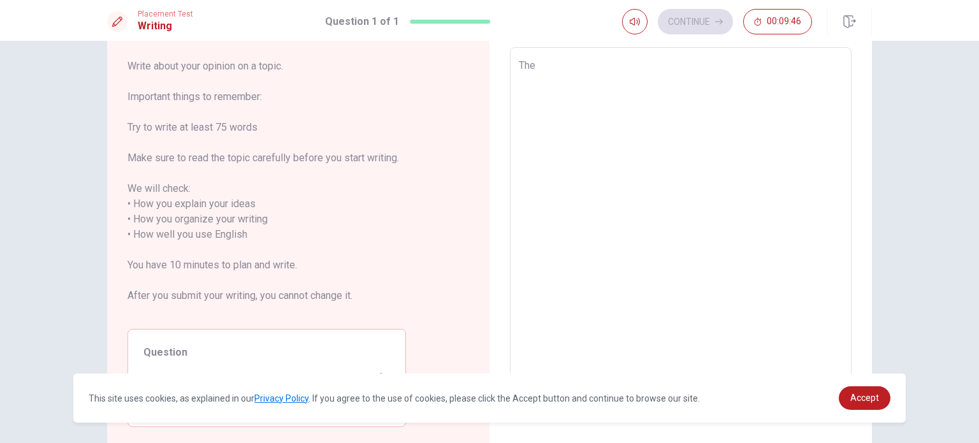
type textarea "The"
type textarea "x"
type textarea "The n"
type textarea "x"
type textarea "The no"
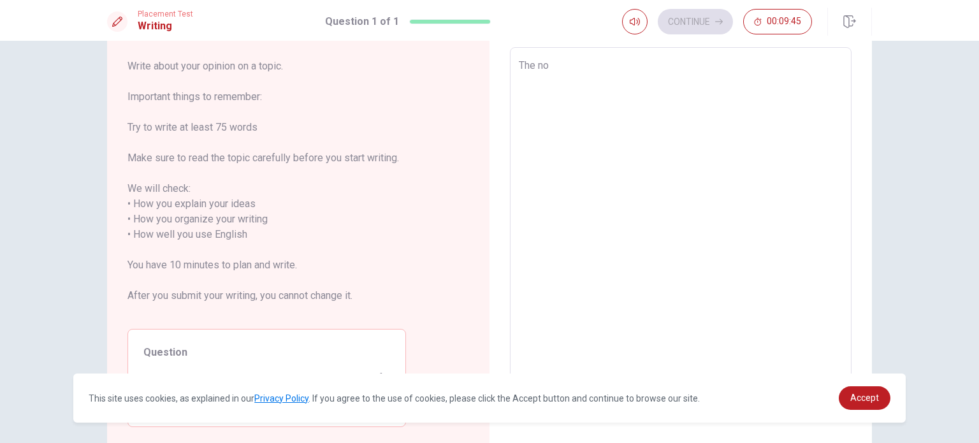
type textarea "x"
type textarea "The n"
type textarea "x"
type textarea "The"
type textarea "x"
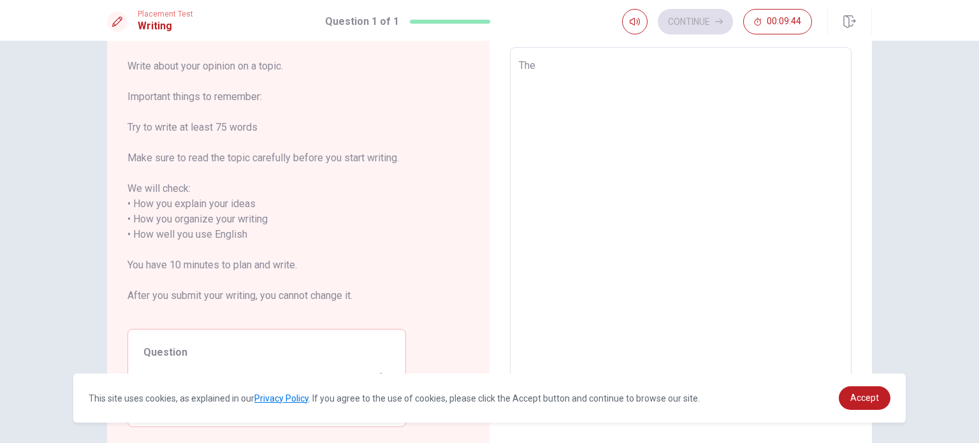
type textarea "The m"
type textarea "x"
type textarea "The mo"
type textarea "x"
type textarea "The mom"
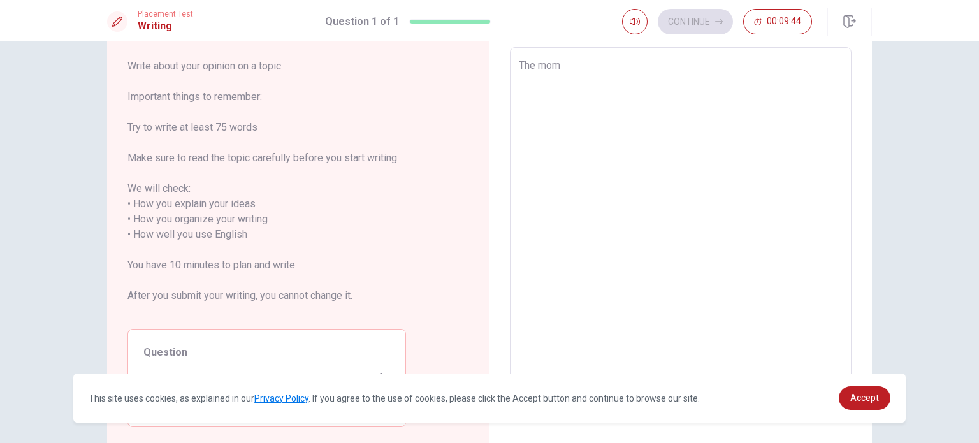
type textarea "x"
type textarea "The mome"
type textarea "x"
type textarea "The momen"
type textarea "x"
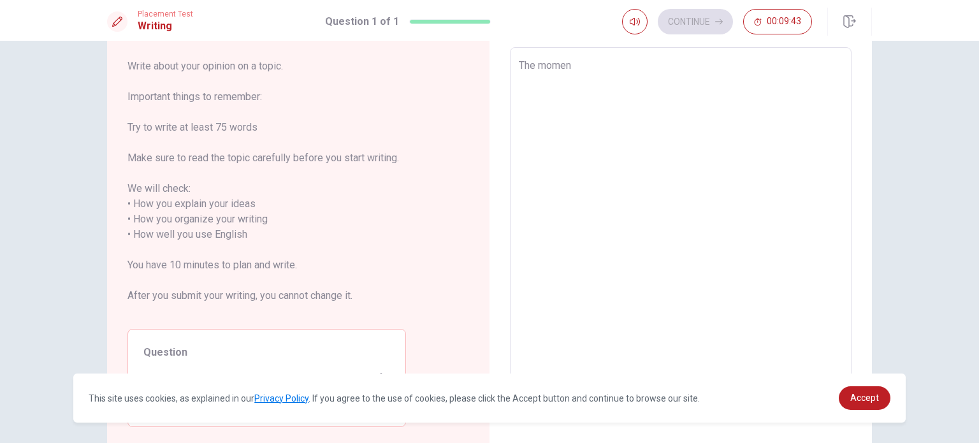
type textarea "The moment"
type textarea "x"
type textarea "The moment"
type textarea "x"
type textarea "The moment t"
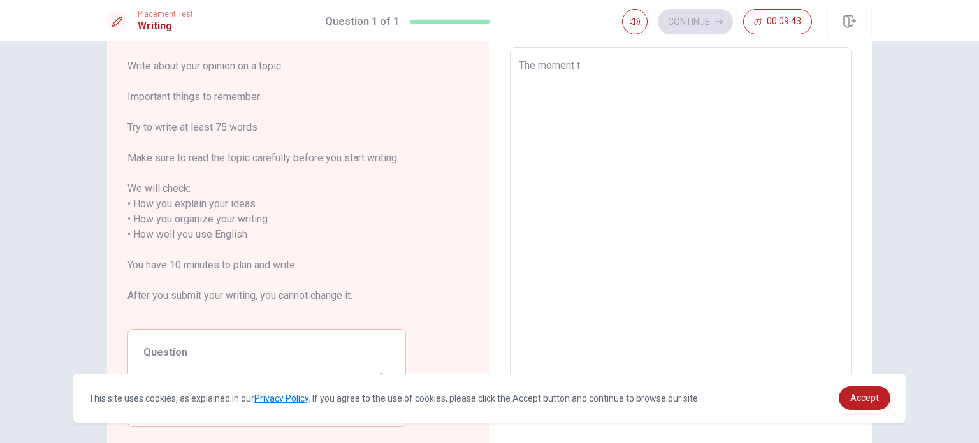
type textarea "x"
type textarea "The moment th"
type textarea "x"
type textarea "The moment the"
type textarea "x"
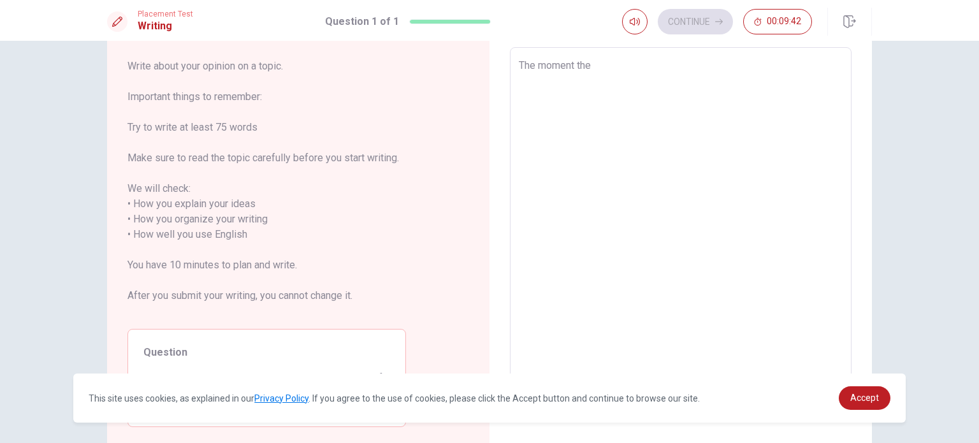
type textarea "The moment th"
type textarea "x"
type textarea "The moment tha"
type textarea "x"
type textarea "The moment that"
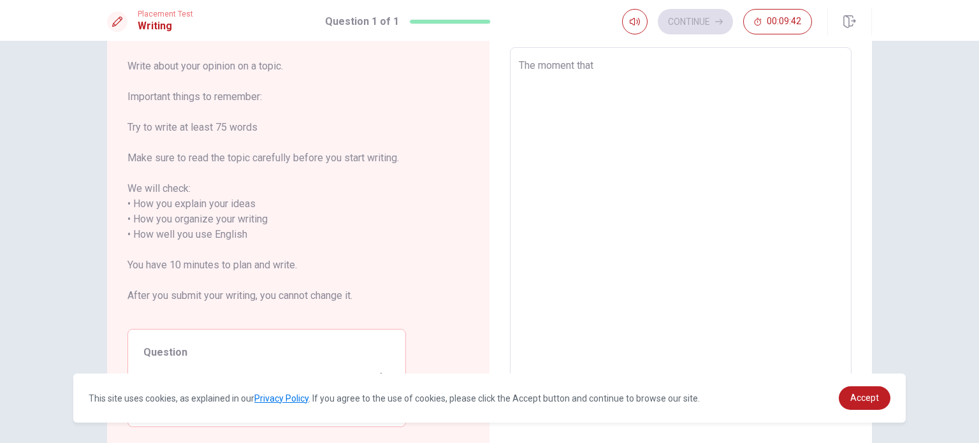
type textarea "x"
type textarea "The moment that"
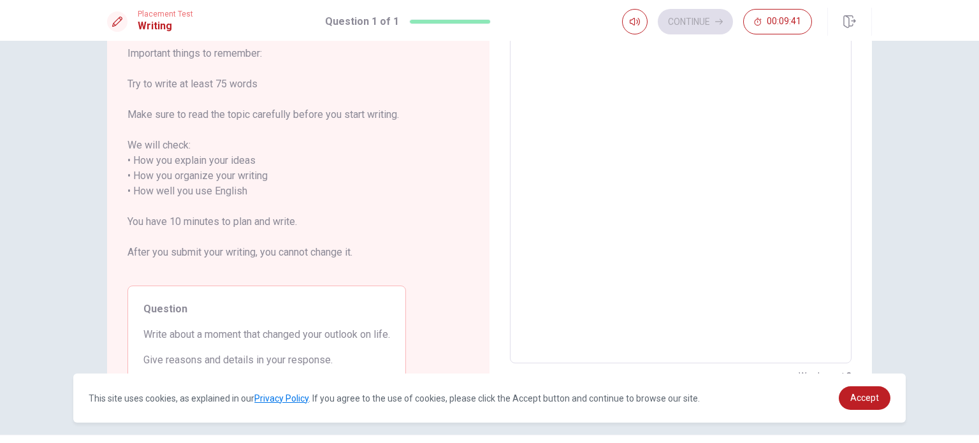
scroll to position [127, 0]
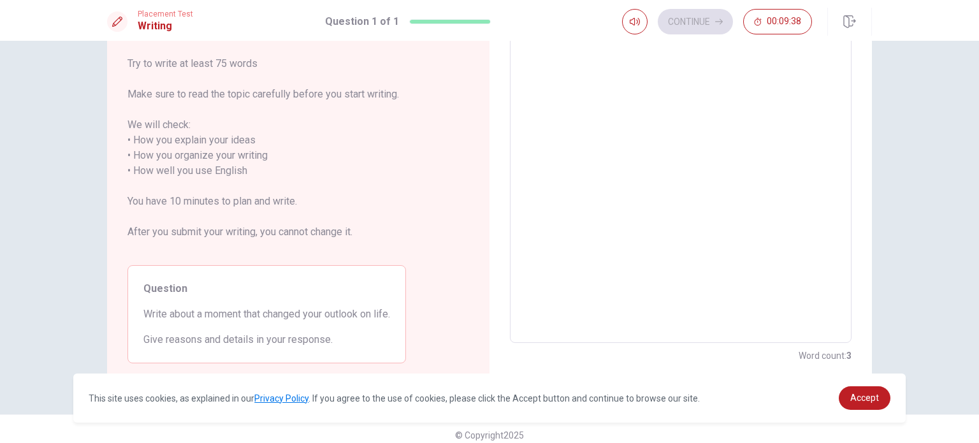
type textarea "x"
type textarea "The moment that c"
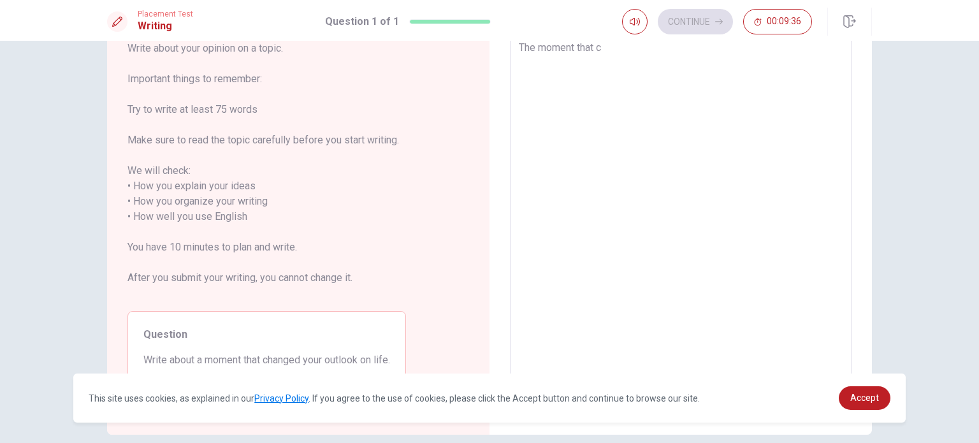
type textarea "x"
type textarea "The moment that ch"
type textarea "x"
type textarea "The moment that cha"
type textarea "x"
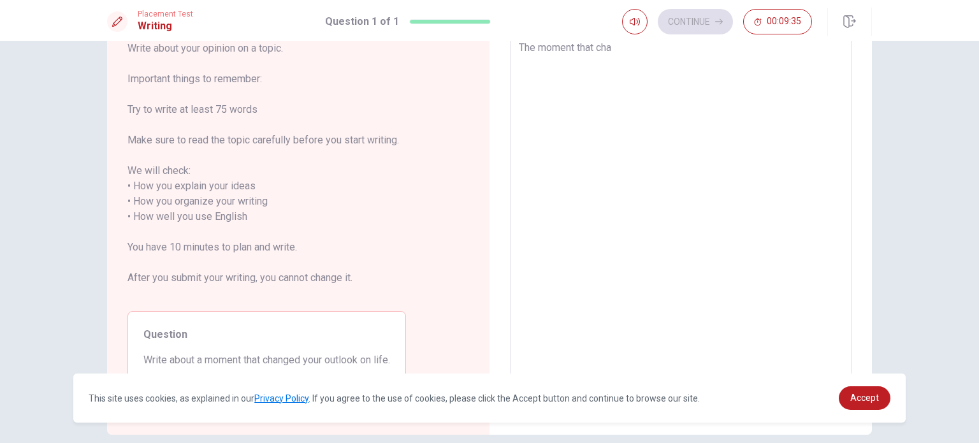
type textarea "The moment that [PERSON_NAME]"
type textarea "x"
type textarea "The moment that [PERSON_NAME]"
type textarea "x"
type textarea "The moment that change"
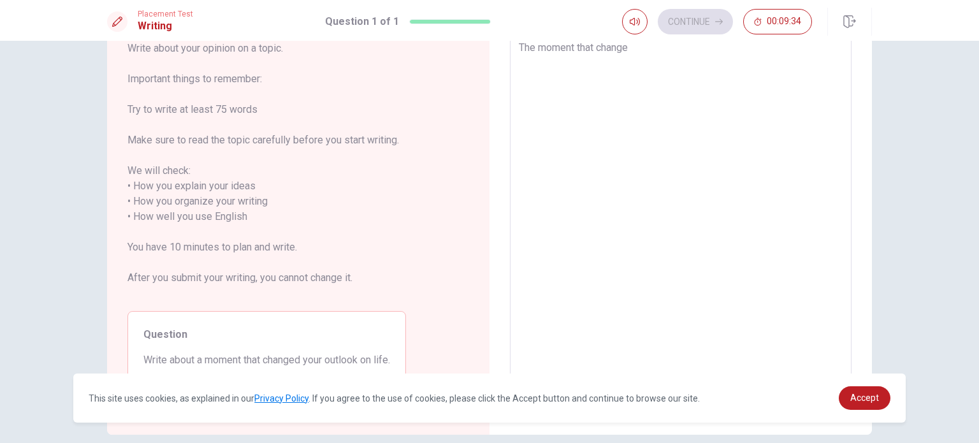
type textarea "x"
type textarea "The moment that changed"
type textarea "x"
type textarea "The moment that changed"
type textarea "x"
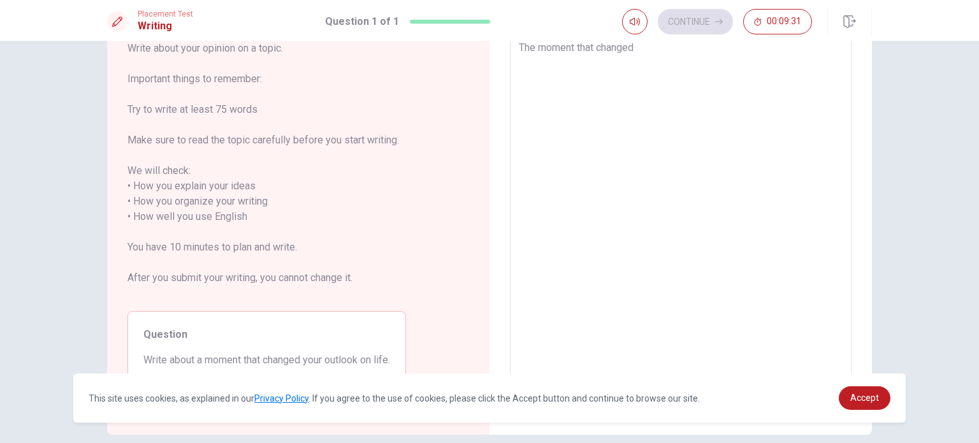
type textarea "The moment that changed m"
type textarea "x"
type textarea "The moment that changed my"
type textarea "x"
type textarea "The moment that changed my"
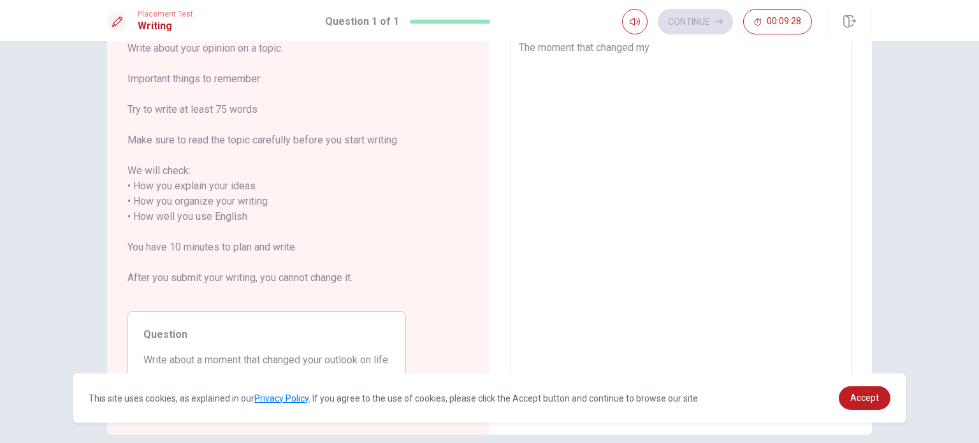
type textarea "x"
type textarea "The moment that changed my o"
type textarea "x"
type textarea "The moment that changed my ou"
type textarea "x"
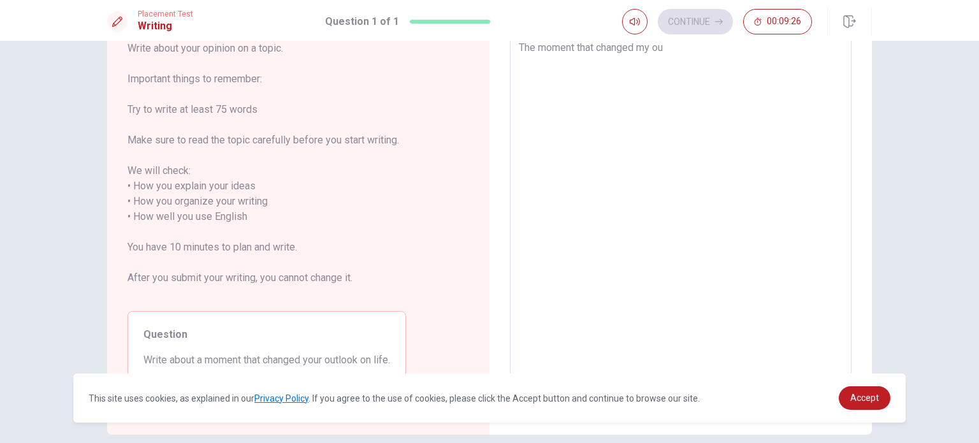
type textarea "The moment that changed my out"
type textarea "x"
type textarea "The moment that changed my outl"
type textarea "x"
type textarea "The moment that changed my outll"
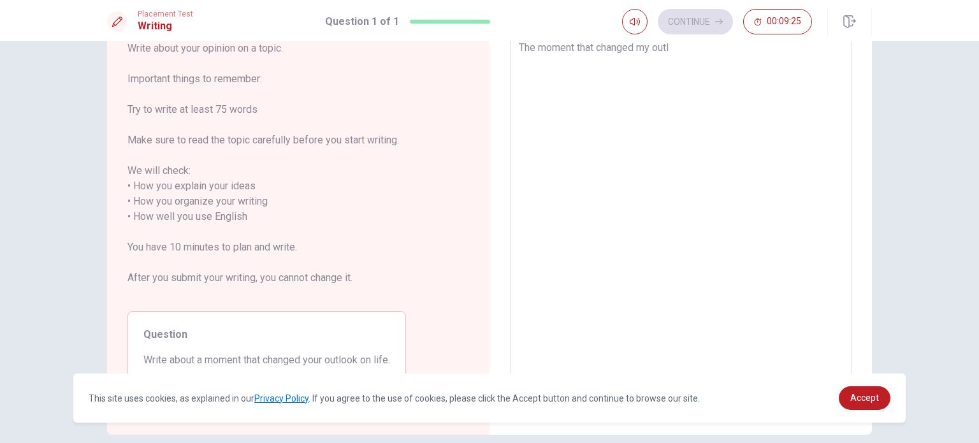
type textarea "x"
type textarea "The moment that changed my outllo"
type textarea "x"
type textarea "The moment that changed my outlloo"
type textarea "x"
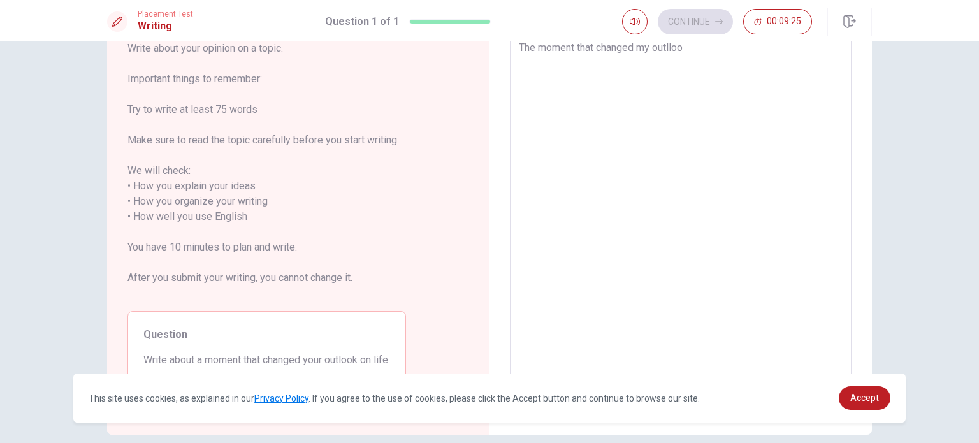
type textarea "The moment that changed my outllook"
type textarea "x"
type textarea "The moment that changed my outllook"
type textarea "x"
type textarea "The moment that changed my outllook"
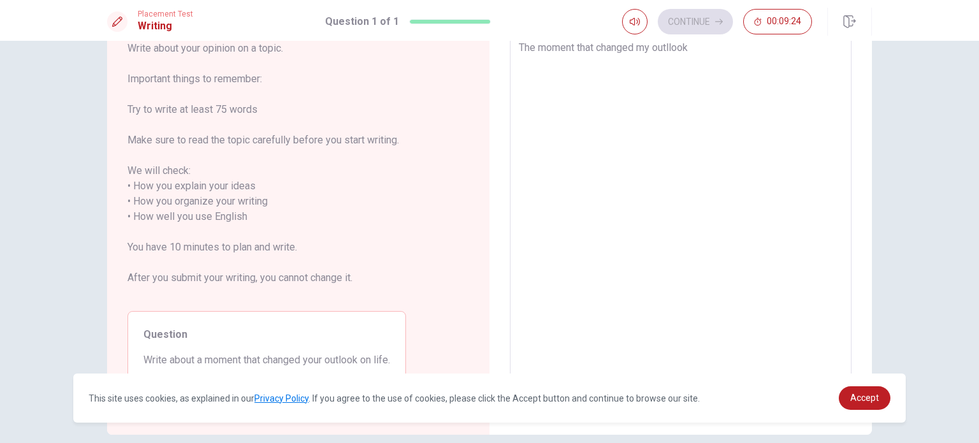
type textarea "x"
type textarea "The moment that changed my outlloo"
type textarea "x"
type textarea "The moment that changed my outllook"
type textarea "x"
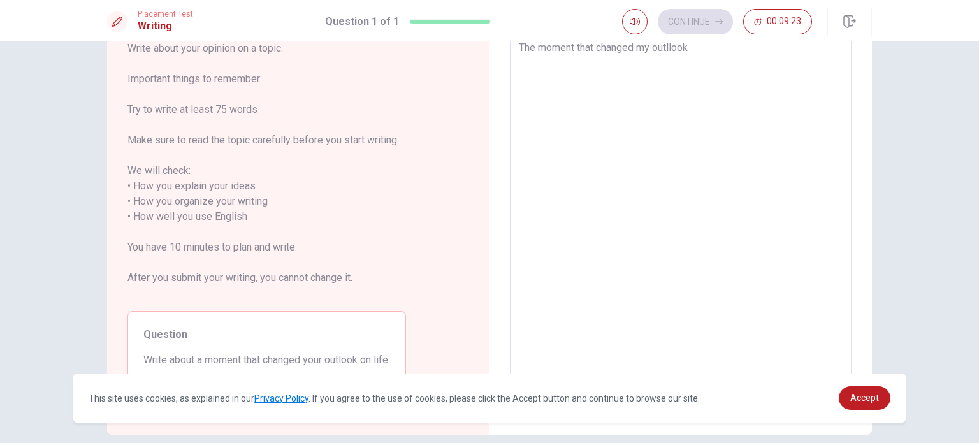
type textarea "The moment that changed my outllook"
type textarea "x"
type textarea "The moment that changed my outllook o"
type textarea "x"
type textarea "The moment that changed my outllook on"
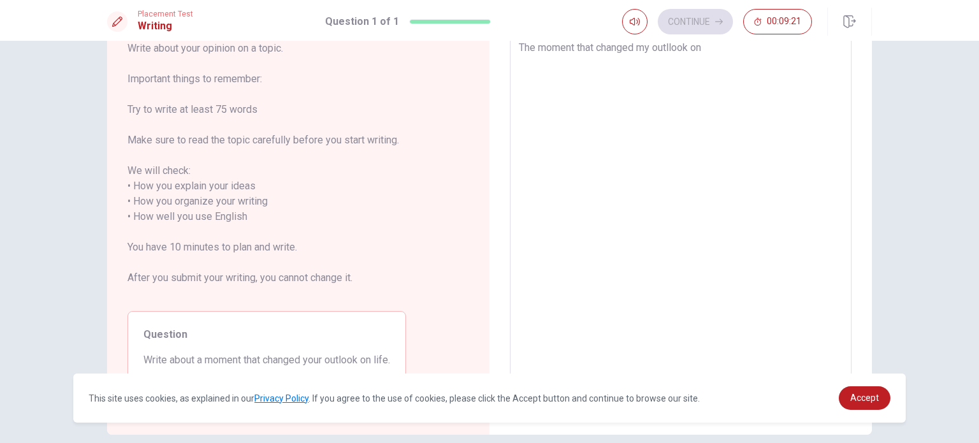
type textarea "x"
type textarea "The moment that changed my outllook on"
type textarea "x"
type textarea "The moment that changed my outllook on g"
type textarea "x"
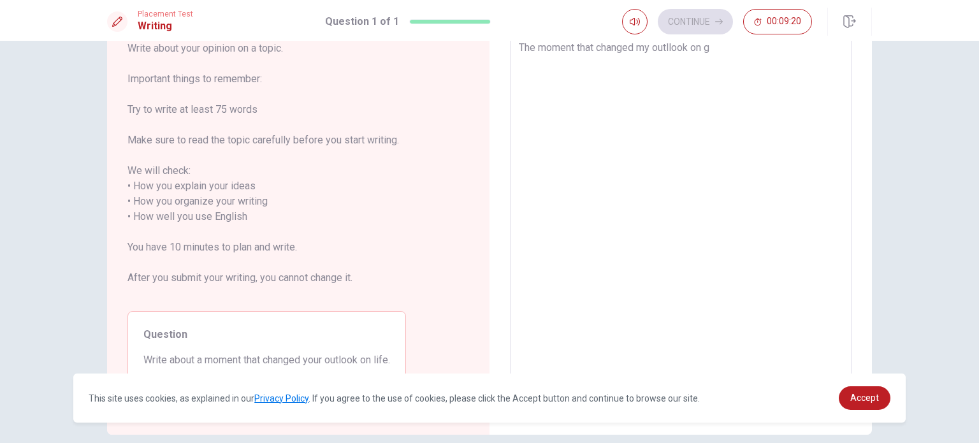
type textarea "The moment that changed my outllook on"
type textarea "x"
type textarea "The moment that changed my outllook on f"
type textarea "x"
type textarea "The moment that changed my outllook on fi"
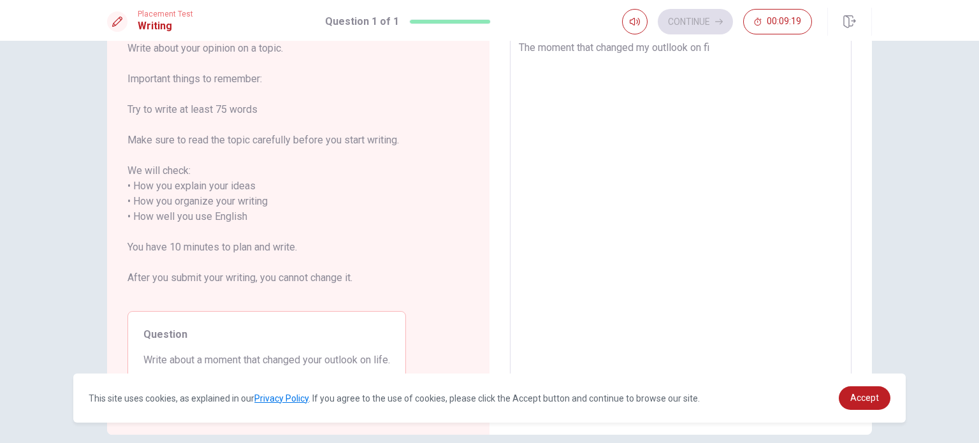
type textarea "x"
type textarea "The moment that changed my outllook on fi"
type textarea "x"
type textarea "The moment that changed my outllook on fi"
type textarea "x"
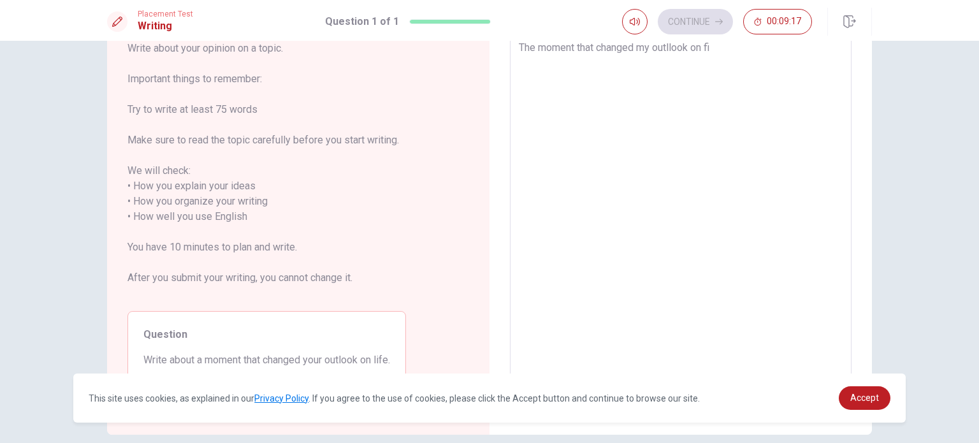
type textarea "The moment that changed my outllook on f"
type textarea "x"
type textarea "The moment that changed my outllook on"
type textarea "x"
type textarea "The moment that changed my outllook on l"
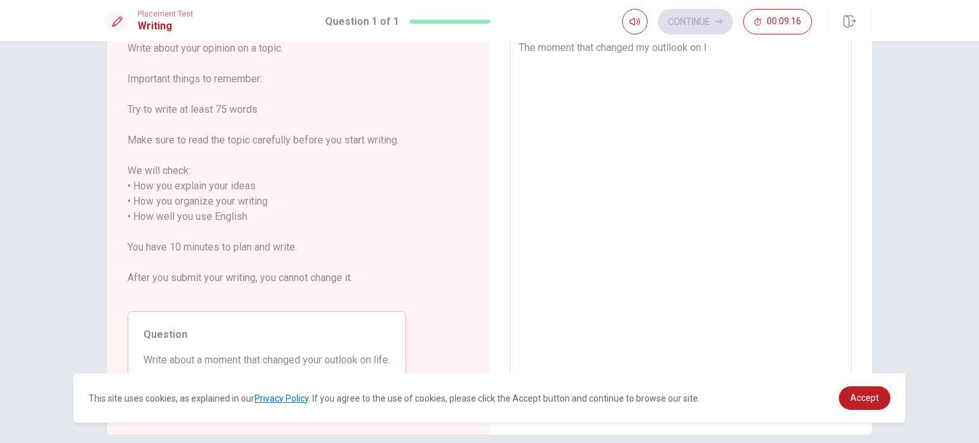
type textarea "x"
type textarea "The moment that changed my outllook on li"
type textarea "x"
type textarea "The moment that changed my outllook on lif"
type textarea "x"
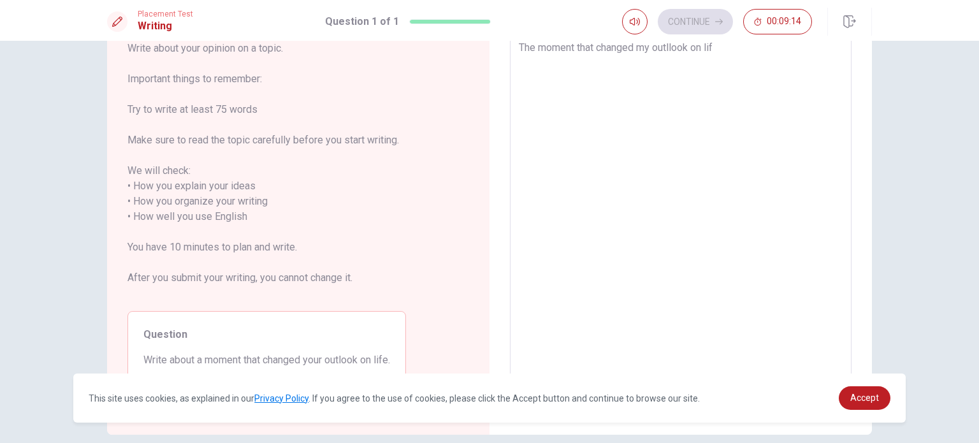
type textarea "The moment that changed my outllook on life"
type textarea "x"
type textarea "The moment that changed my outllook on life"
type textarea "x"
type textarea "The moment that changed my outllook on life s"
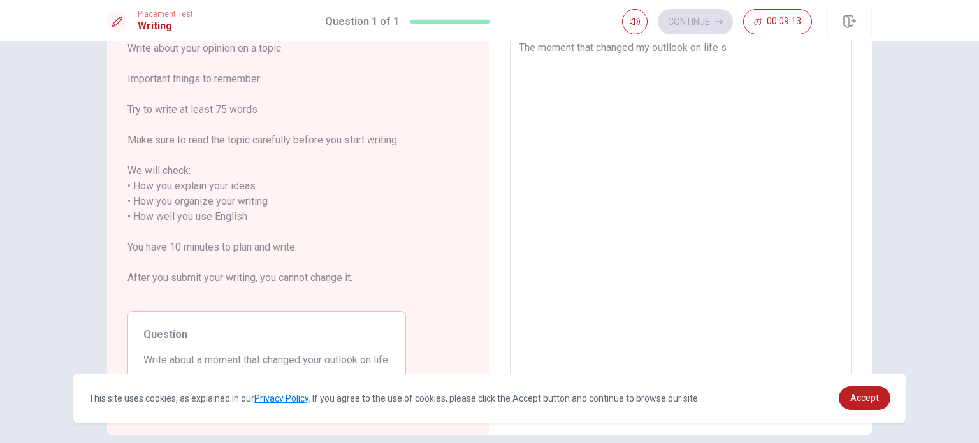
type textarea "x"
type textarea "The moment that changed my outllook on life sw"
type textarea "x"
type textarea "The moment that changed my outllook on life swa"
type textarea "x"
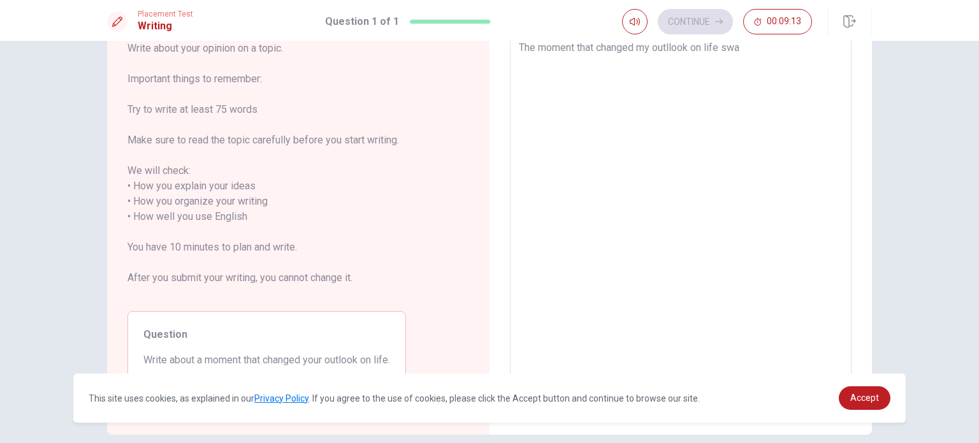
type textarea "The moment that changed my outllook on life swas"
type textarea "x"
type textarea "The moment that changed my outllook on life swas"
type textarea "x"
type textarea "The moment that changed my outllook on life swas"
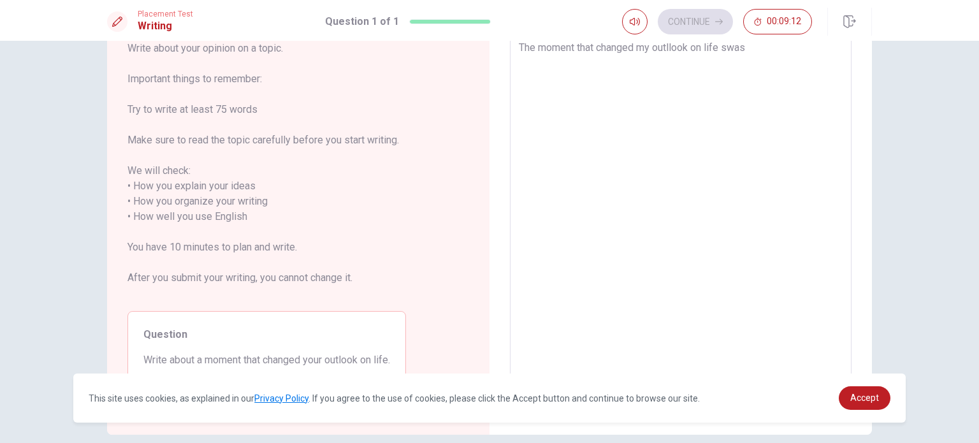
type textarea "x"
type textarea "The moment that changed my outllook on life swa"
type textarea "x"
type textarea "The moment that changed my outllook on life sw"
type textarea "x"
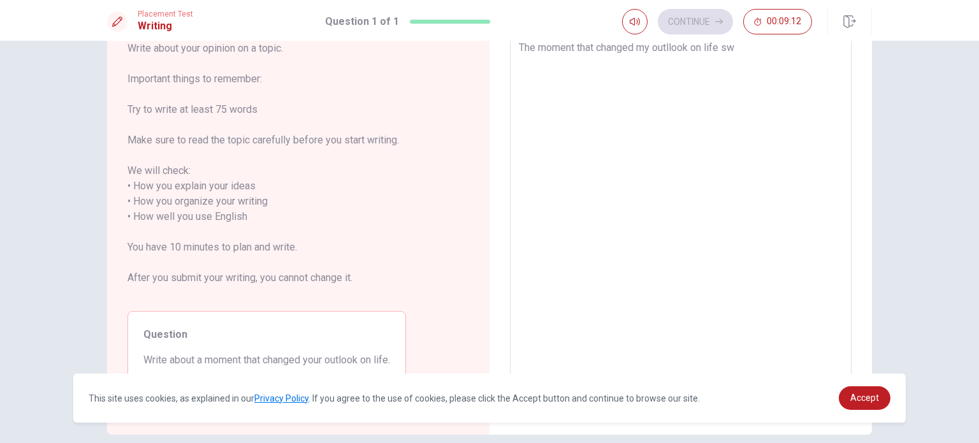
type textarea "The moment that changed my outllook on life s"
type textarea "x"
type textarea "The moment that changed my outllook on life"
type textarea "x"
type textarea "The moment that changed my outllook on life w"
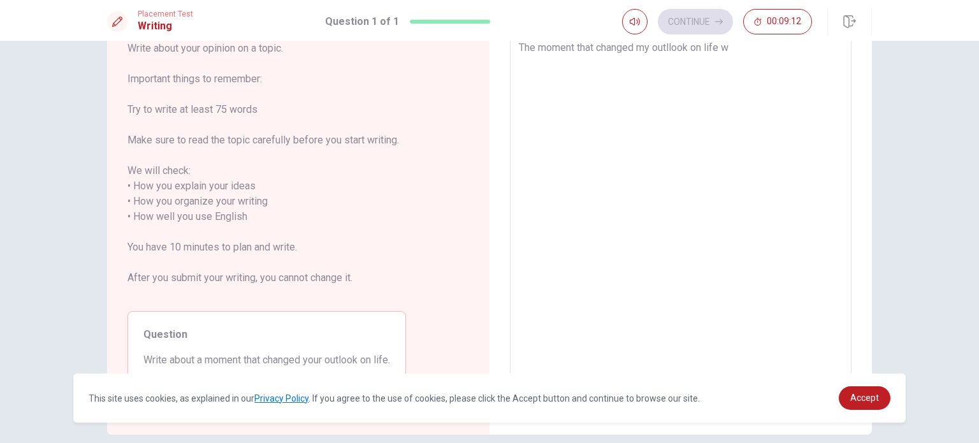
type textarea "x"
type textarea "The moment that changed my outllook on life wa"
type textarea "x"
type textarea "The moment that changed my outllook on life was"
type textarea "x"
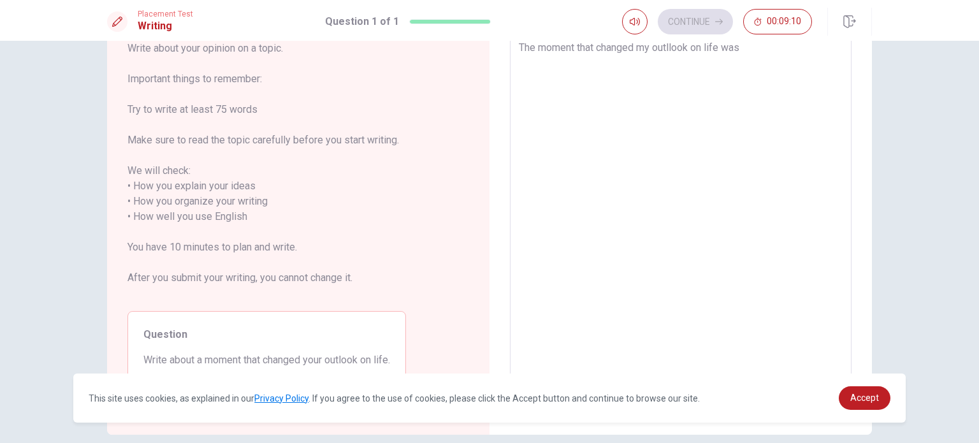
type textarea "The moment that changed my outllook on life was"
type textarea "x"
type textarea "The moment that changed my outllook on life was w"
type textarea "x"
type textarea "The moment that changed my outllook on life was wh"
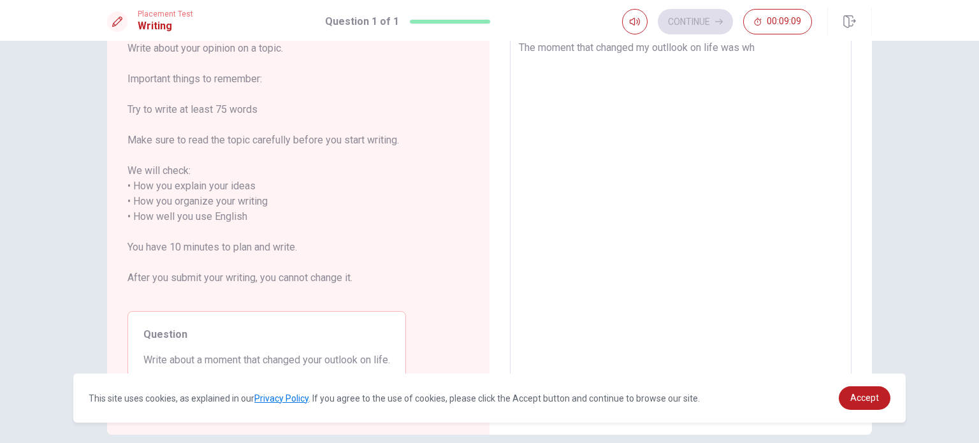
type textarea "x"
type textarea "The moment that changed my outllook on life was whe"
type textarea "x"
type textarea "The moment that changed my outllook on life was when"
type textarea "x"
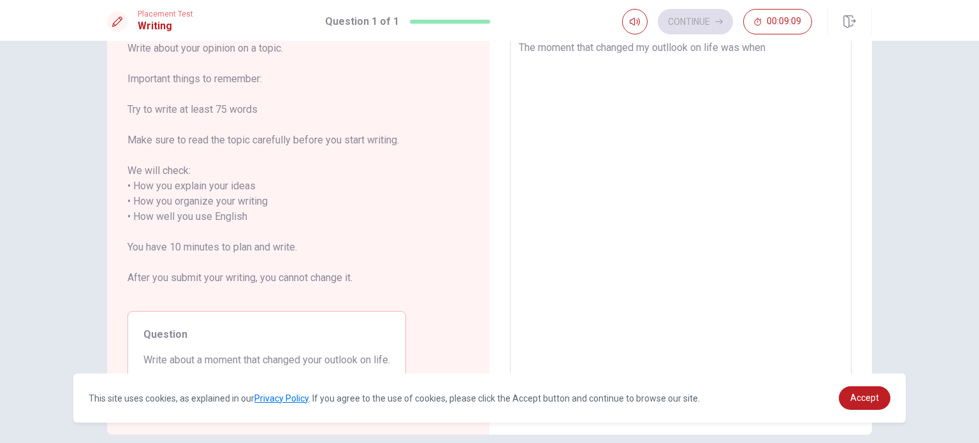
type textarea "The moment that changed my outllook on life was when"
type textarea "x"
type textarea "The moment that changed my outllook on life was when"
type textarea "x"
type textarea "The moment that changed my outllook on life was whe"
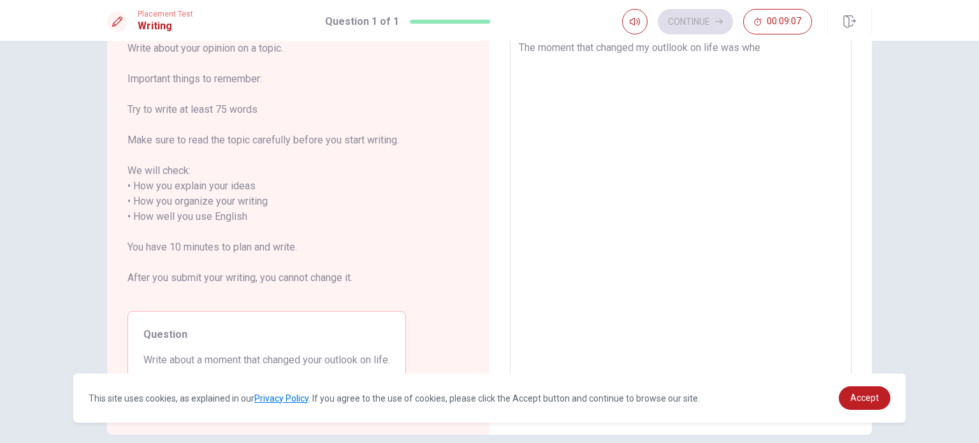
type textarea "x"
type textarea "The moment that changed my outllook on life was wh"
type textarea "x"
type textarea "The moment that changed my outllook on life was w"
type textarea "x"
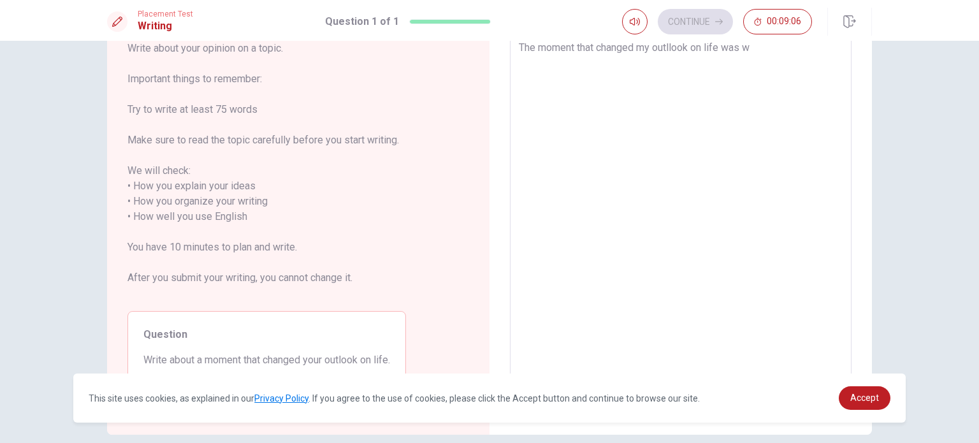
type textarea "The moment that changed my outllook on life was"
type textarea "x"
type textarea "The moment that changed my outllook on life was"
type textarea "x"
type textarea "The moment that changed my outllook on life wa"
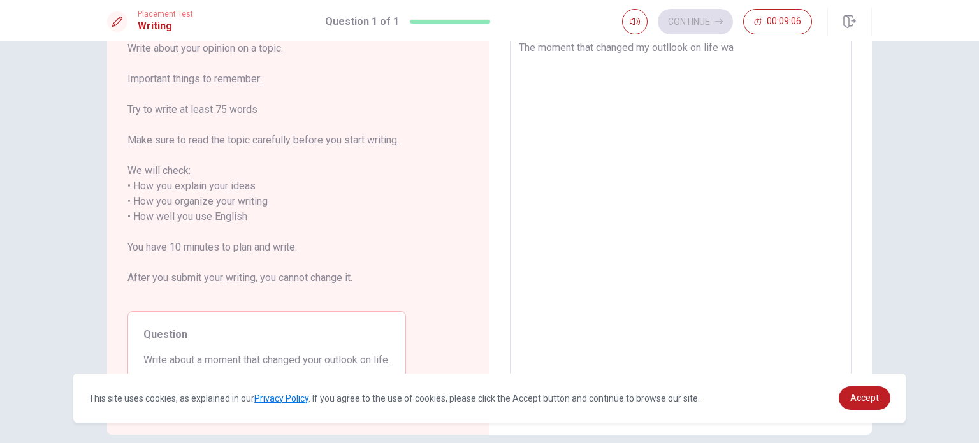
type textarea "x"
type textarea "The moment that changed my outllook on life w"
type textarea "x"
type textarea "The moment that changed my outllook on life"
type textarea "x"
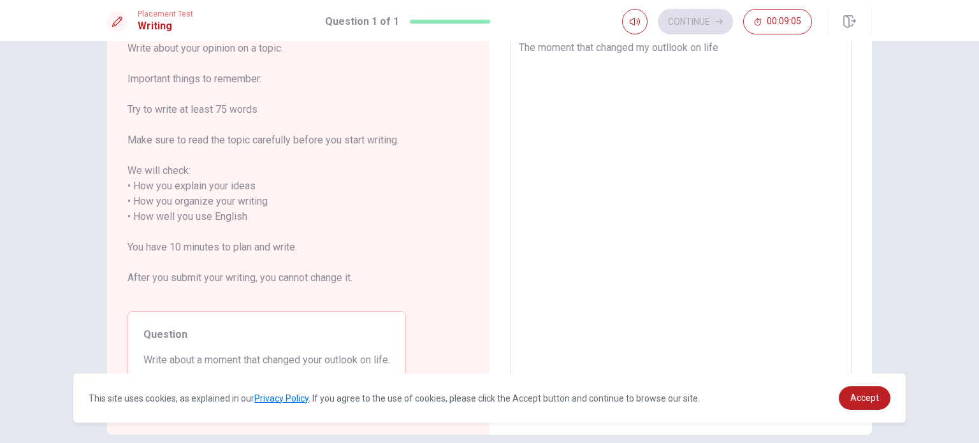
type textarea "The moment that changed my outllook on life i"
type textarea "x"
type textarea "The moment that changed my outllook on life it"
type textarea "x"
type textarea "The moment that changed my outllook on life it"
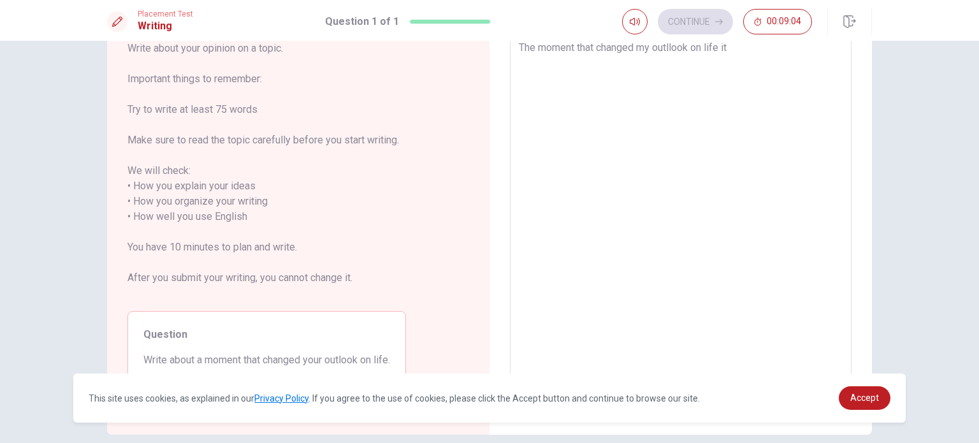
type textarea "x"
type textarea "The moment that changed my outllook on life it w"
type textarea "x"
type textarea "The moment that changed my outllook on life it wa"
type textarea "x"
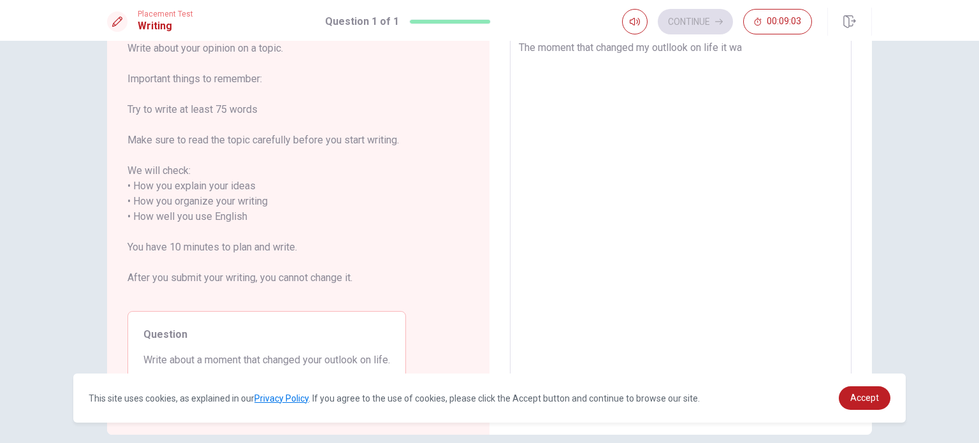
type textarea "The moment that changed my outllook on life it w"
type textarea "x"
type textarea "The moment that changed my outllook on life it"
click at [757, 122] on textarea "The moment that changed my outllook on life" at bounding box center [681, 209] width 324 height 338
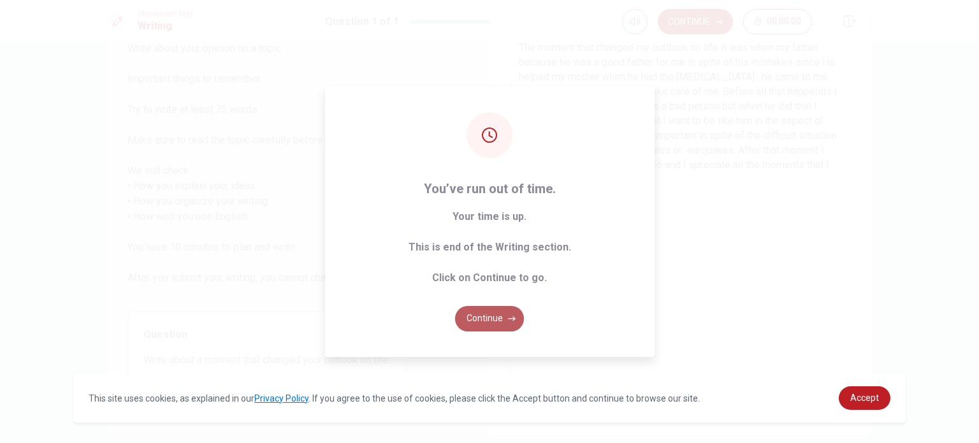
click at [488, 313] on button "Continue" at bounding box center [489, 318] width 69 height 25
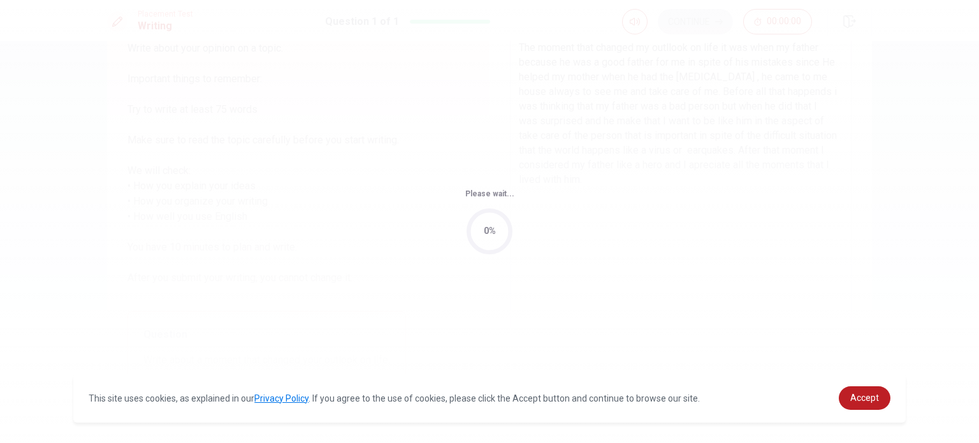
scroll to position [0, 0]
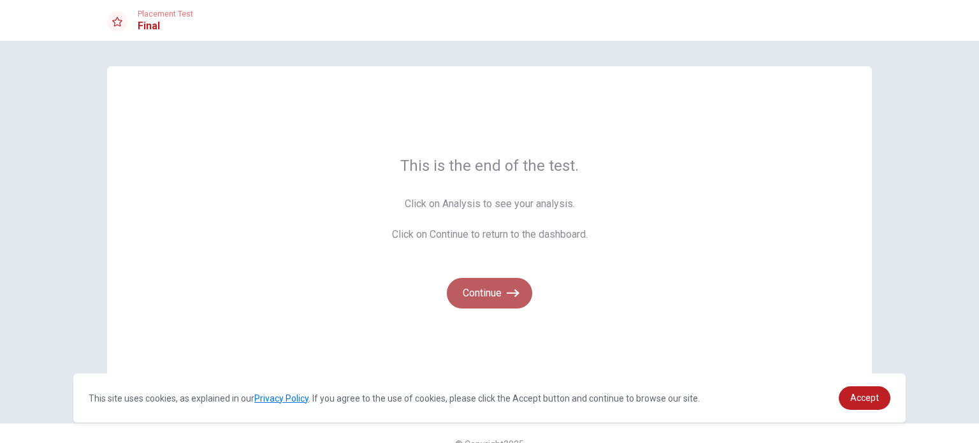
click at [502, 291] on button "Continue" at bounding box center [489, 293] width 85 height 31
